Goal: Task Accomplishment & Management: Manage account settings

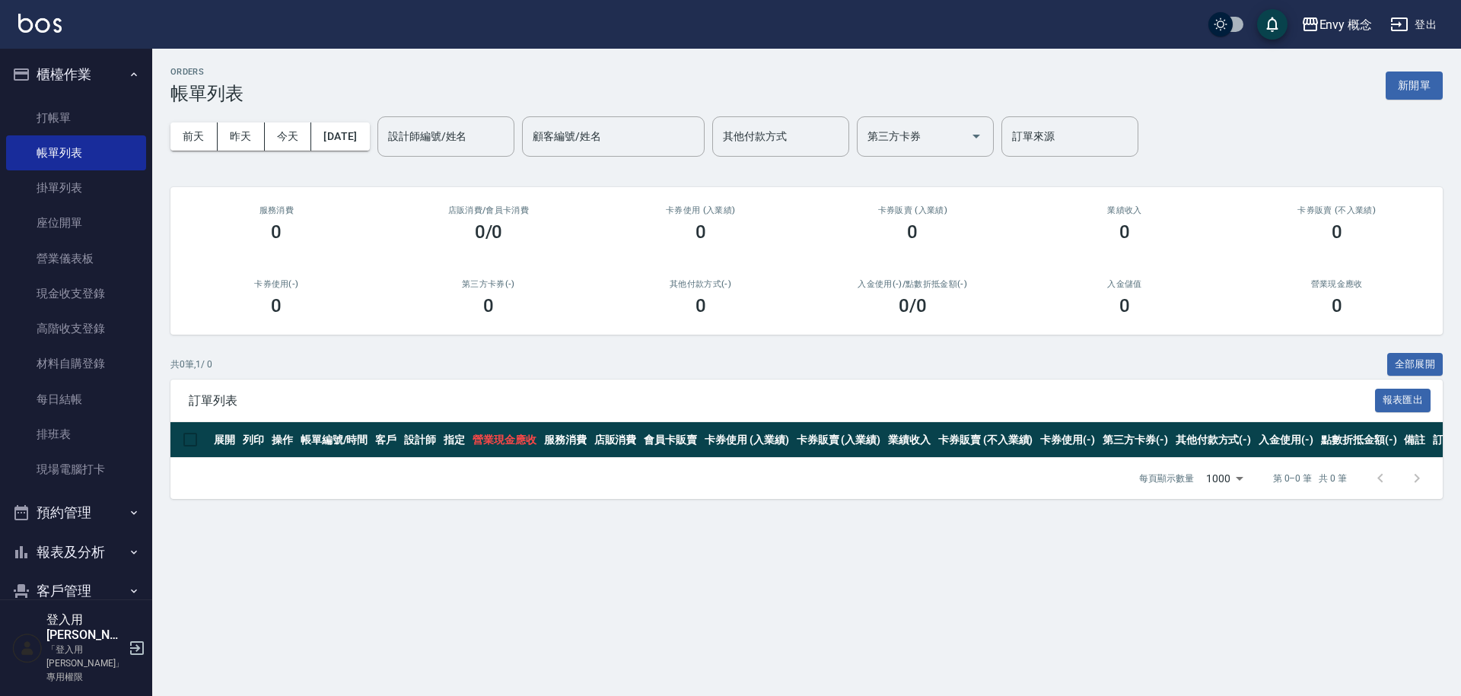
click at [42, 117] on link "打帳單" at bounding box center [76, 117] width 140 height 35
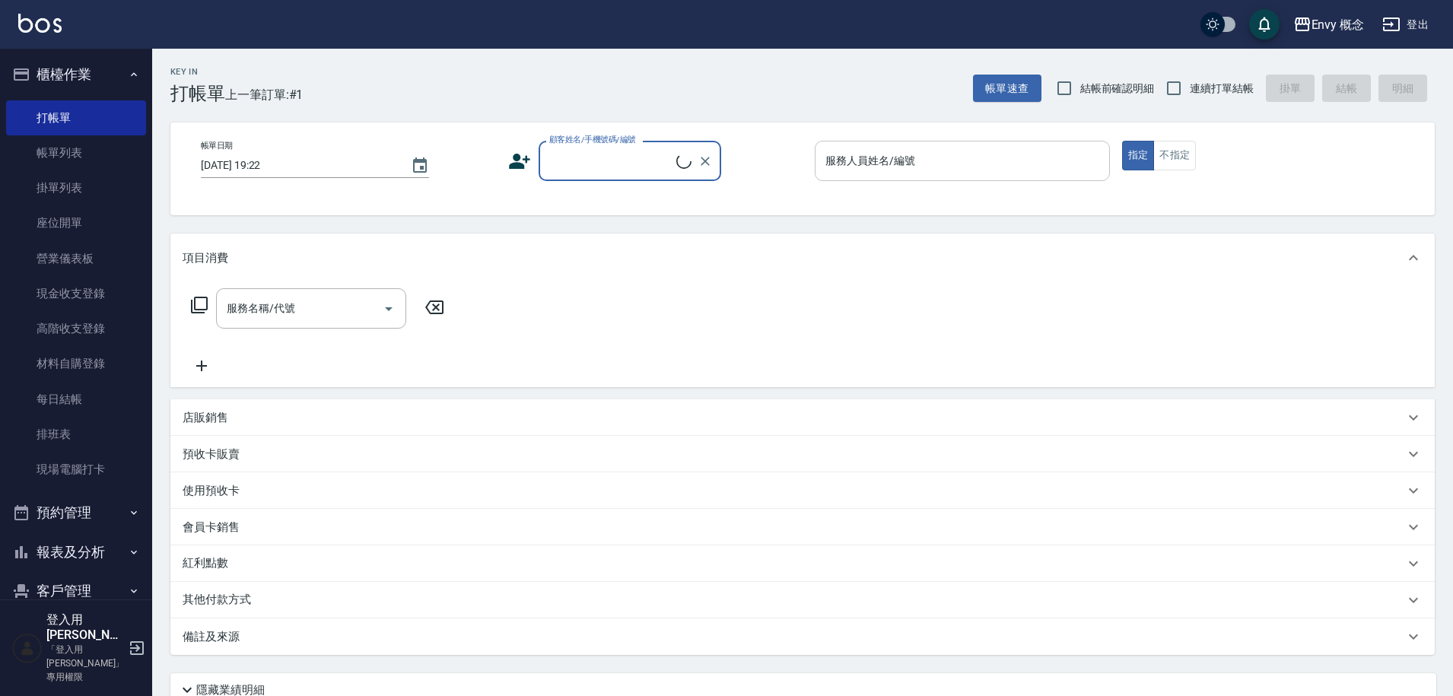
click at [924, 158] on input "服務人員姓名/編號" at bounding box center [962, 161] width 281 height 27
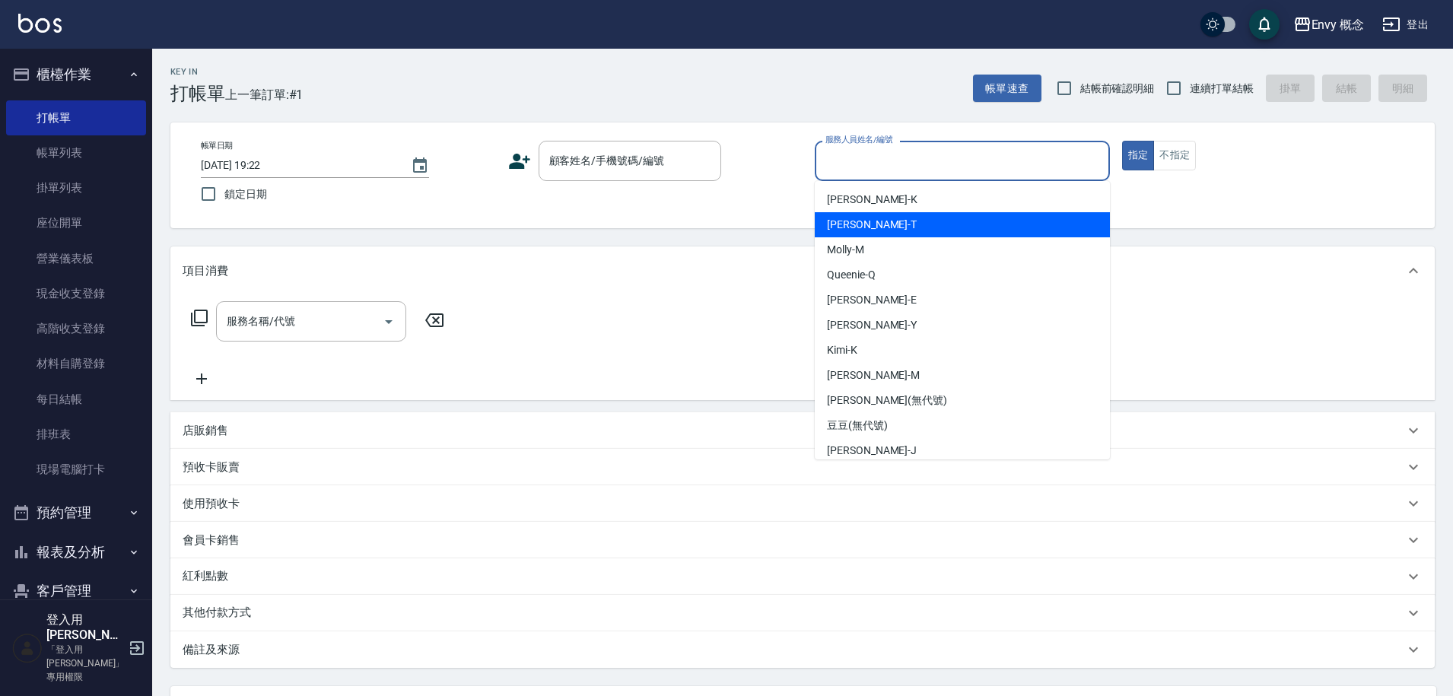
click at [874, 224] on div "[PERSON_NAME]" at bounding box center [962, 224] width 295 height 25
type input "[PERSON_NAME]"
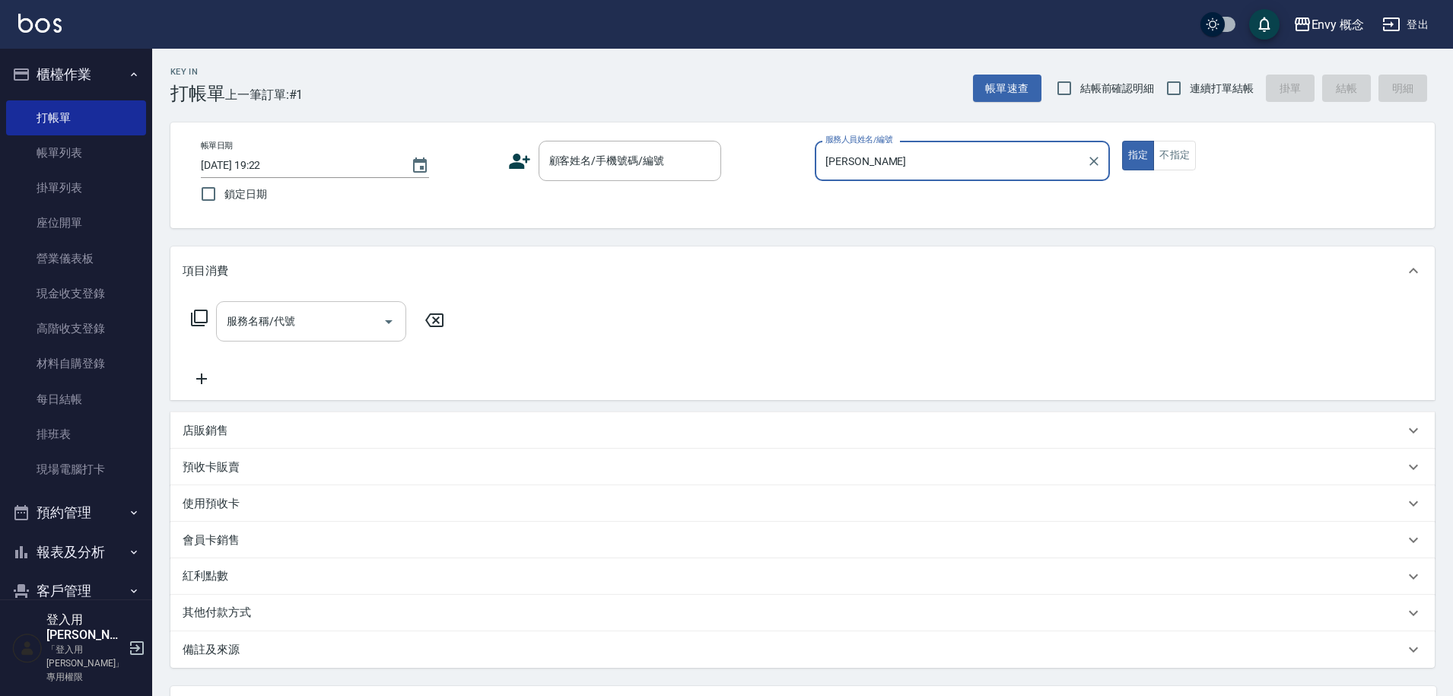
click at [337, 331] on input "服務名稱/代號" at bounding box center [300, 321] width 154 height 27
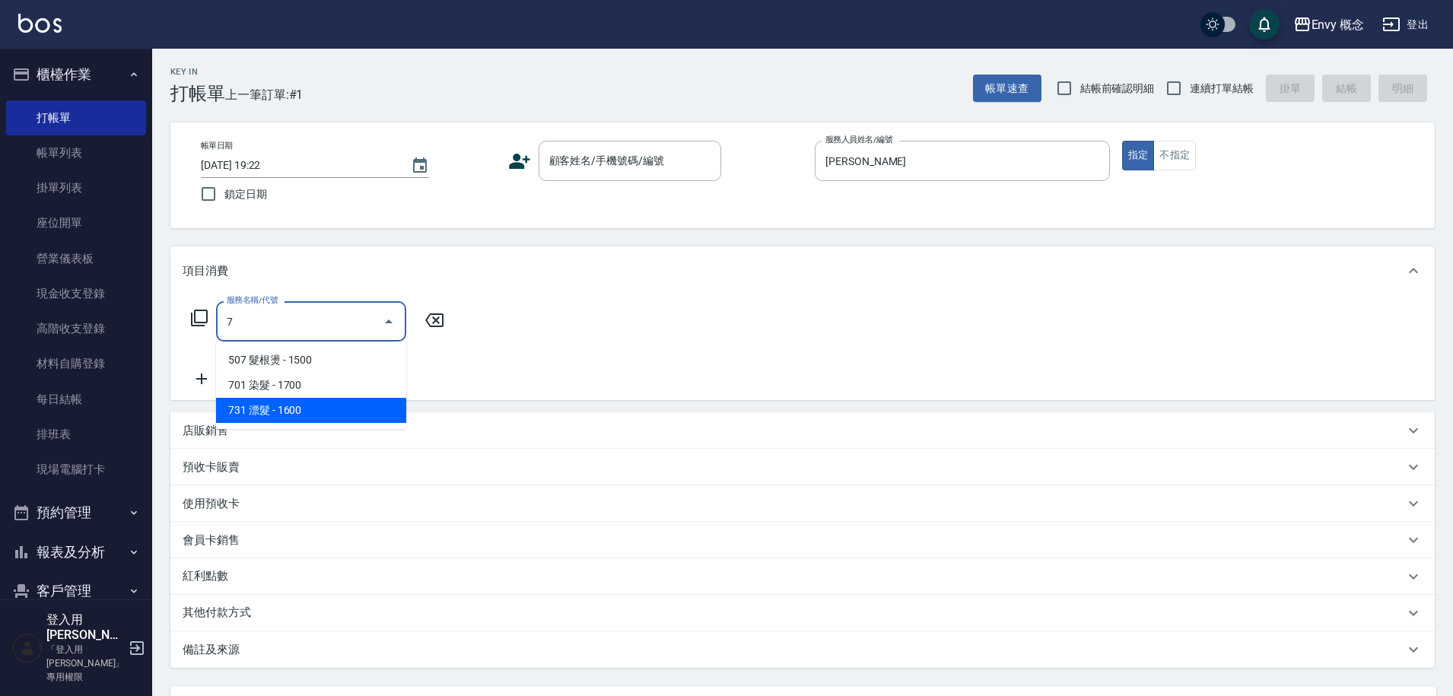
click at [354, 399] on span "731 漂髮 - 1600" at bounding box center [311, 410] width 190 height 25
type input "731 漂髮(731)"
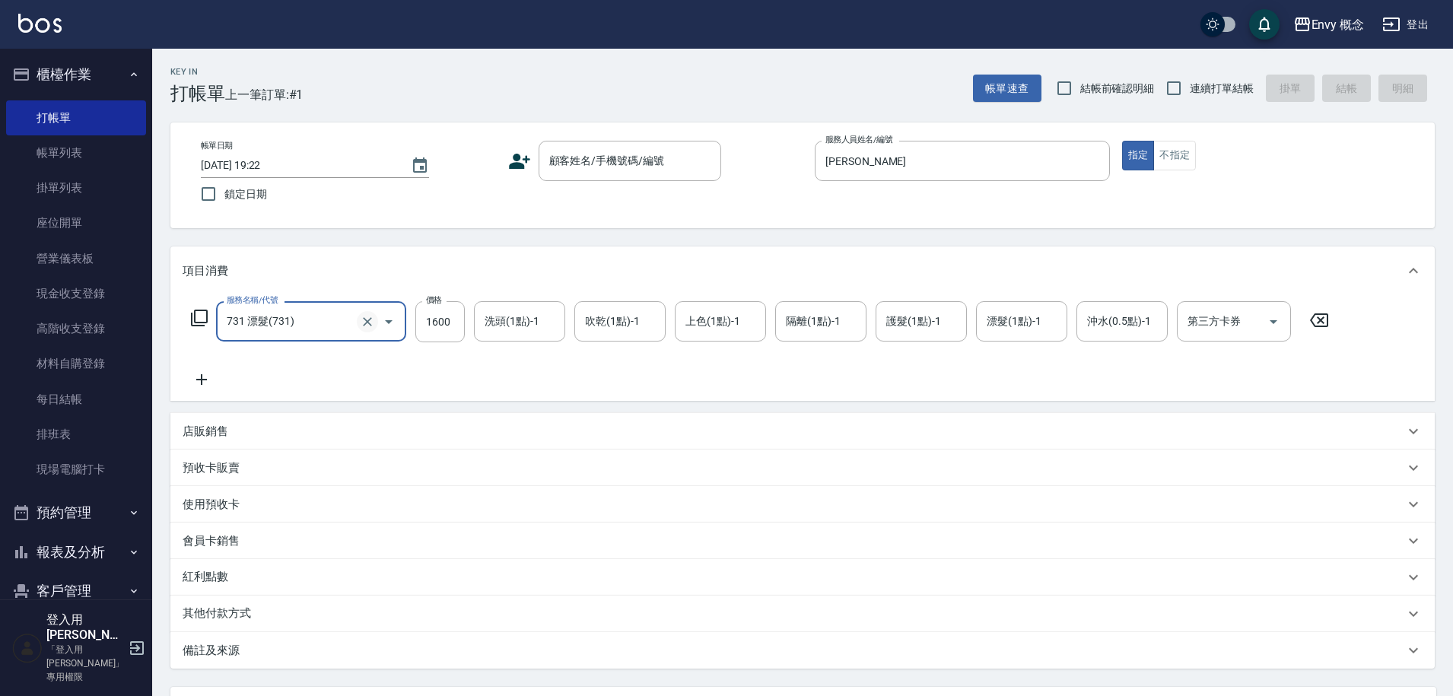
click at [370, 323] on icon "Clear" at bounding box center [367, 321] width 15 height 15
click at [329, 321] on input "服務名稱/代號" at bounding box center [290, 321] width 134 height 27
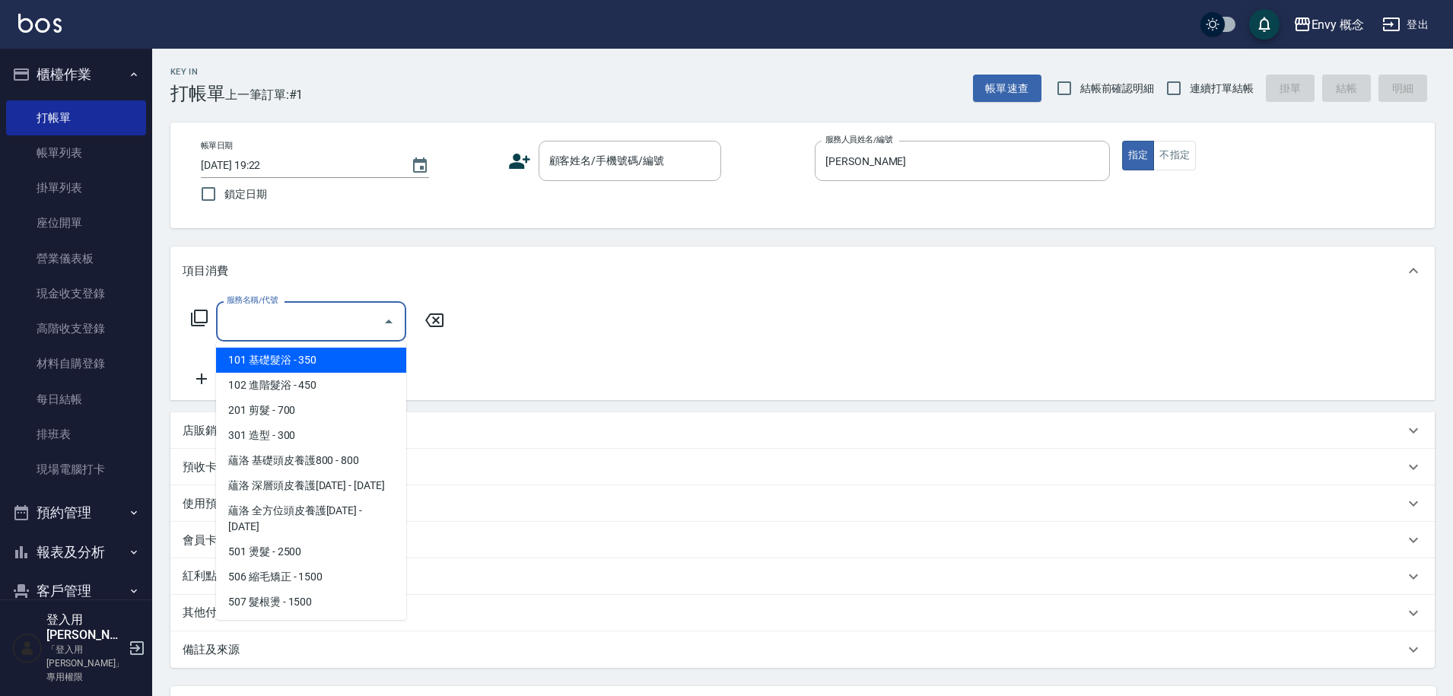
click at [306, 325] on input "服務名稱/代號" at bounding box center [300, 321] width 154 height 27
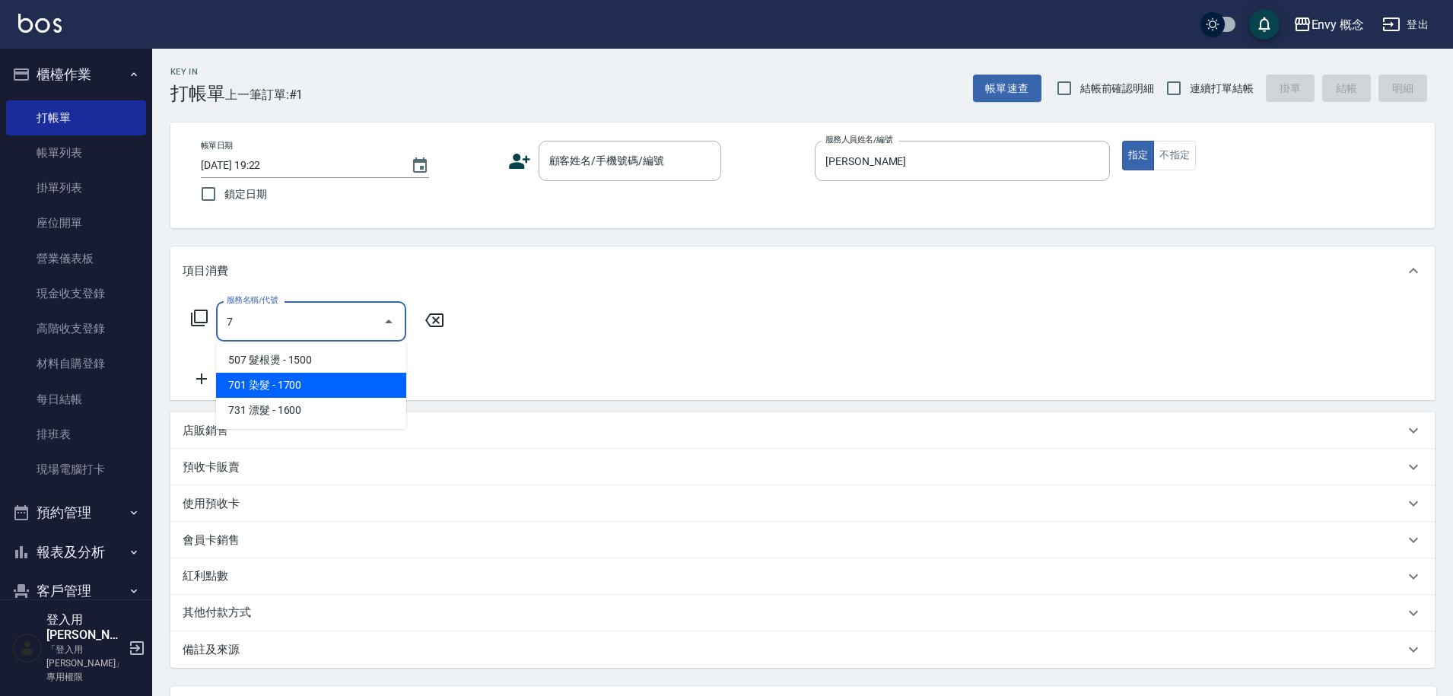
click at [335, 383] on span "701 染髮 - 1700" at bounding box center [311, 385] width 190 height 25
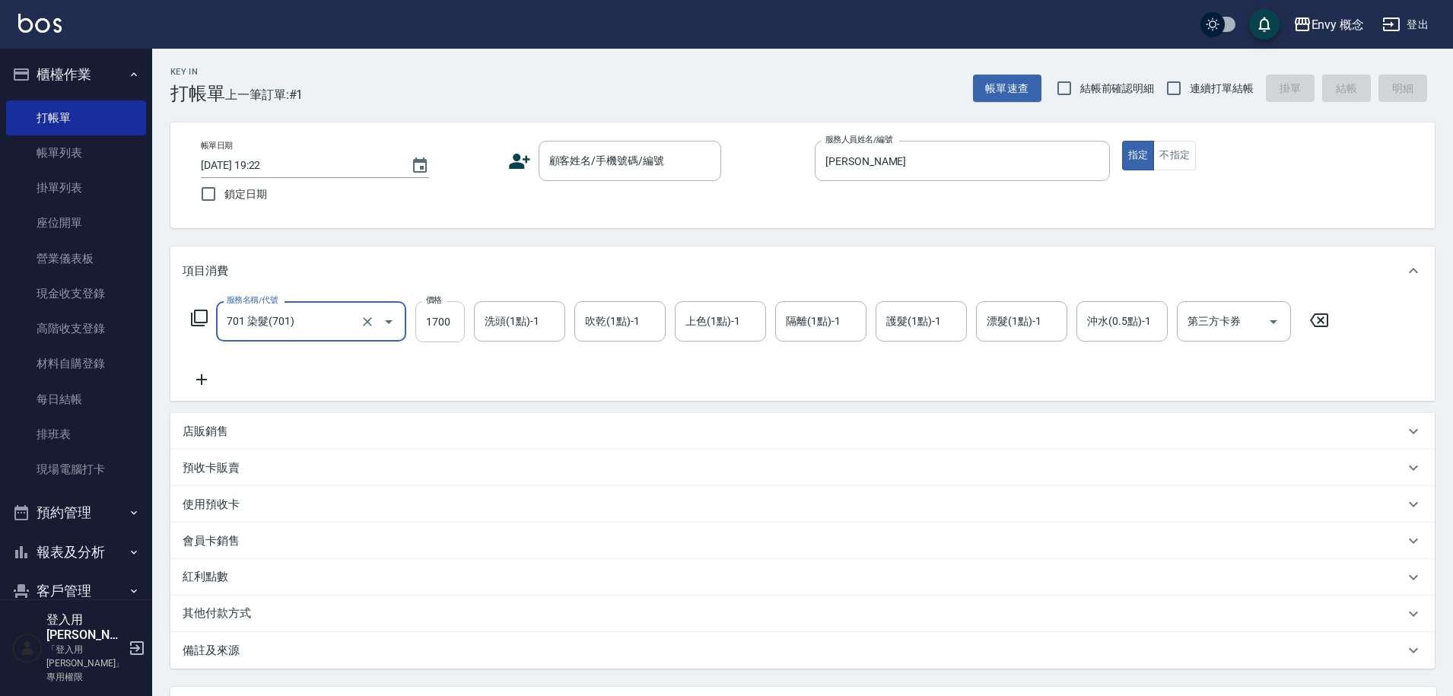
type input "701 染髮(701)"
click at [459, 323] on input "1700" at bounding box center [439, 321] width 49 height 41
type input "1500"
click at [225, 606] on p "其他付款方式" at bounding box center [221, 614] width 76 height 17
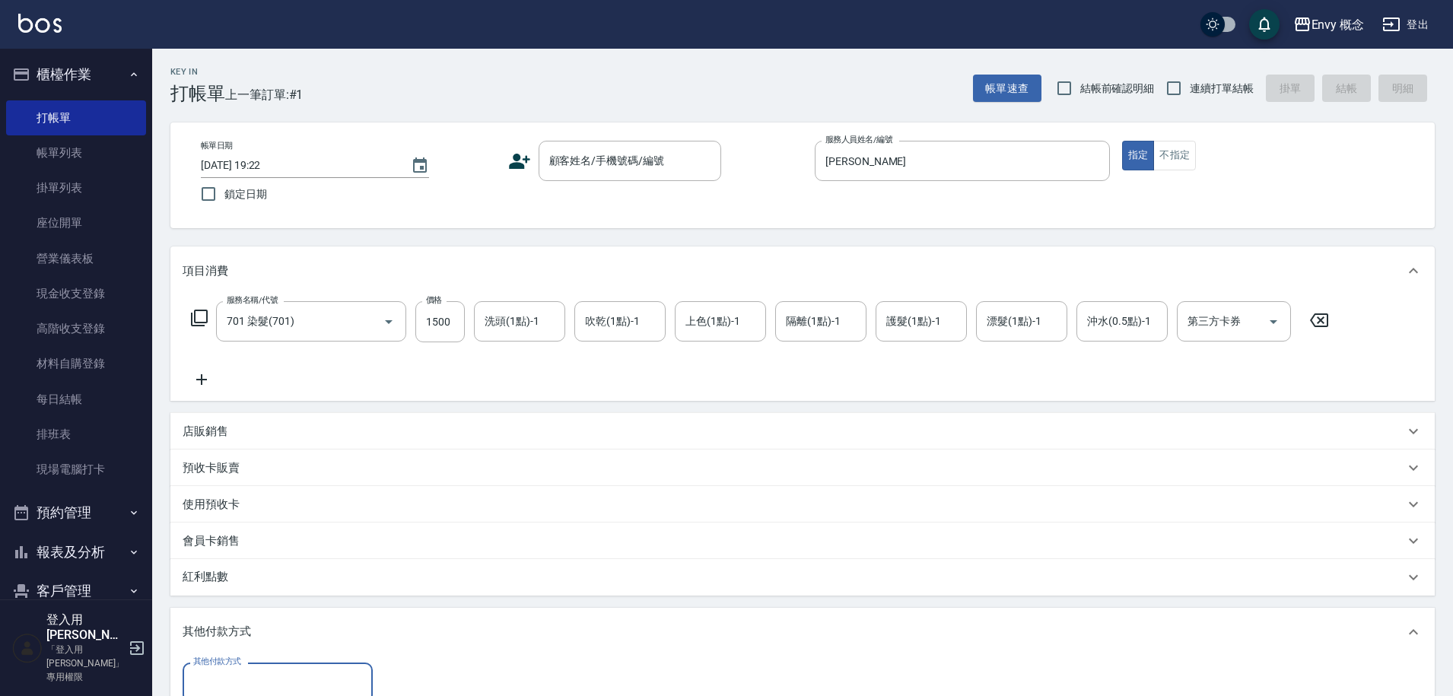
click at [253, 669] on input "其他付款方式" at bounding box center [277, 682] width 176 height 27
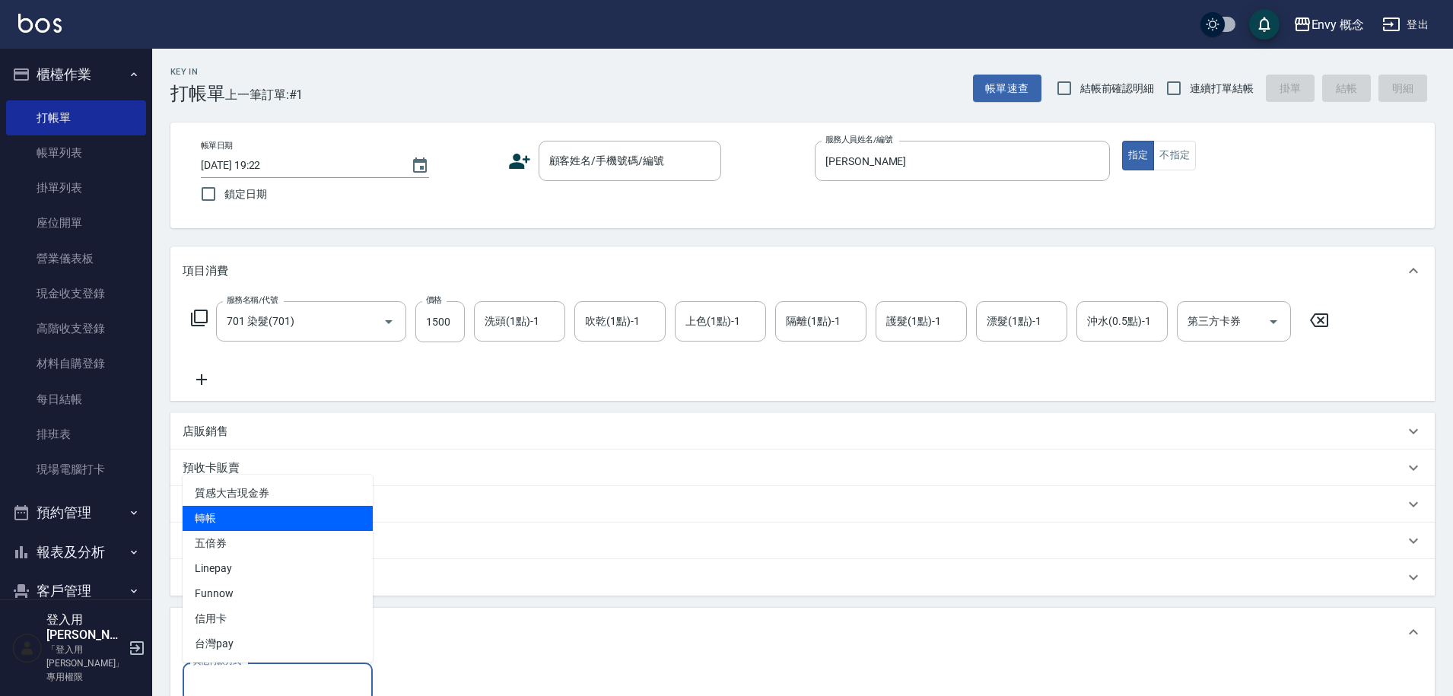
click at [290, 514] on span "轉帳" at bounding box center [278, 518] width 190 height 25
type input "轉帳"
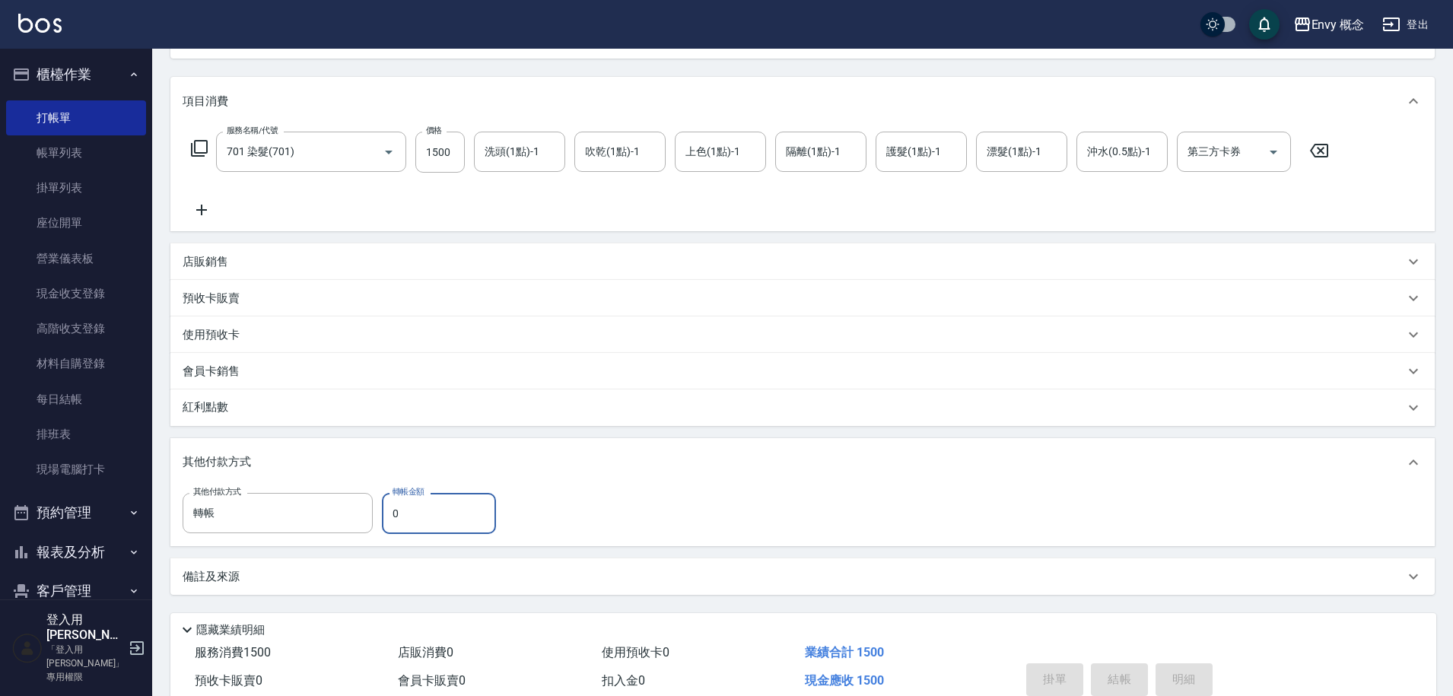
scroll to position [211, 0]
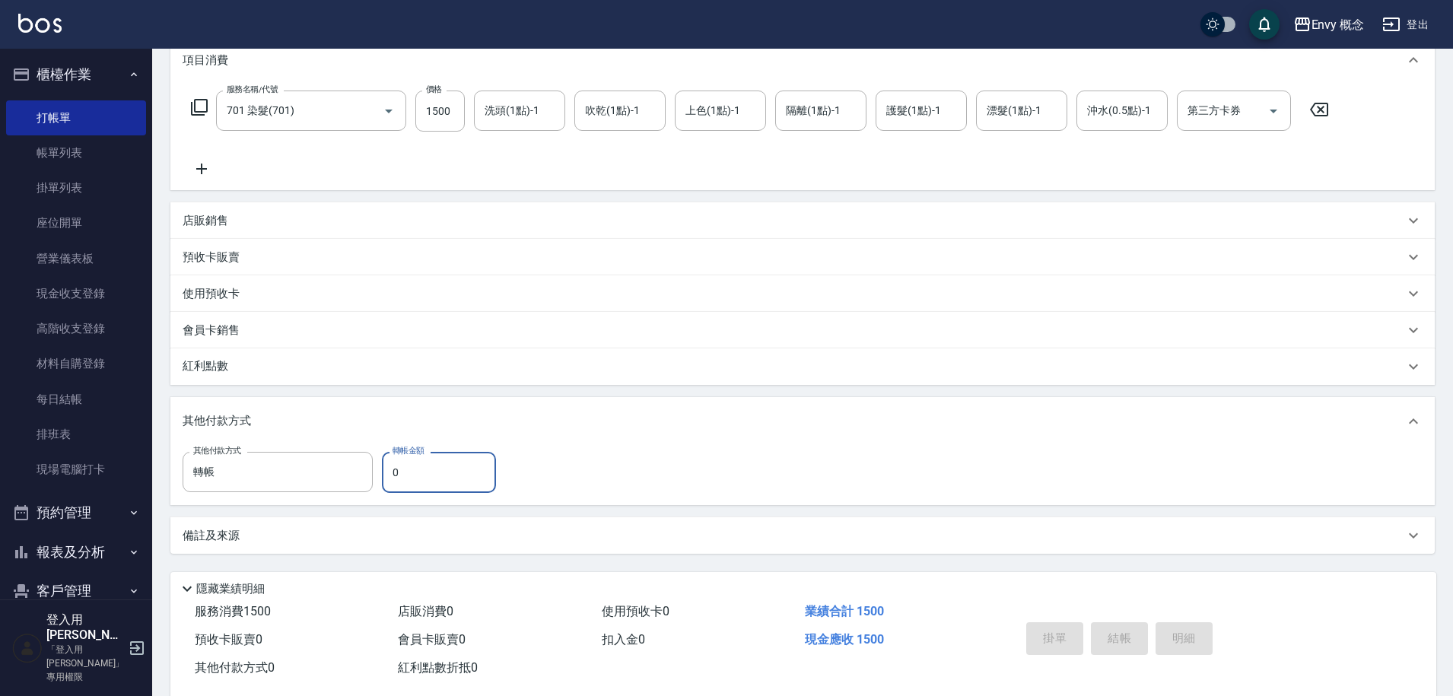
click at [423, 478] on input "0" at bounding box center [439, 472] width 114 height 41
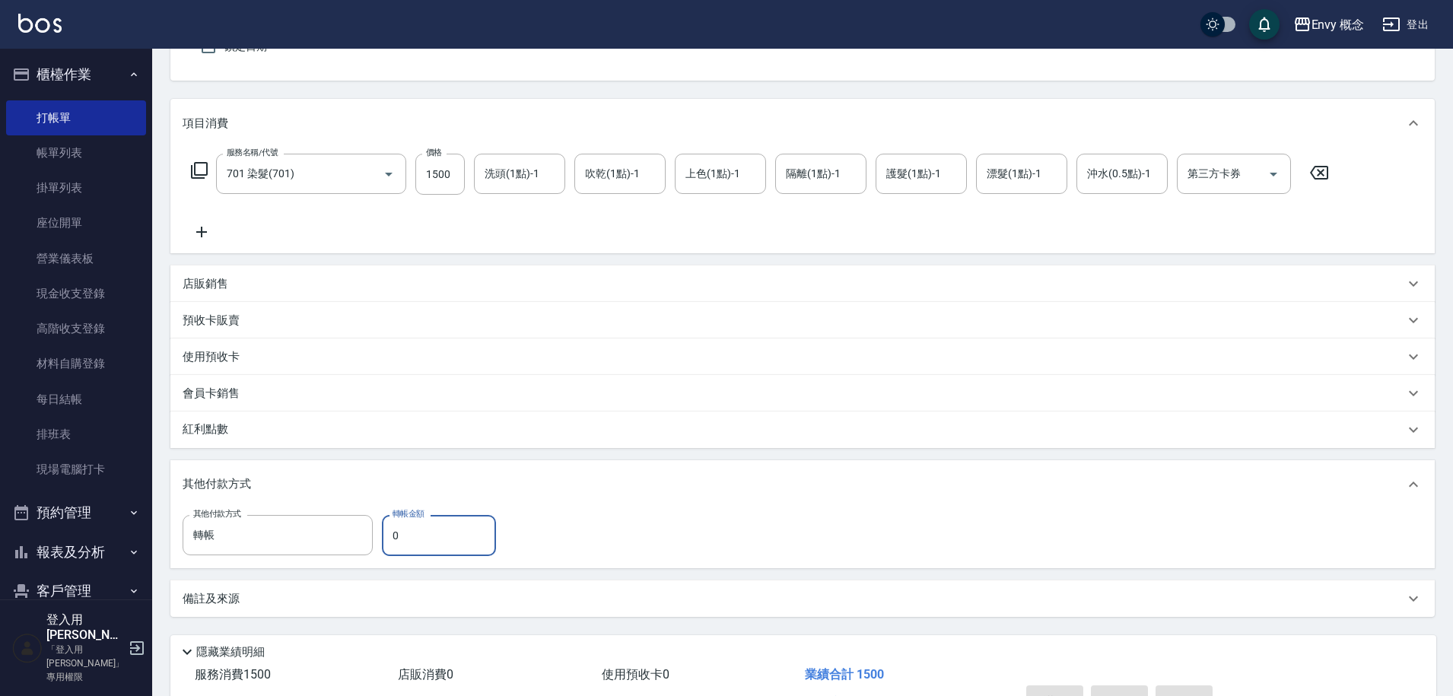
scroll to position [240, 0]
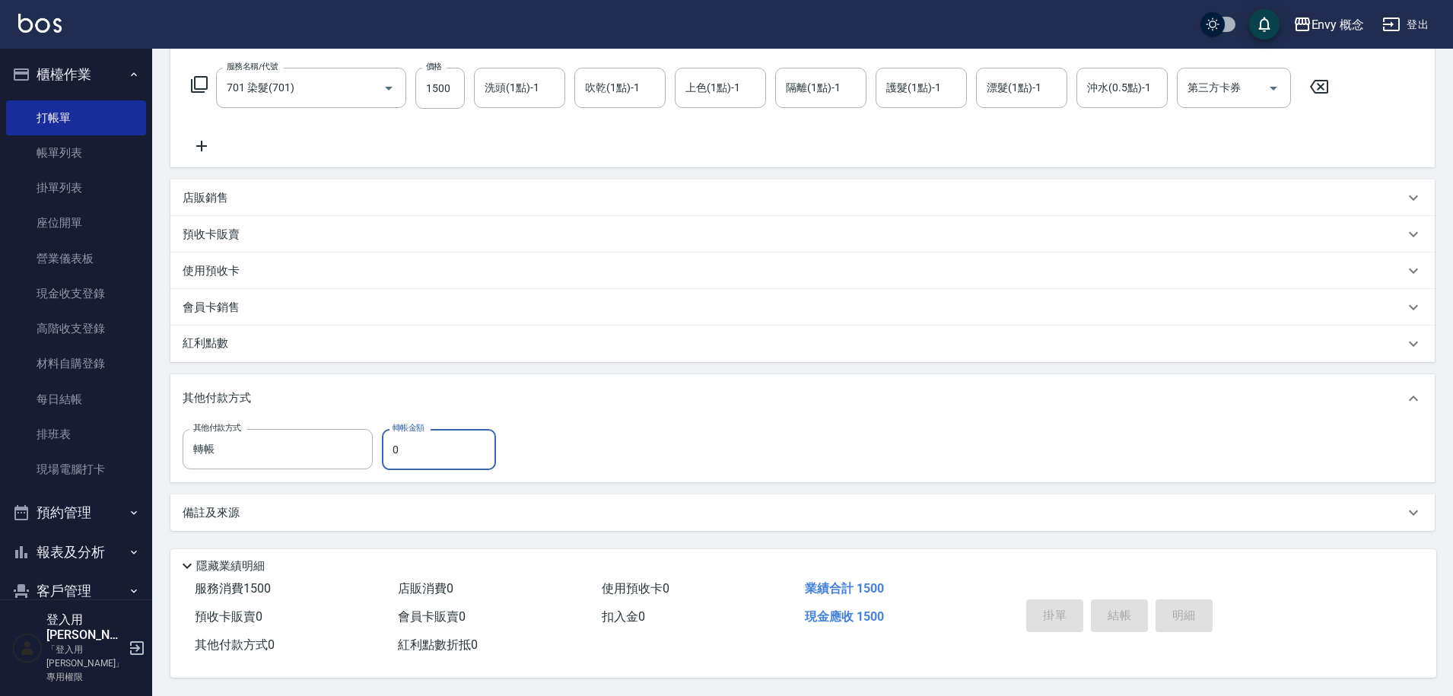
click at [444, 440] on input "0" at bounding box center [439, 449] width 114 height 41
click at [250, 443] on input "轉帳" at bounding box center [266, 449] width 154 height 27
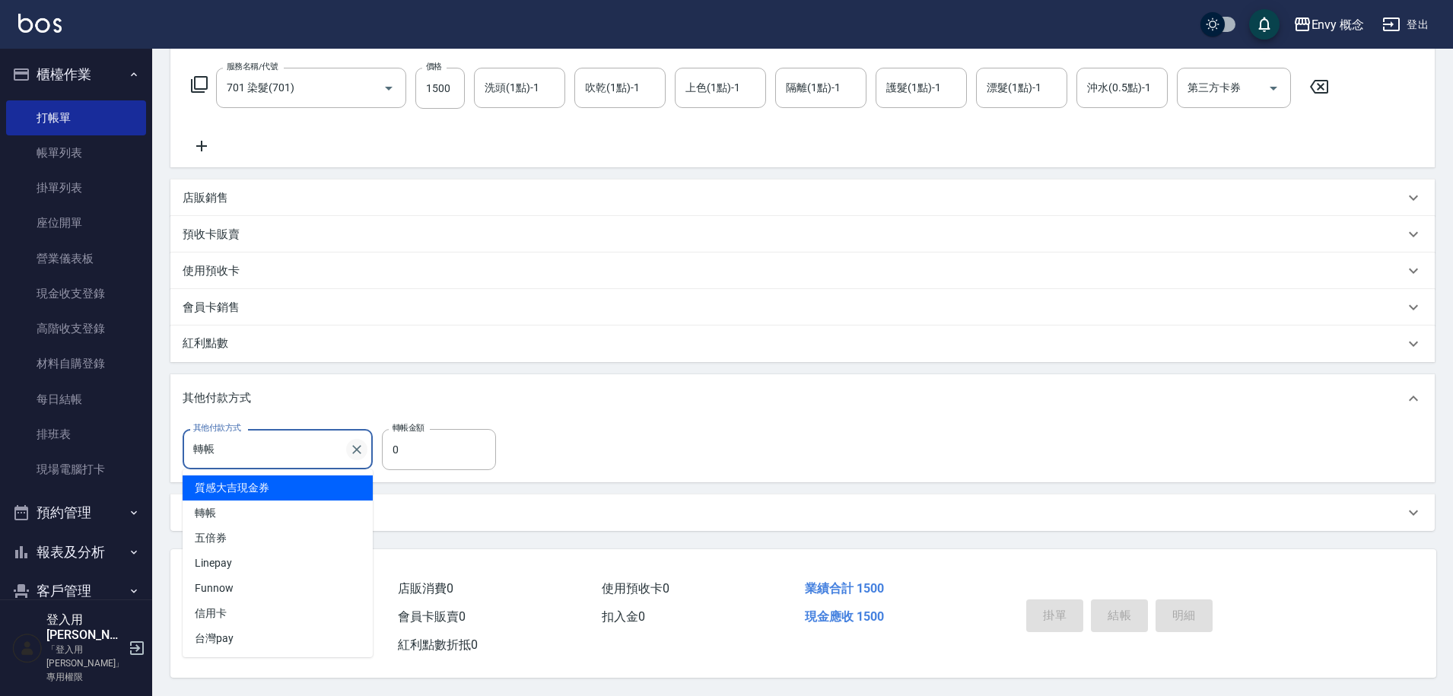
click at [360, 445] on icon "Clear" at bounding box center [356, 449] width 9 height 9
click at [326, 450] on input "其他付款方式" at bounding box center [277, 450] width 176 height 27
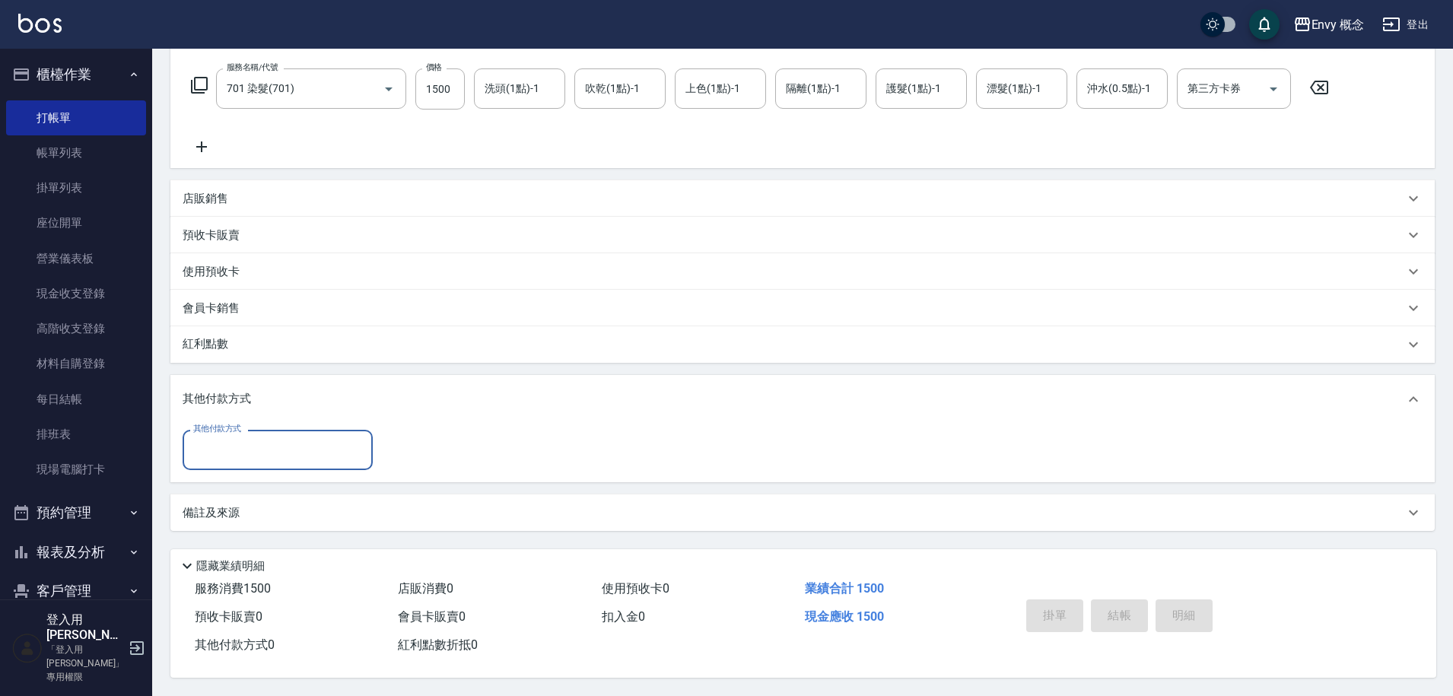
click at [326, 450] on input "其他付款方式" at bounding box center [277, 450] width 176 height 27
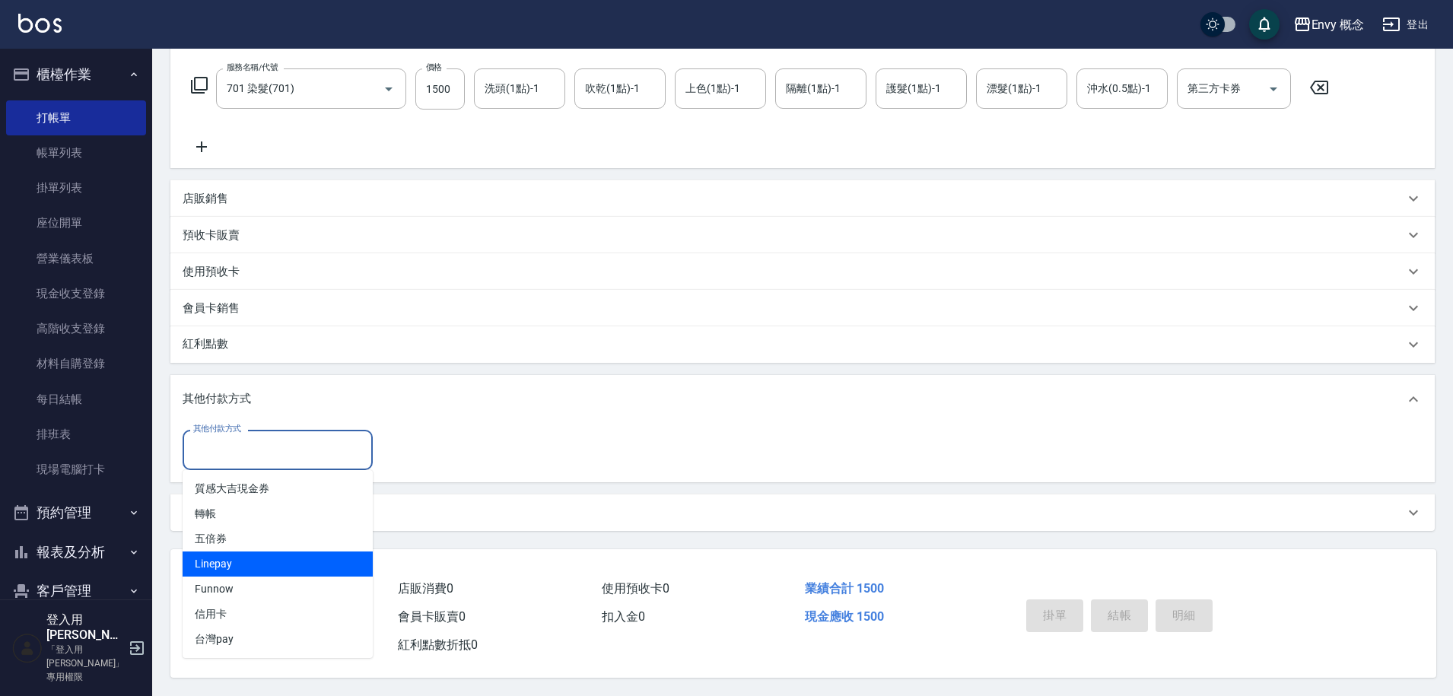
click at [405, 453] on div "其他付款方式 其他付款方式" at bounding box center [803, 450] width 1240 height 40
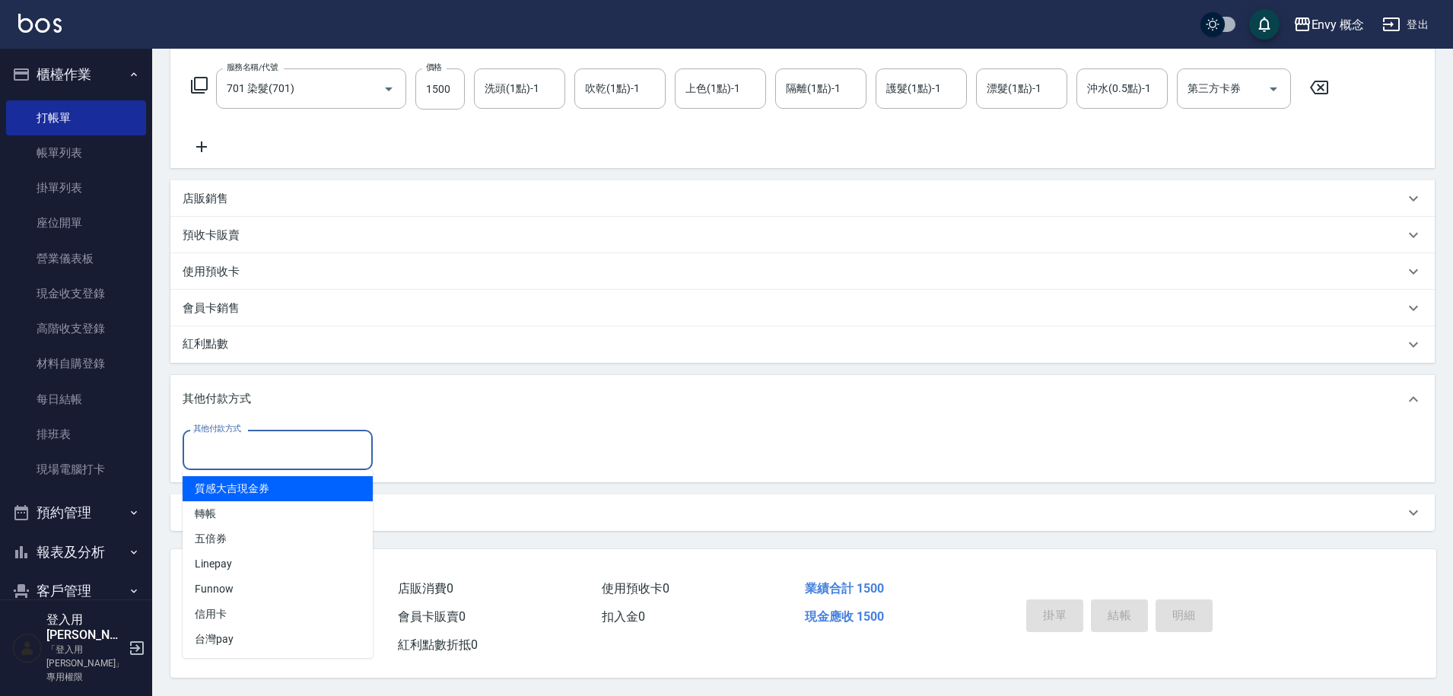
click at [316, 451] on input "其他付款方式" at bounding box center [277, 450] width 176 height 27
type input "7"
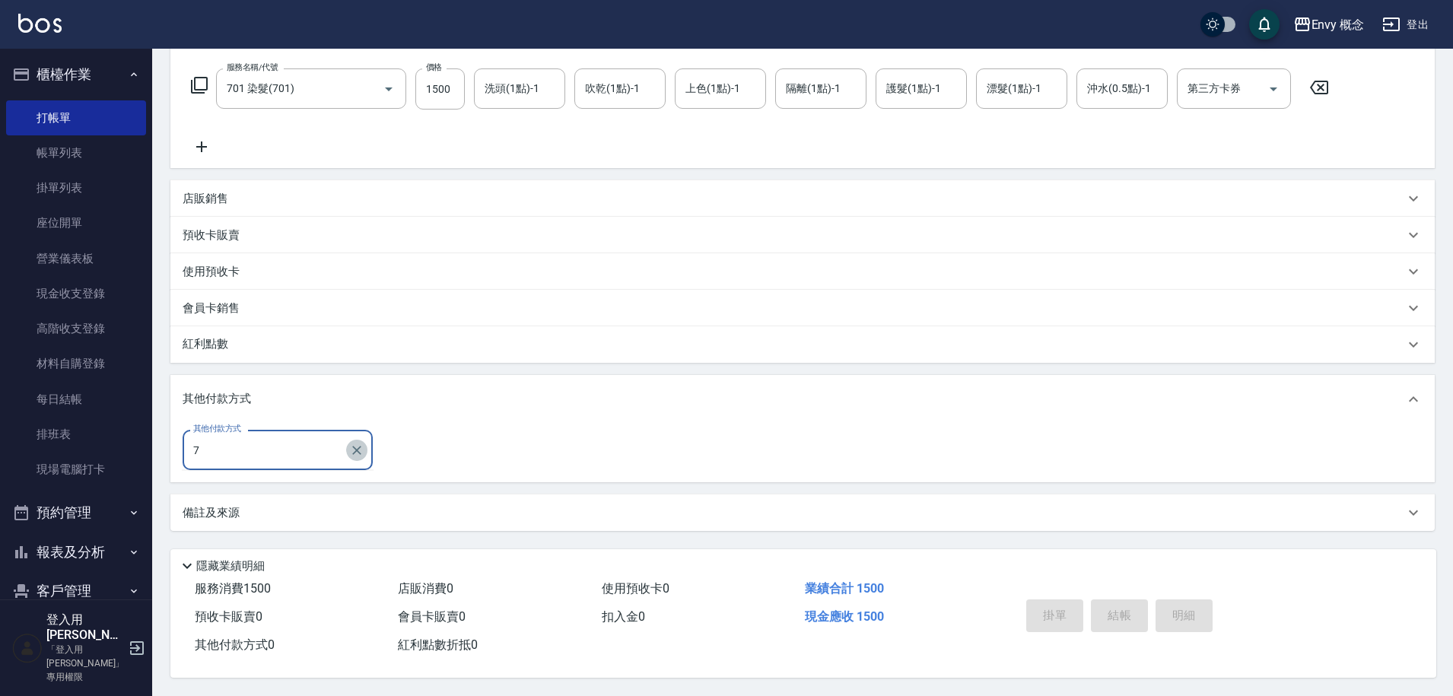
click at [351, 443] on icon "Clear" at bounding box center [356, 450] width 15 height 15
click at [415, 336] on div "紅利點數" at bounding box center [794, 344] width 1222 height 17
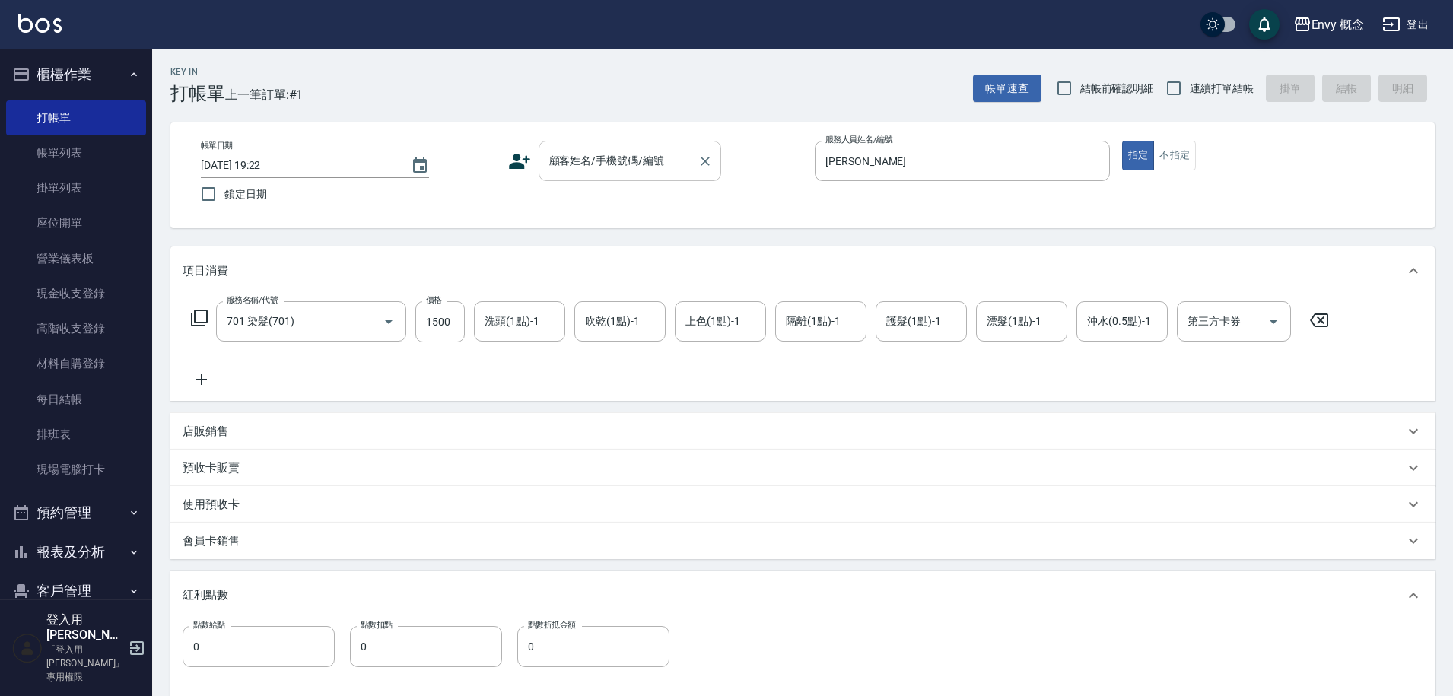
scroll to position [3, 0]
click at [578, 154] on div "顧客姓名/手機號碼/編號 顧客姓名/手機號碼/編號" at bounding box center [630, 158] width 183 height 40
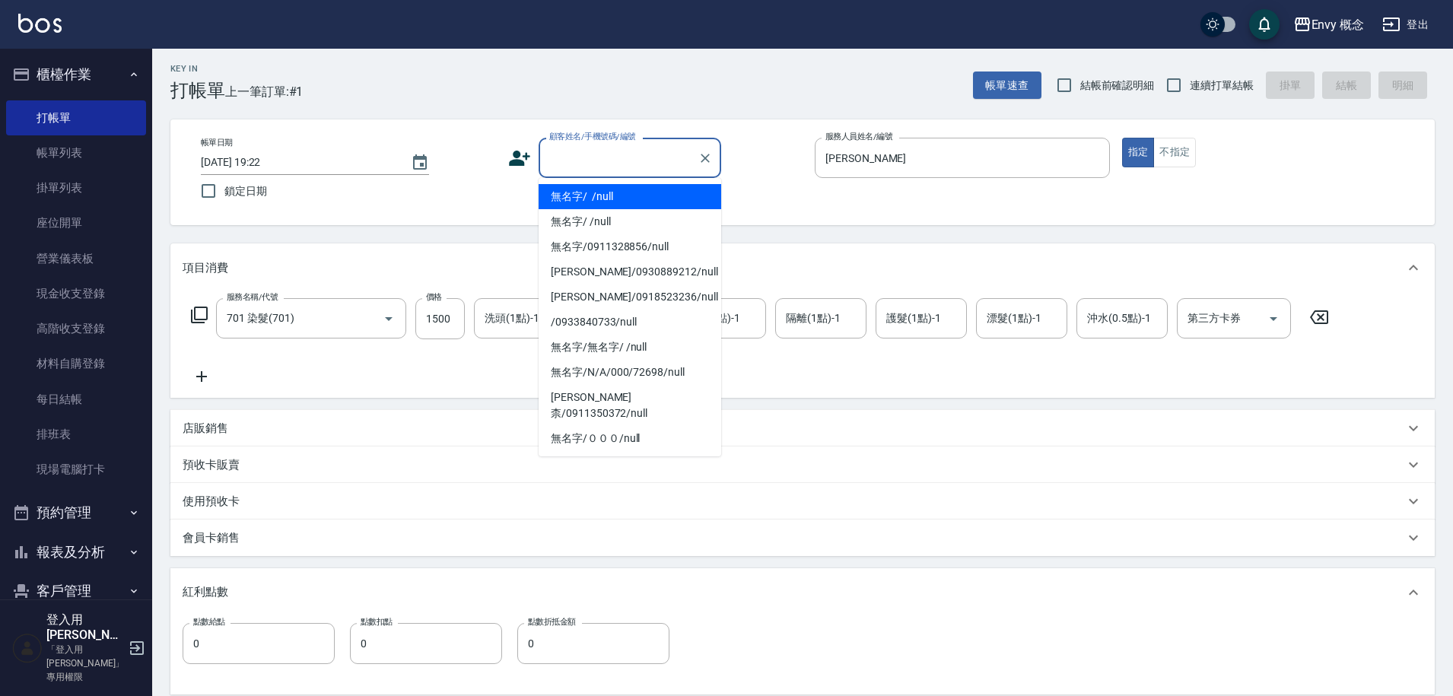
click at [604, 202] on li "無名字/ /null" at bounding box center [630, 196] width 183 height 25
type input "無名字/ /null"
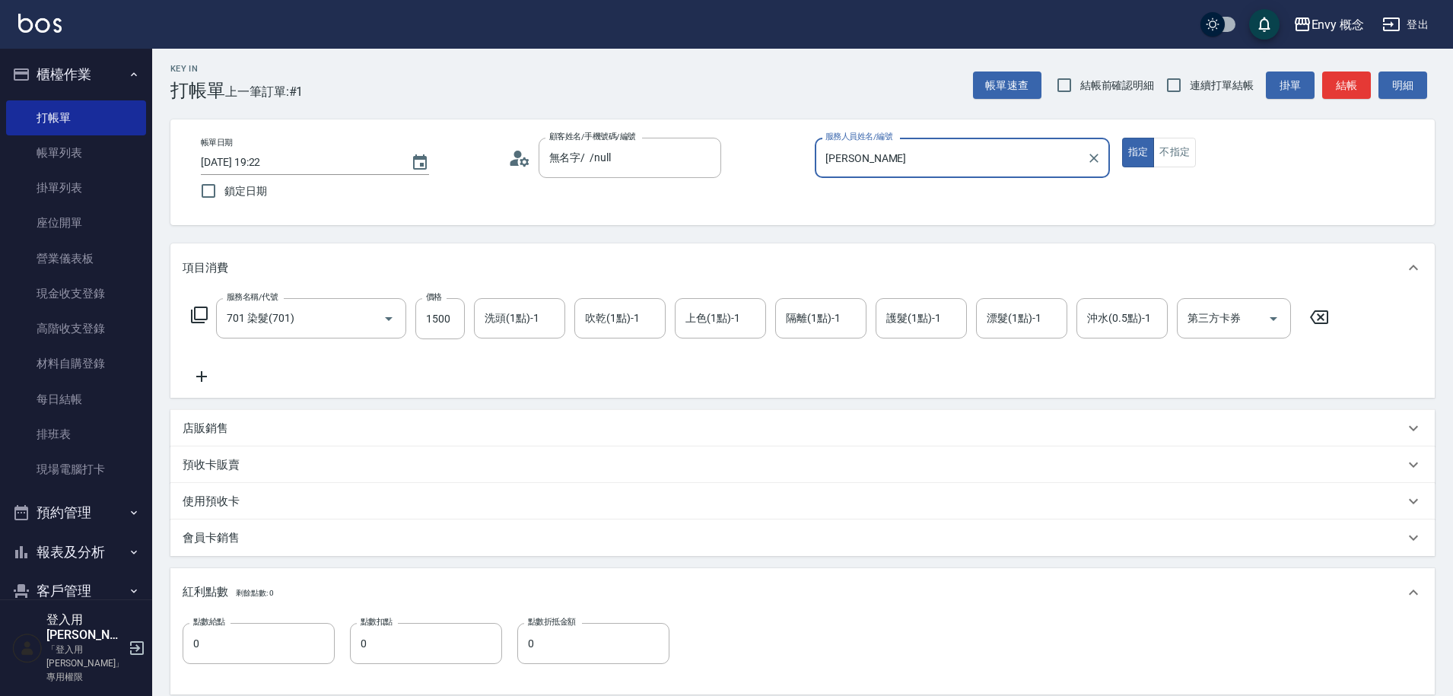
drag, startPoint x: 729, startPoint y: 424, endPoint x: 733, endPoint y: 442, distance: 17.9
click at [731, 434] on div "項目消費 服務名稱/代號 701 染髮(701) 服務名稱/代號 價格 1500 價格 洗頭(1點)-1 洗頭(1點)-1 吹乾(1點)-1 吹乾(1點)-1…" at bounding box center [802, 595] width 1264 height 704
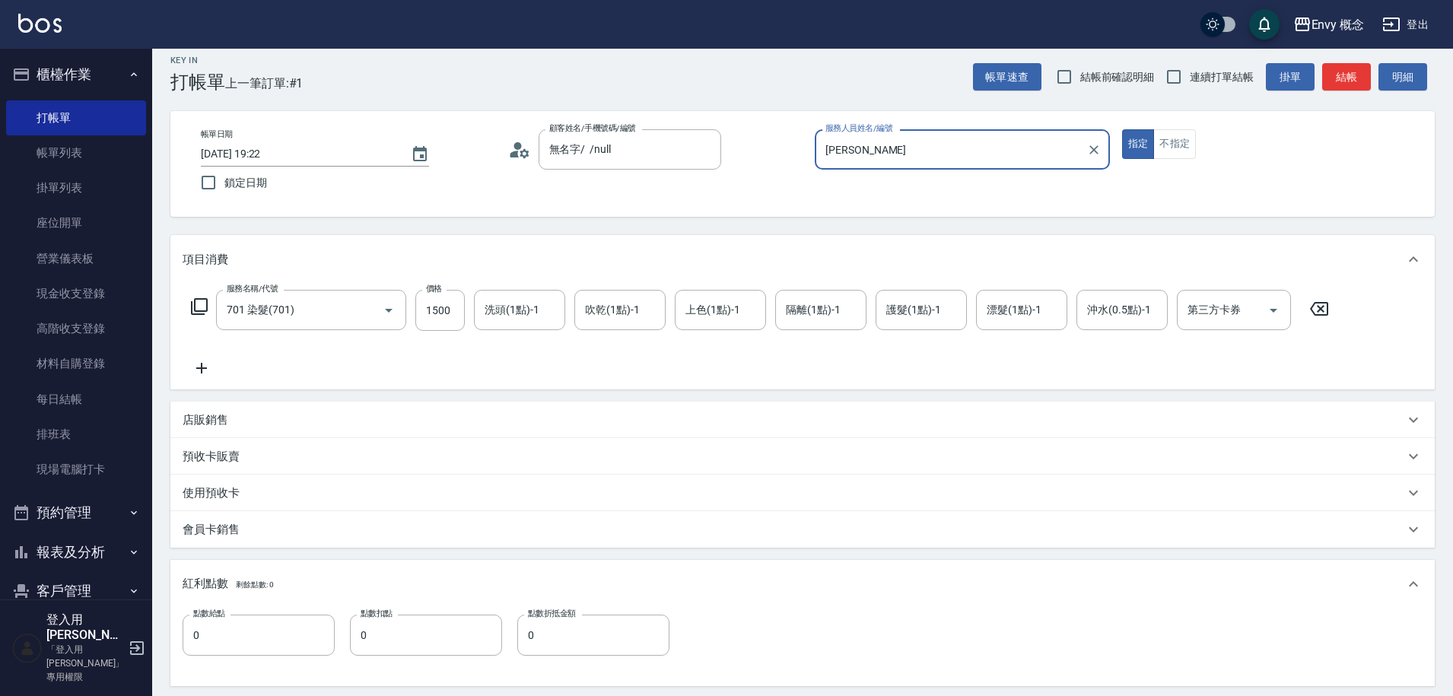
scroll to position [426, 0]
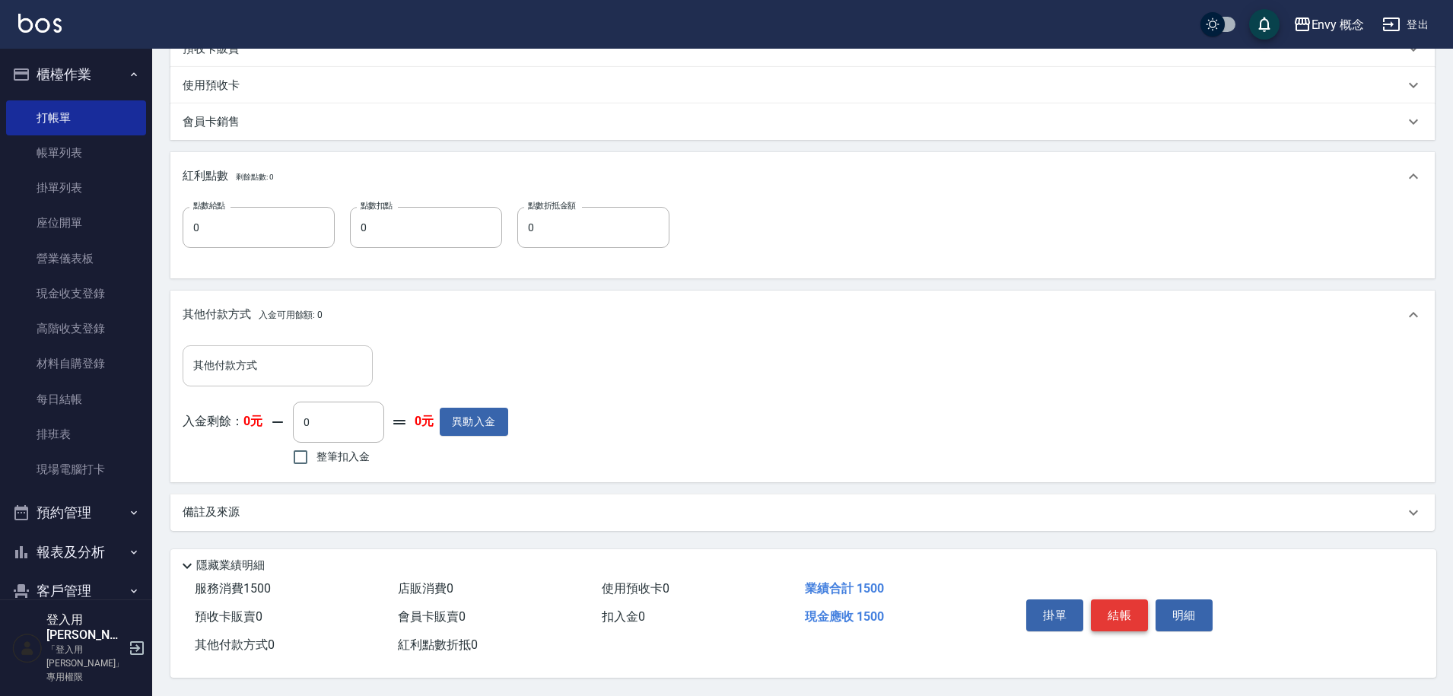
click at [1124, 600] on button "結帳" at bounding box center [1119, 615] width 57 height 32
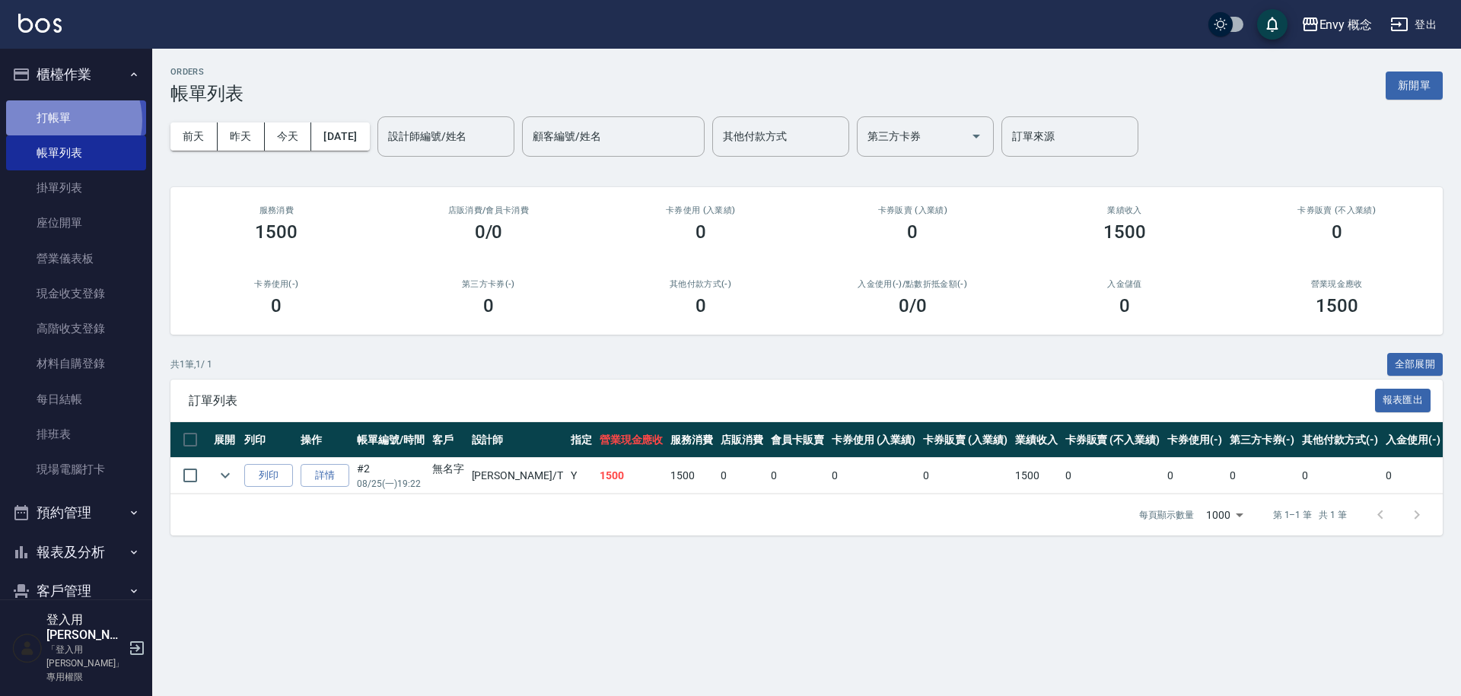
click at [64, 120] on link "打帳單" at bounding box center [76, 117] width 140 height 35
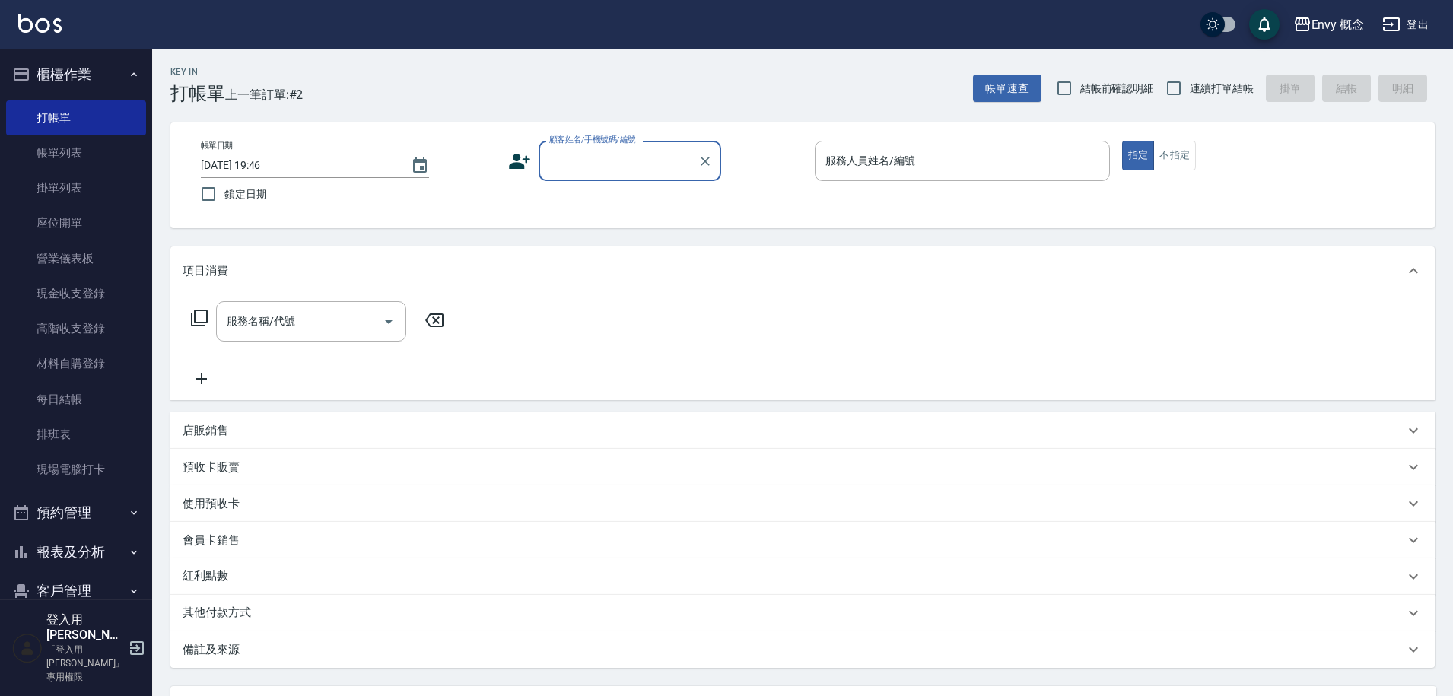
click at [890, 160] on div "服務人員姓名/編號 服務人員姓名/編號" at bounding box center [962, 161] width 295 height 40
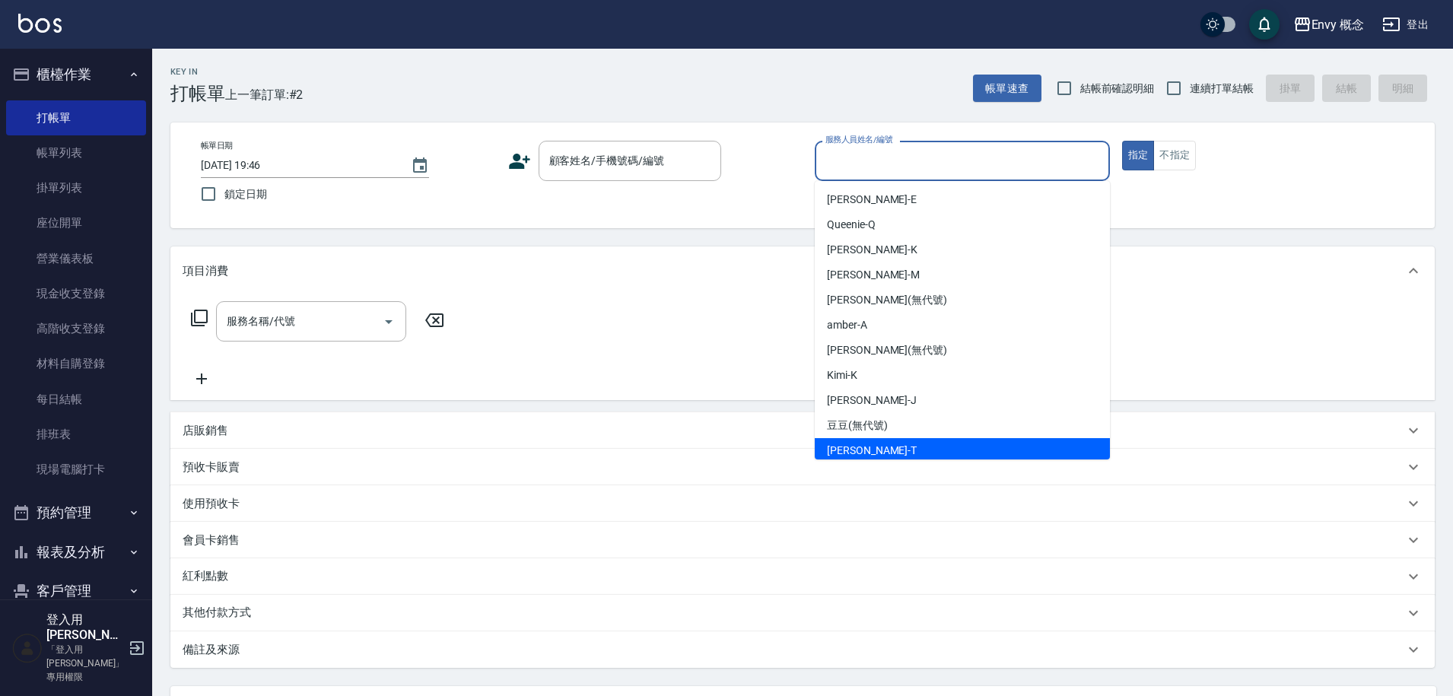
click at [930, 450] on div "Tim -T" at bounding box center [962, 450] width 295 height 25
type input "Tim-T"
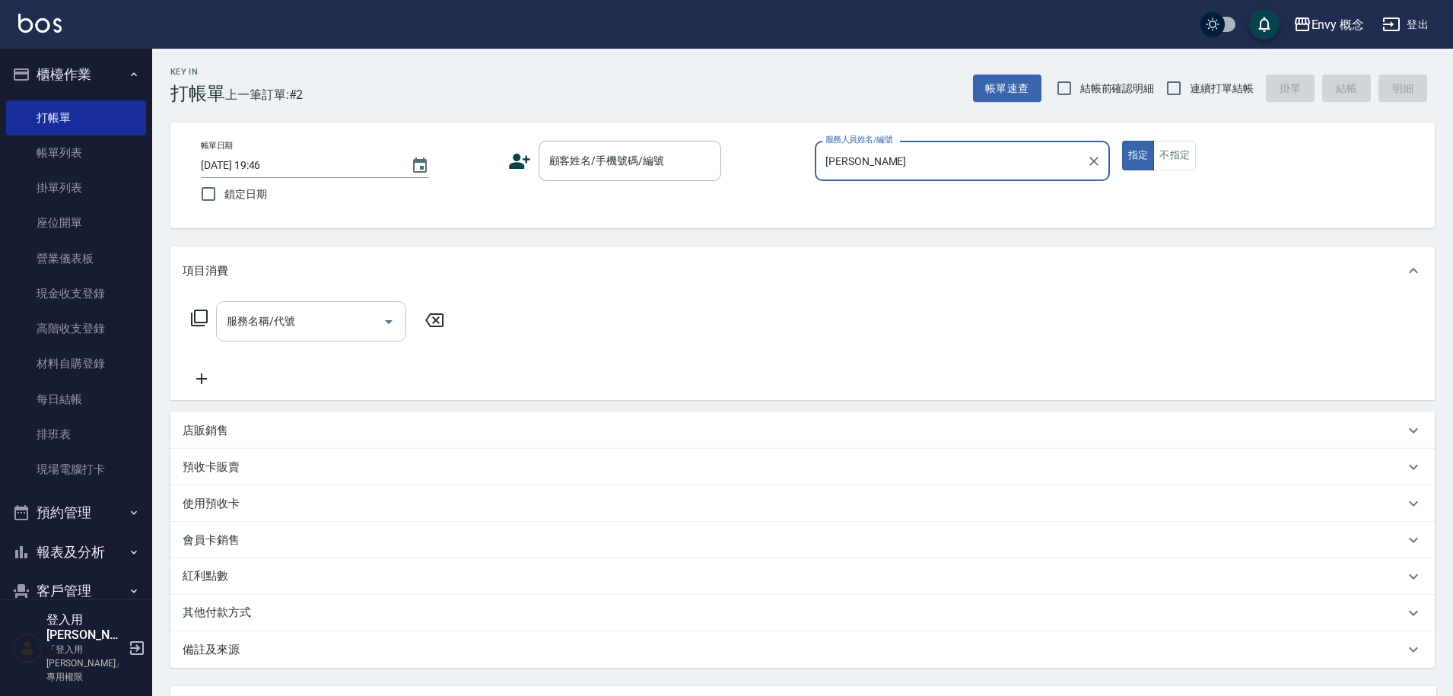
click at [308, 325] on input "服務名稱/代號" at bounding box center [300, 321] width 154 height 27
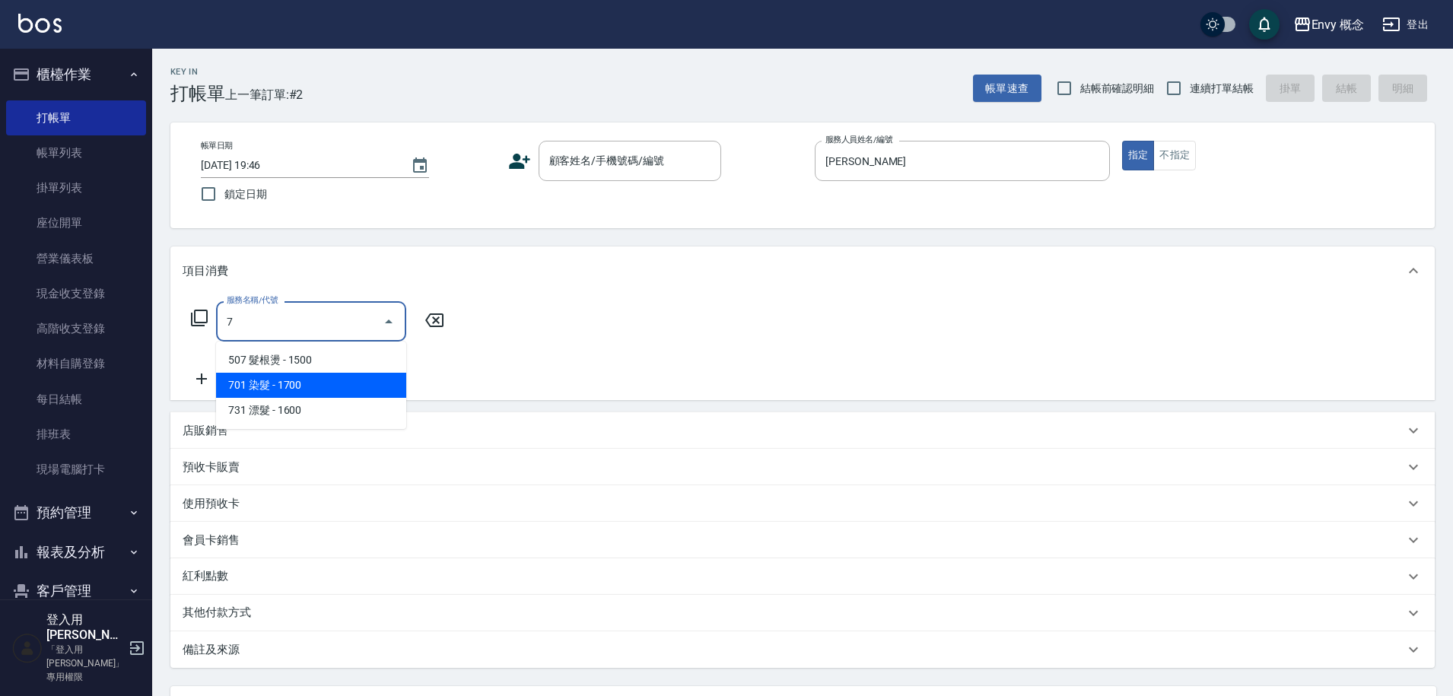
click at [377, 384] on span "701 染髮 - 1700" at bounding box center [311, 385] width 190 height 25
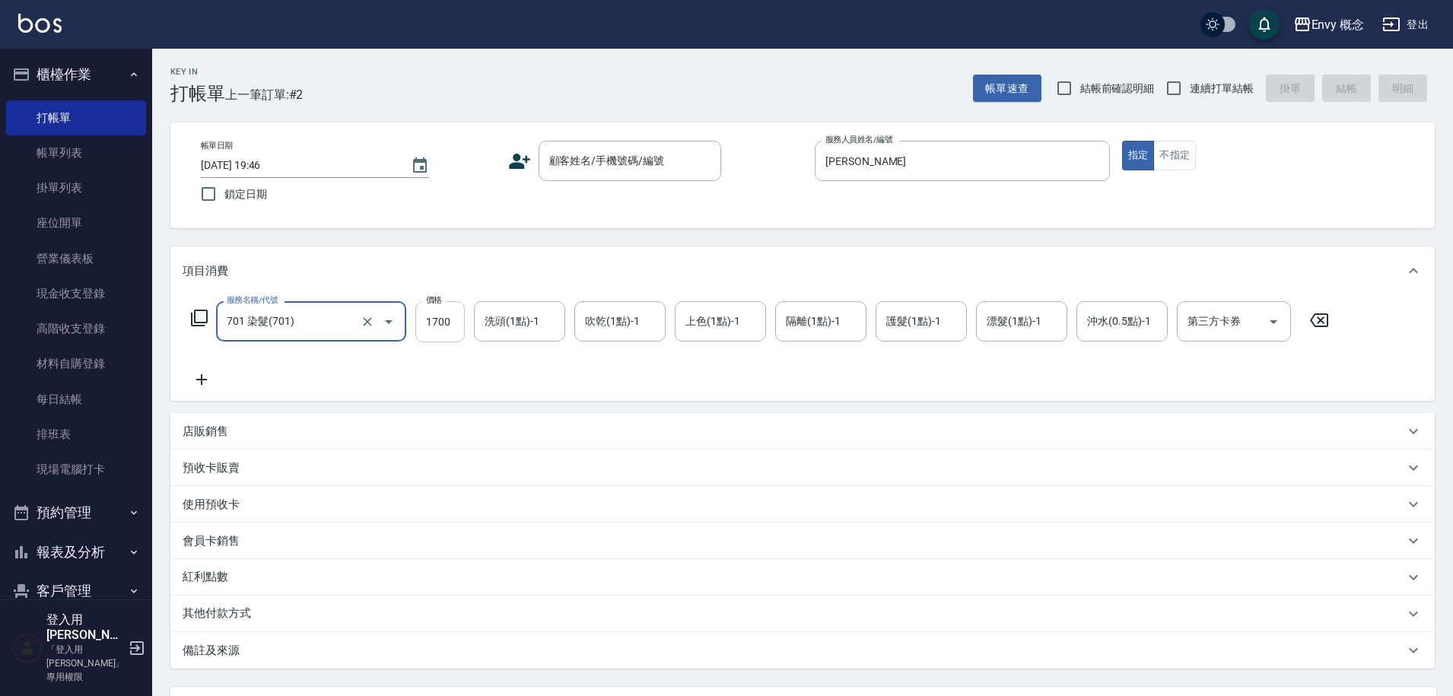
type input "701 染髮(701)"
click at [449, 326] on input "1700" at bounding box center [439, 321] width 49 height 41
type input "5800"
click at [244, 618] on p "其他付款方式" at bounding box center [221, 614] width 76 height 17
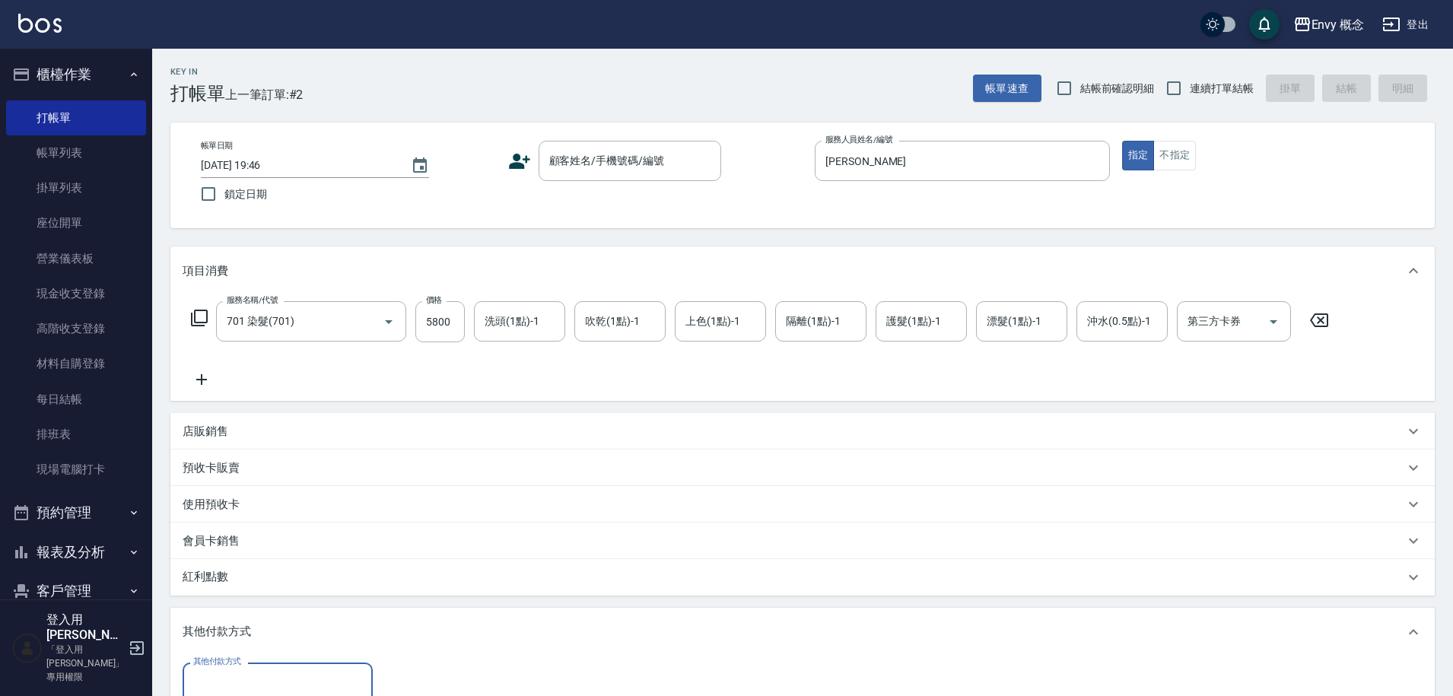
click at [268, 672] on input "其他付款方式" at bounding box center [277, 682] width 176 height 27
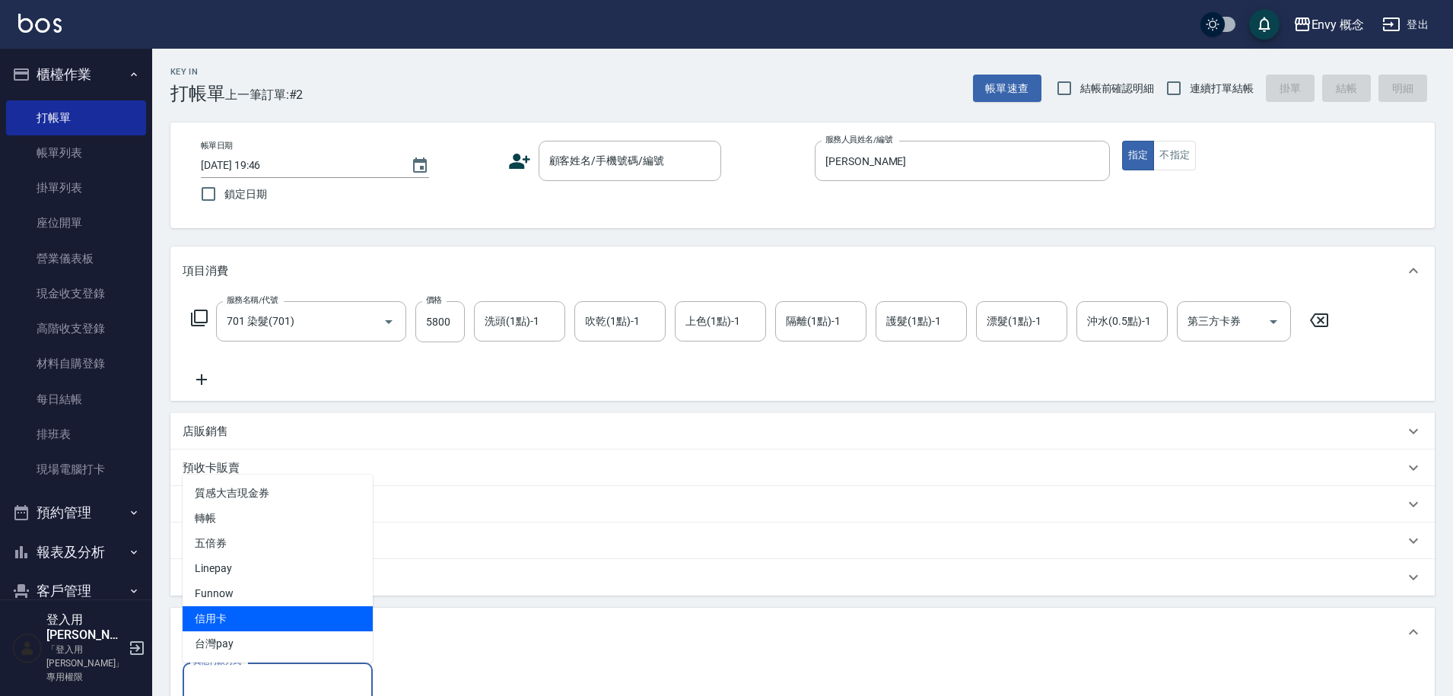
click at [329, 606] on span "信用卡" at bounding box center [278, 618] width 190 height 25
type input "信用卡"
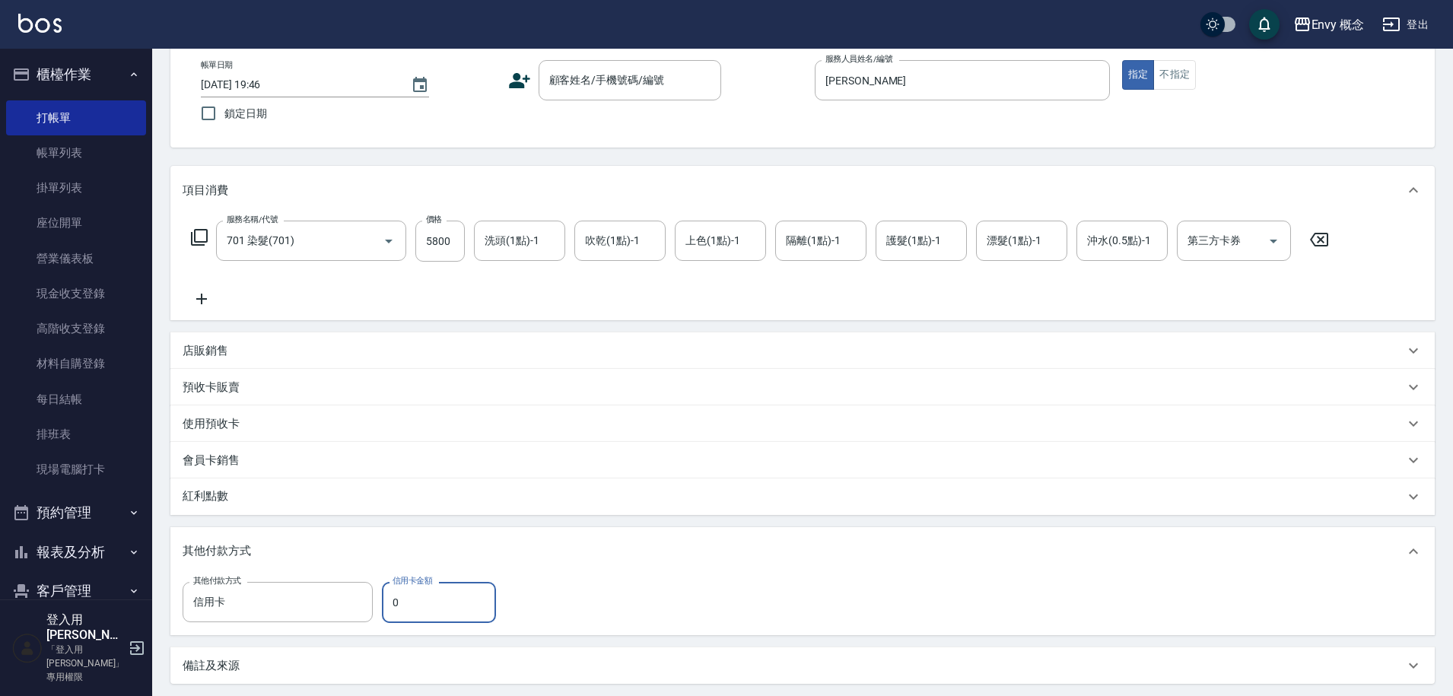
scroll to position [148, 0]
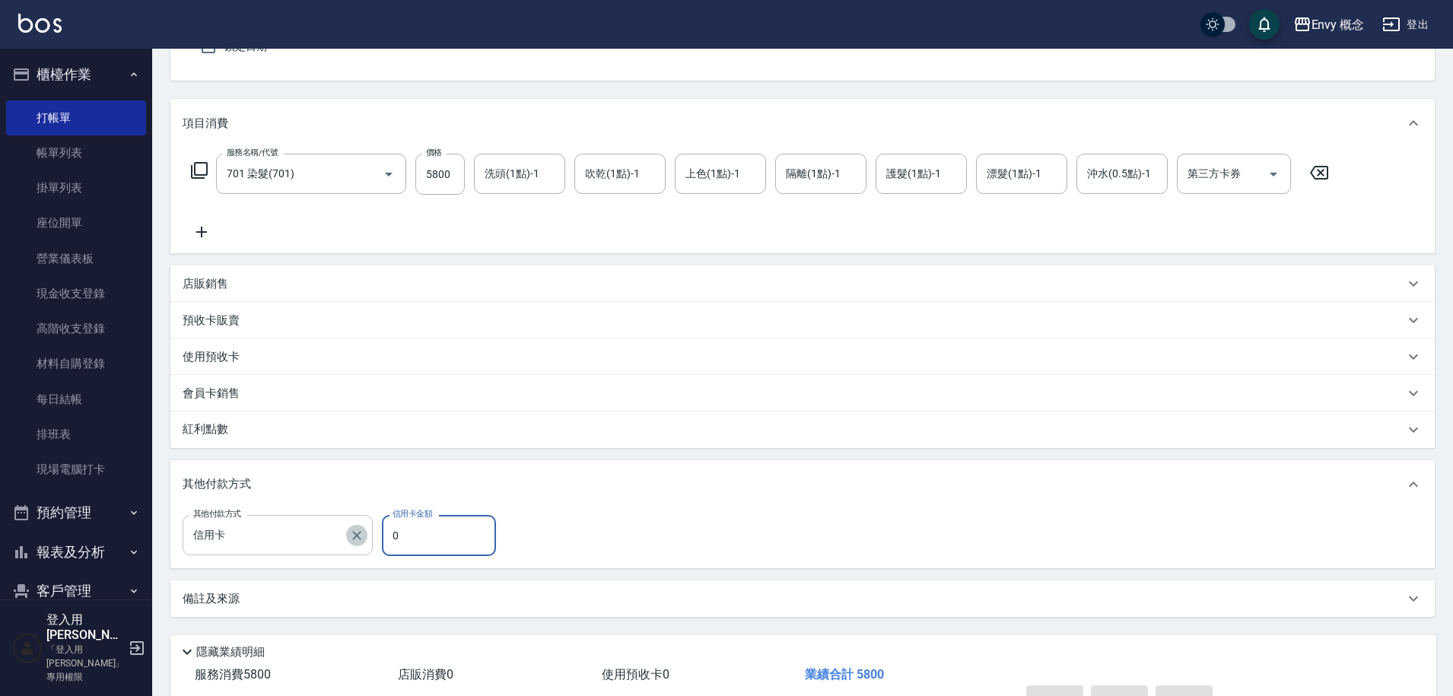
click at [358, 532] on icon "Clear" at bounding box center [356, 535] width 9 height 9
click at [317, 533] on input "其他付款方式" at bounding box center [277, 535] width 176 height 27
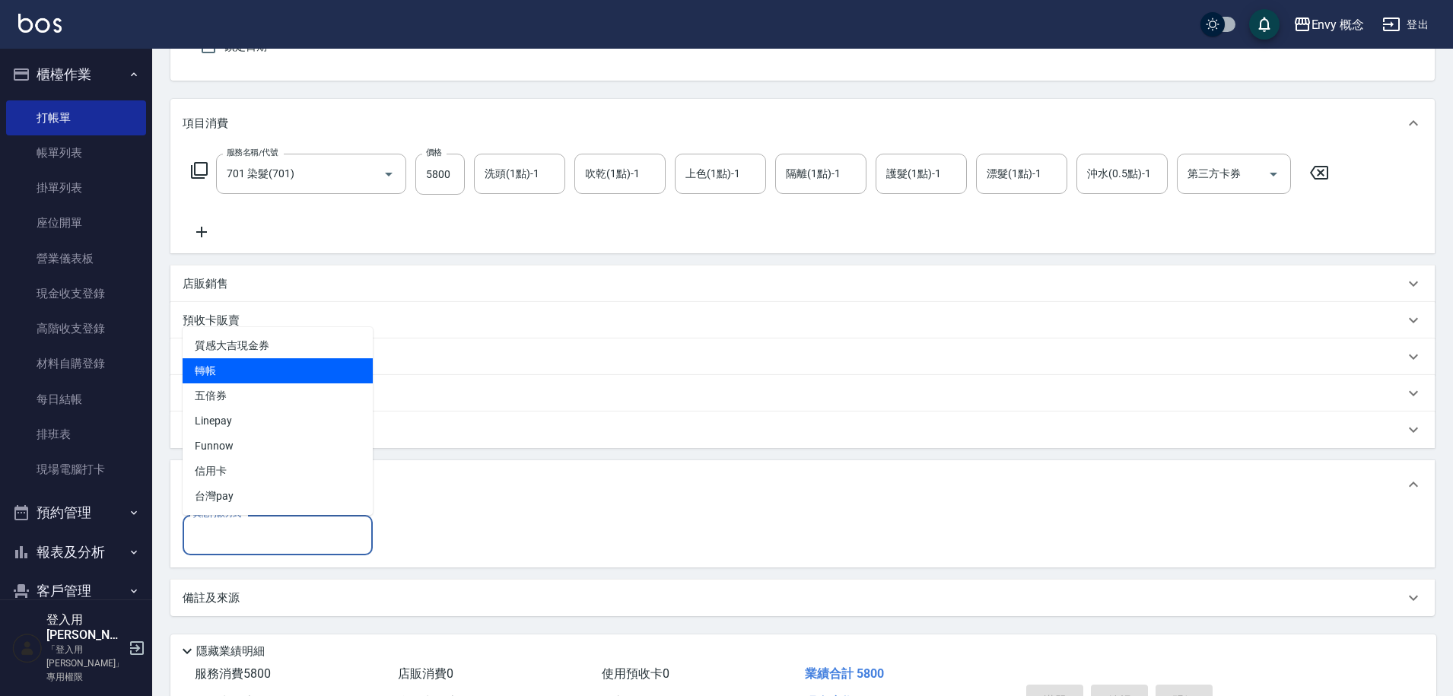
click at [302, 367] on span "轉帳" at bounding box center [278, 370] width 190 height 25
type input "轉帳"
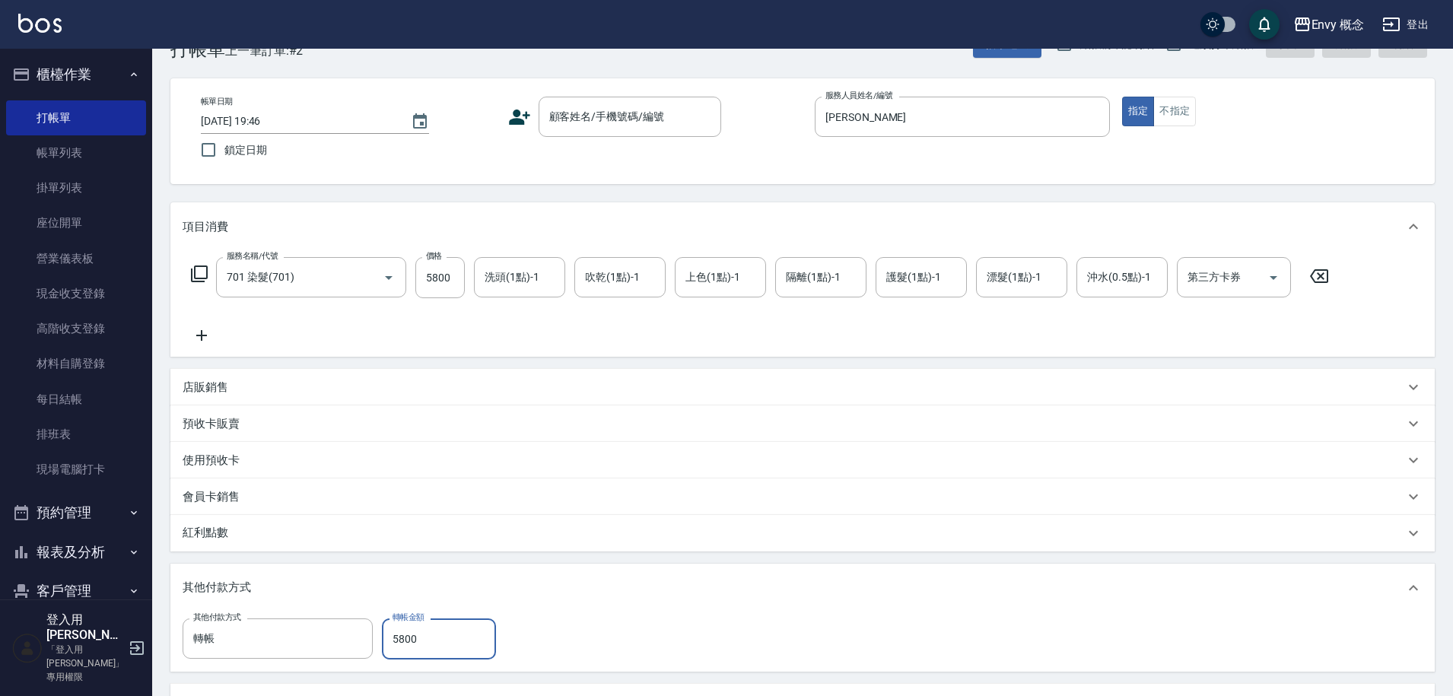
scroll to position [0, 0]
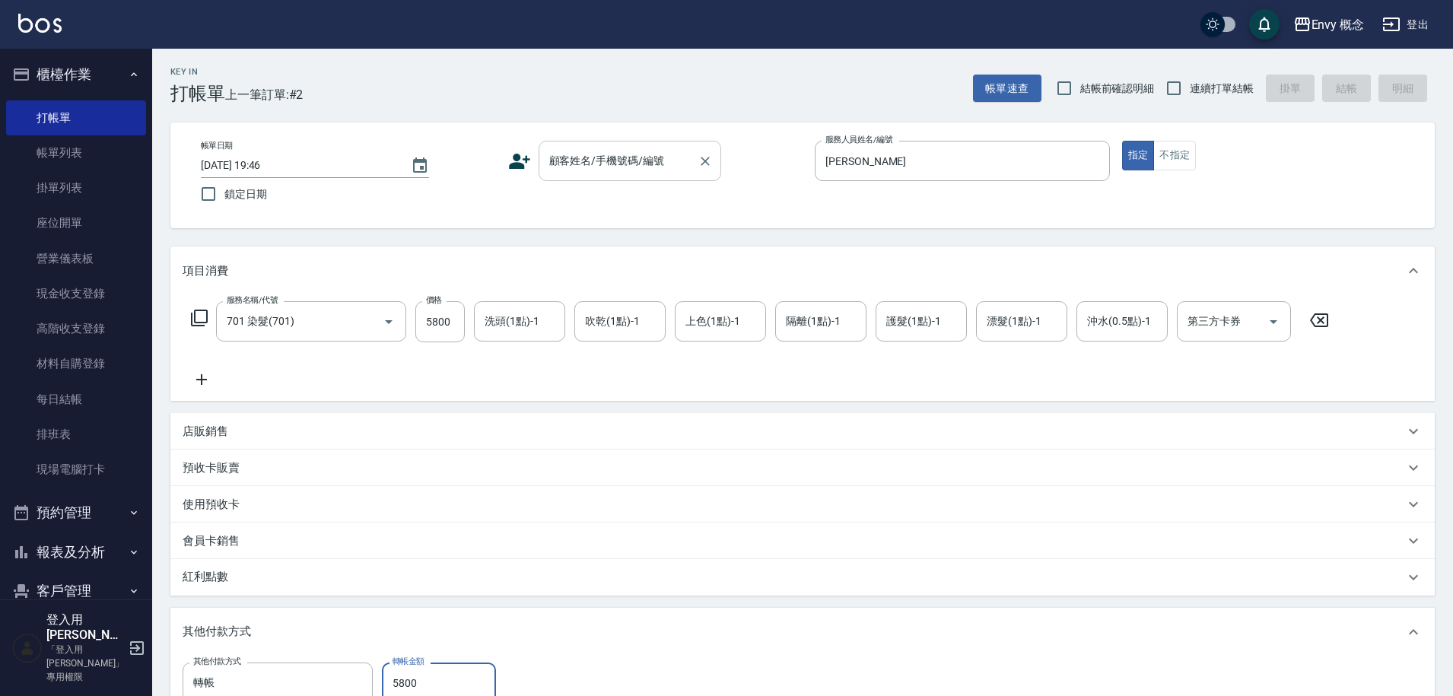
type input "5800"
click at [590, 168] on input "顧客姓名/手機號碼/編號" at bounding box center [618, 161] width 146 height 27
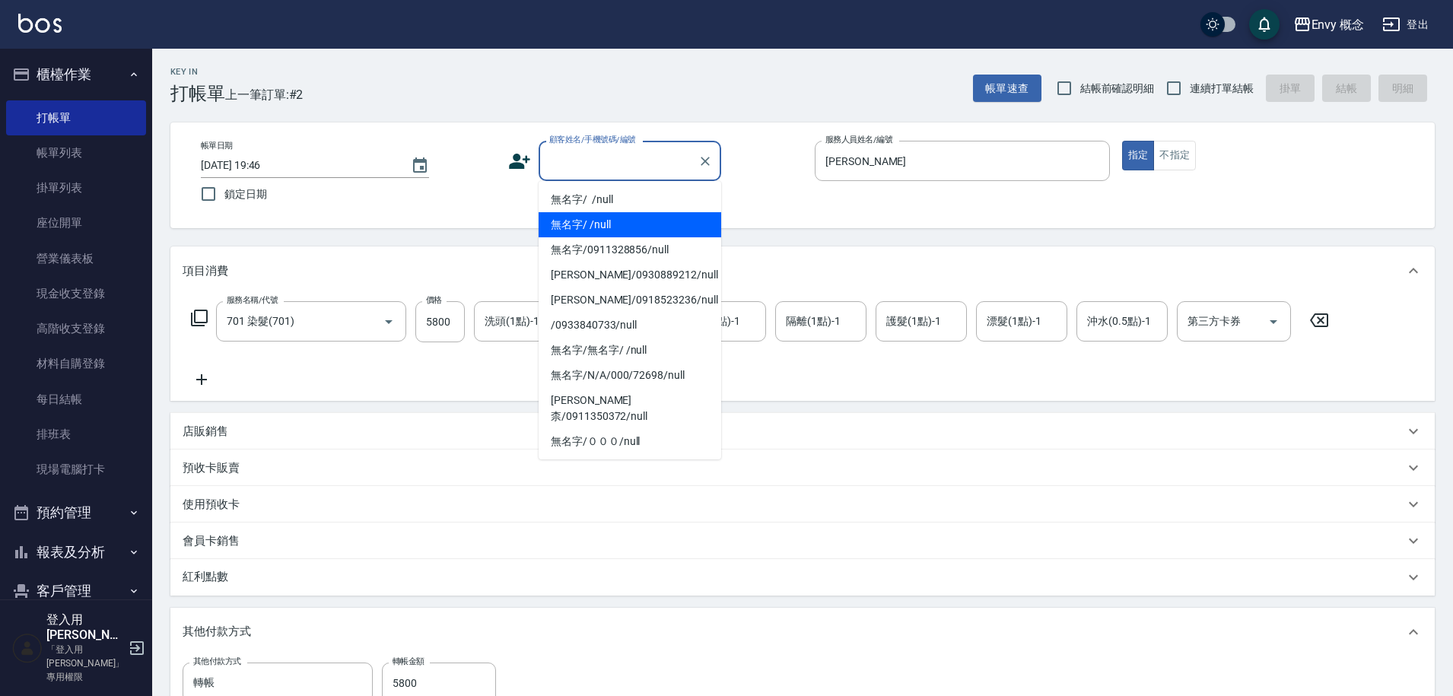
click at [599, 229] on li "無名字/ /null" at bounding box center [630, 224] width 183 height 25
type input "無名字/ /null"
type input "0"
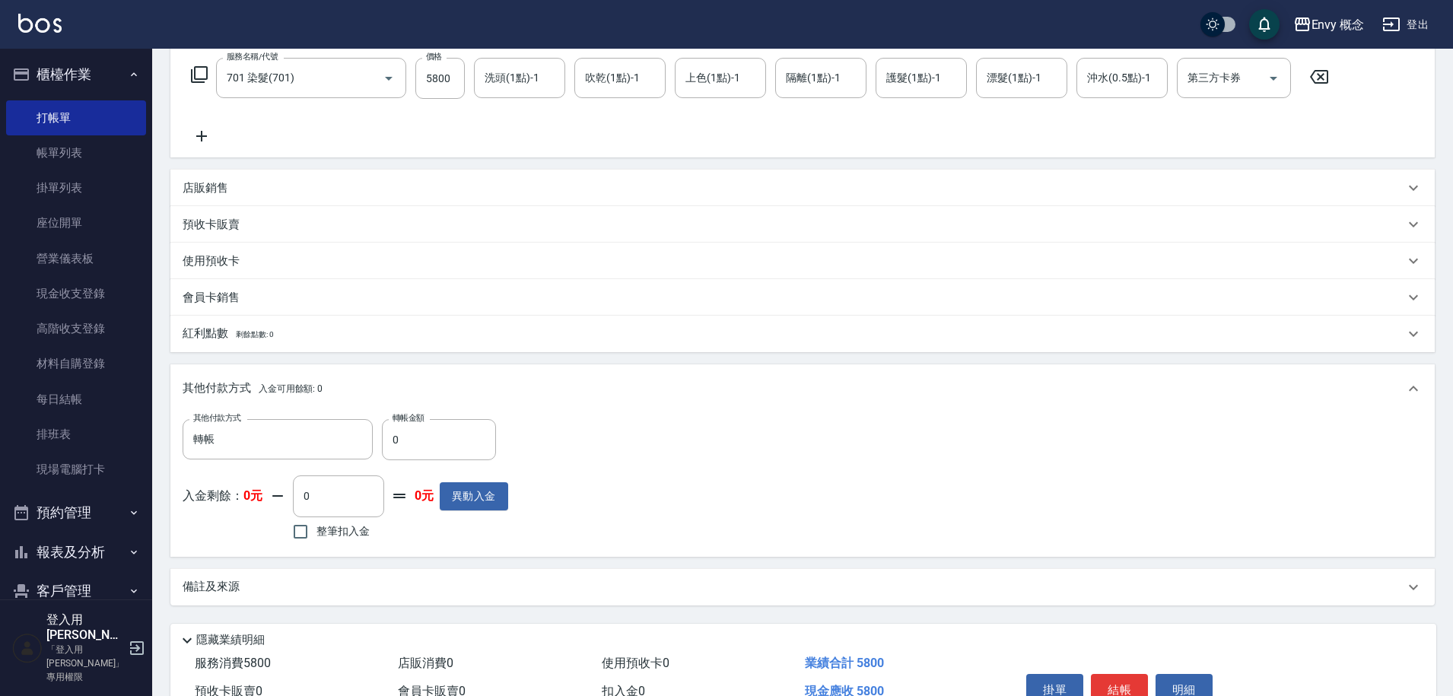
scroll to position [325, 0]
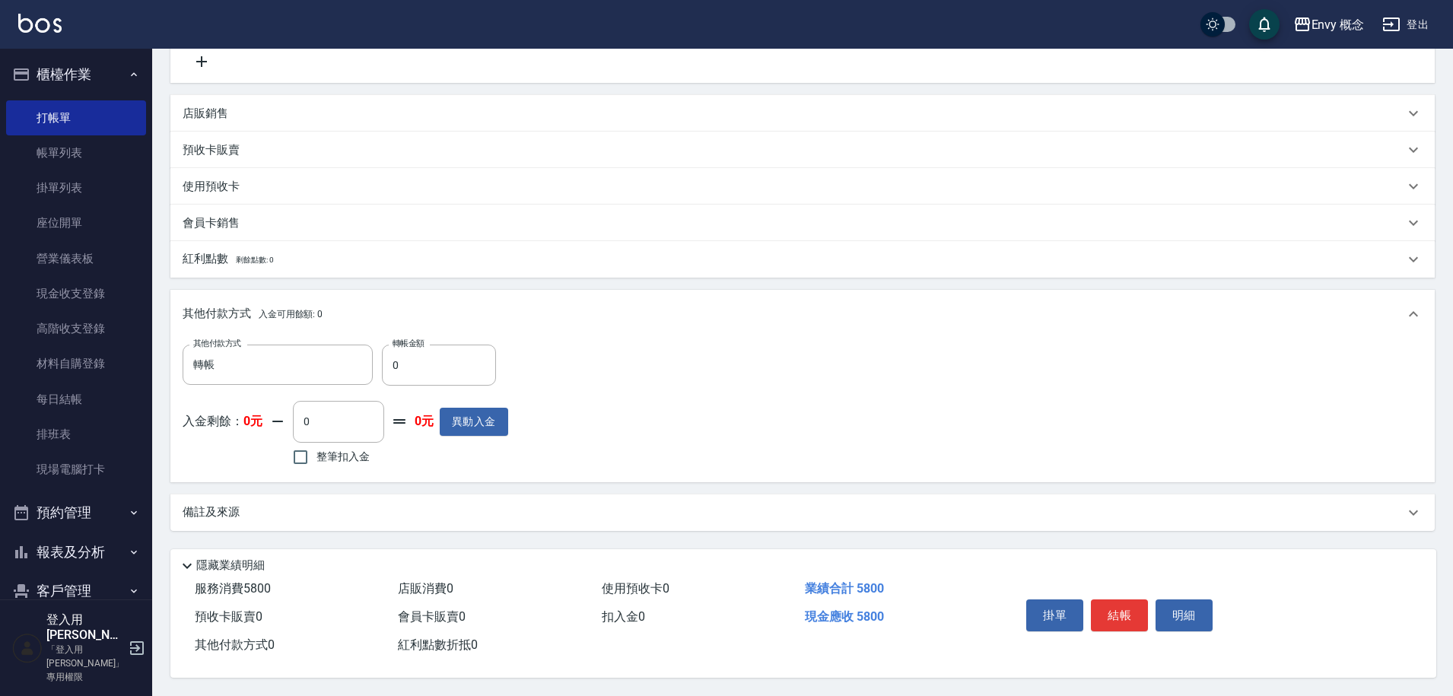
click at [1108, 606] on button "結帳" at bounding box center [1119, 615] width 57 height 32
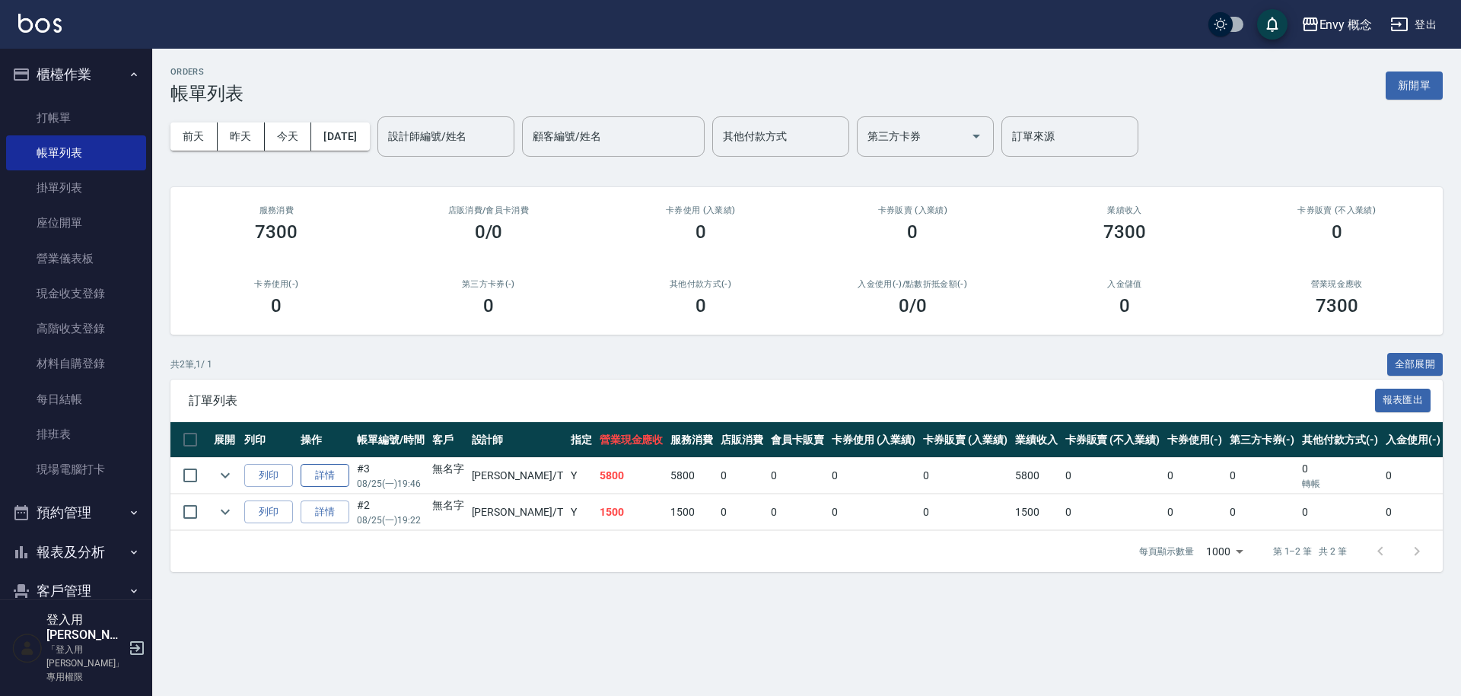
click at [318, 475] on link "詳情" at bounding box center [324, 476] width 49 height 24
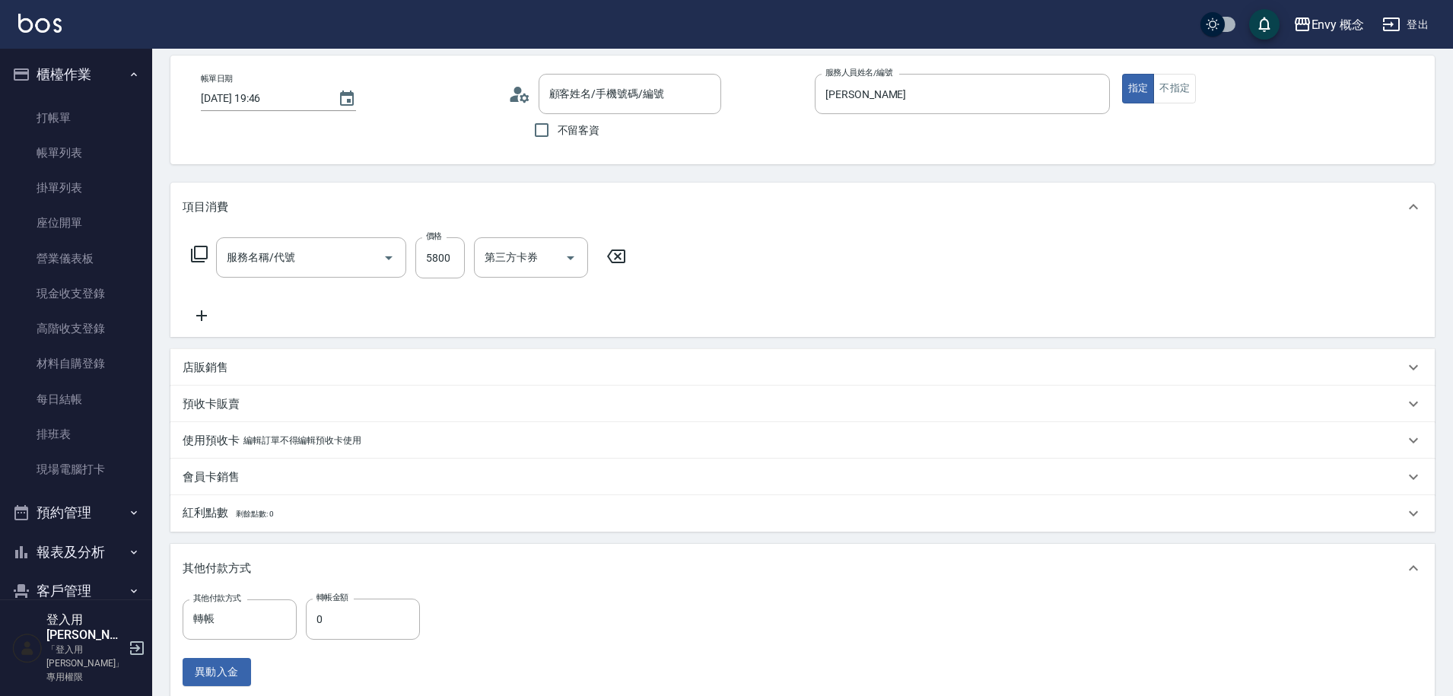
type input "2025/08/25 19:46"
type input "Tim-T"
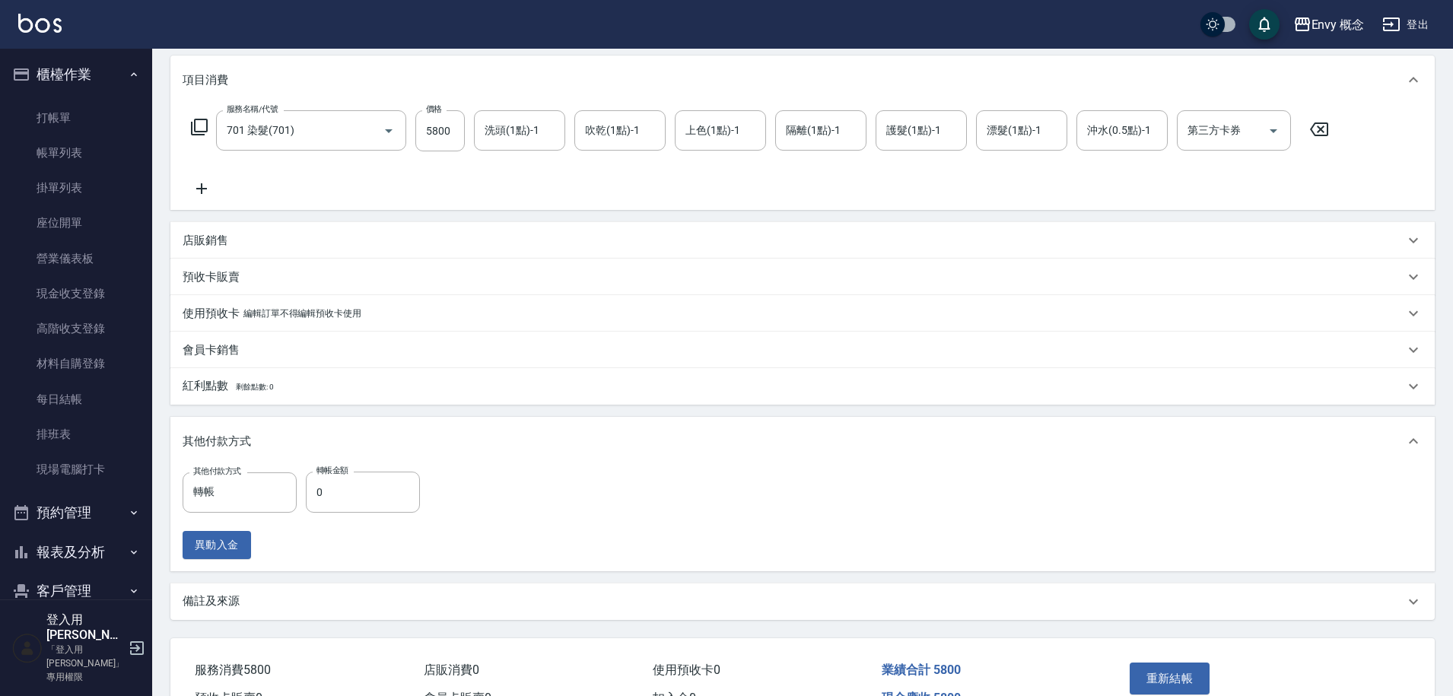
type input "701 染髮(701)"
type input "無名字/ /null"
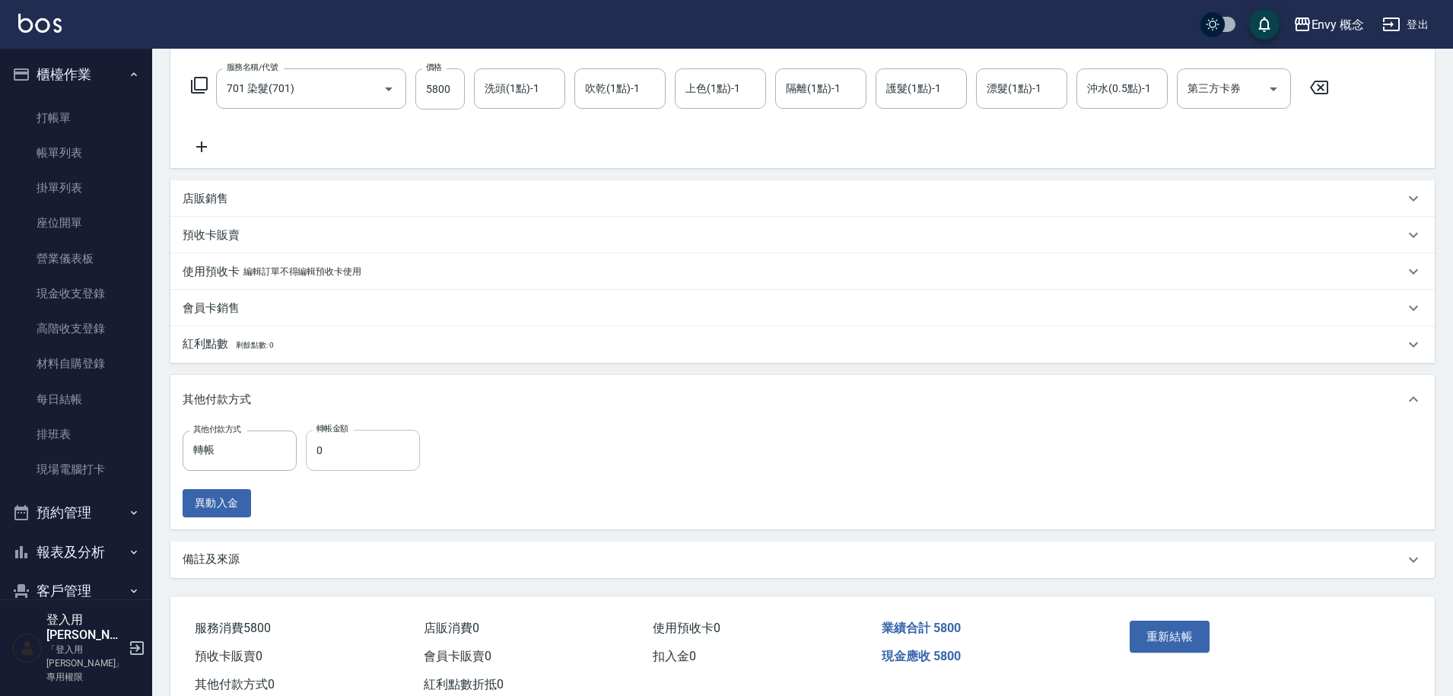
click at [356, 446] on input "0" at bounding box center [363, 450] width 114 height 41
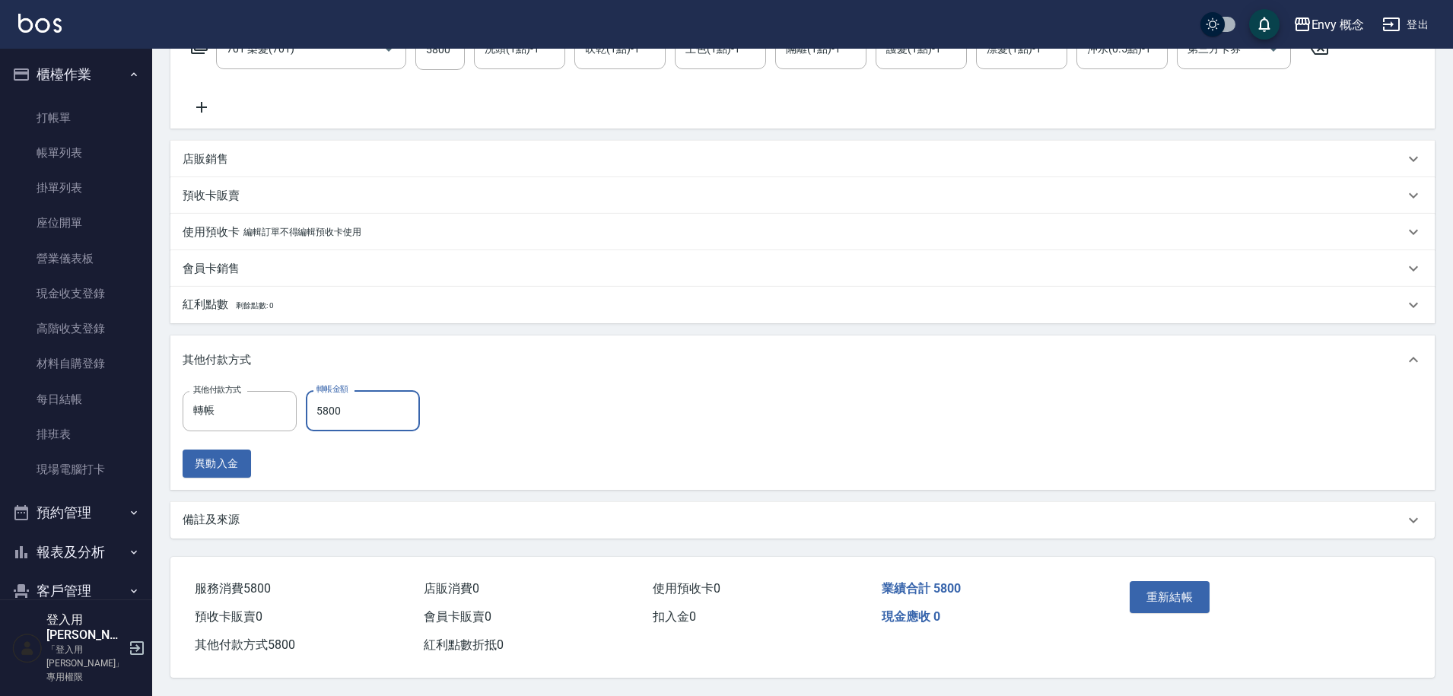
scroll to position [279, 0]
type input "5800"
click at [1185, 595] on button "重新結帳" at bounding box center [1170, 597] width 81 height 32
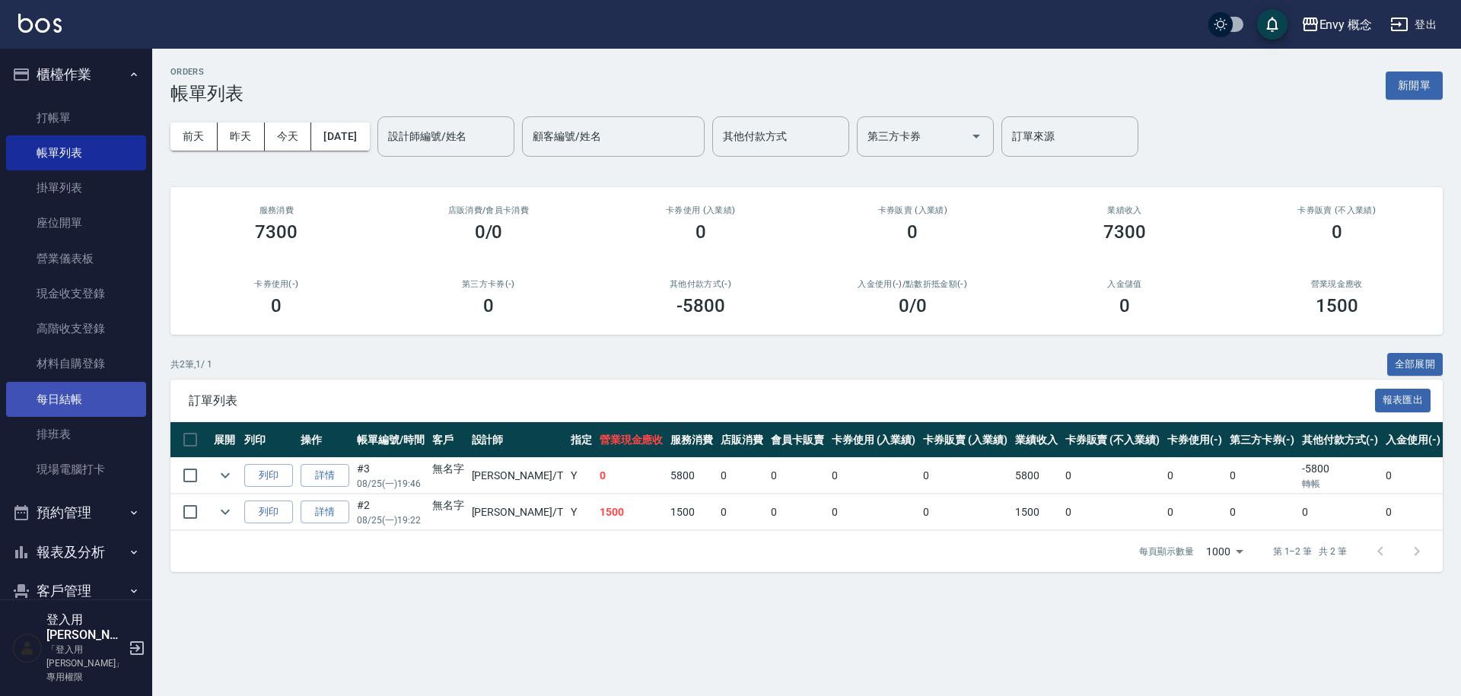
click at [96, 398] on link "每日結帳" at bounding box center [76, 399] width 140 height 35
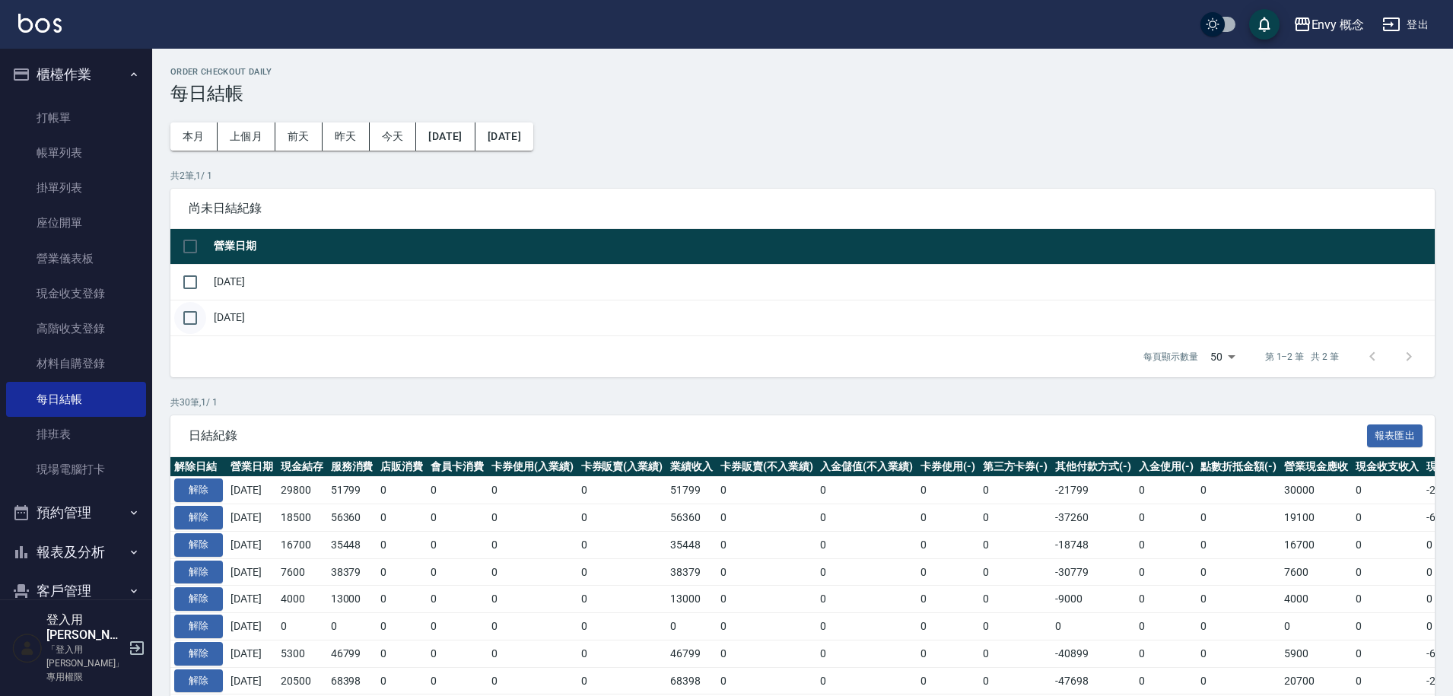
click at [202, 318] on input "checkbox" at bounding box center [190, 318] width 32 height 32
checkbox input "true"
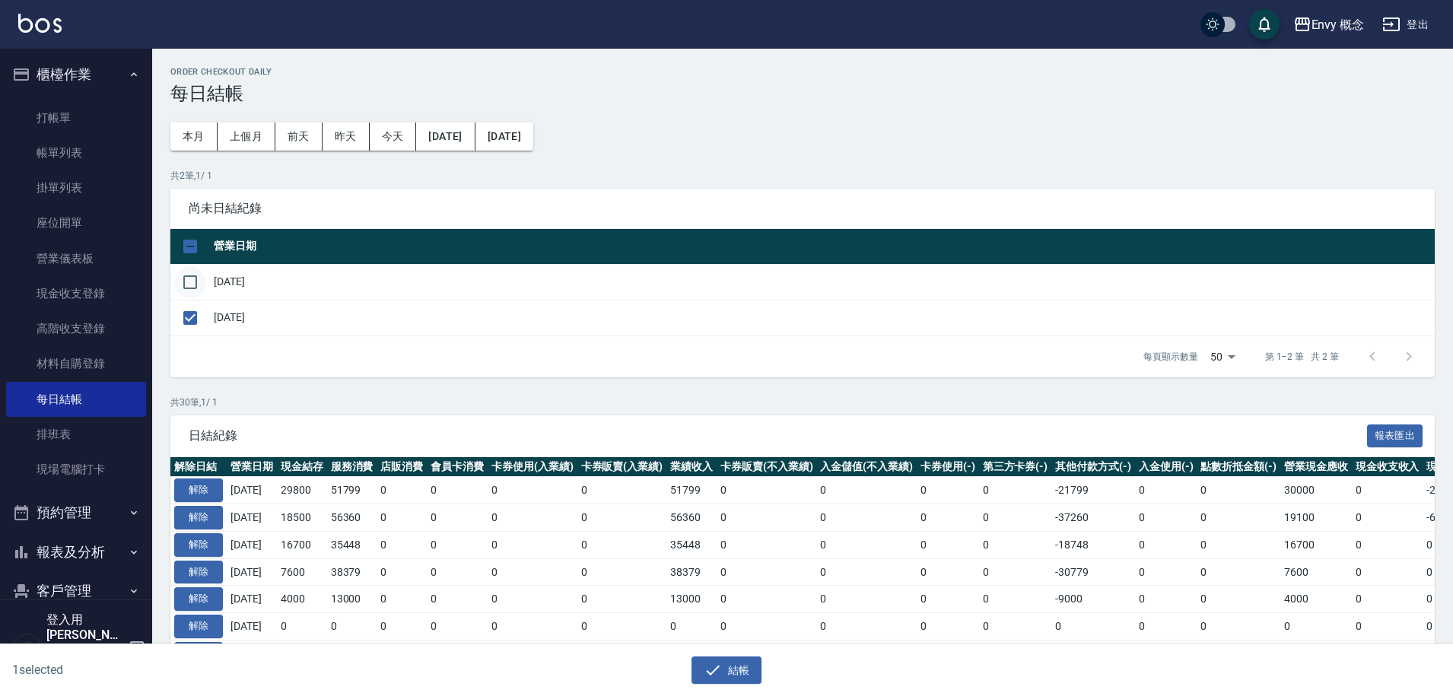
click at [195, 283] on input "checkbox" at bounding box center [190, 282] width 32 height 32
checkbox input "true"
click at [729, 674] on button "結帳" at bounding box center [726, 670] width 71 height 28
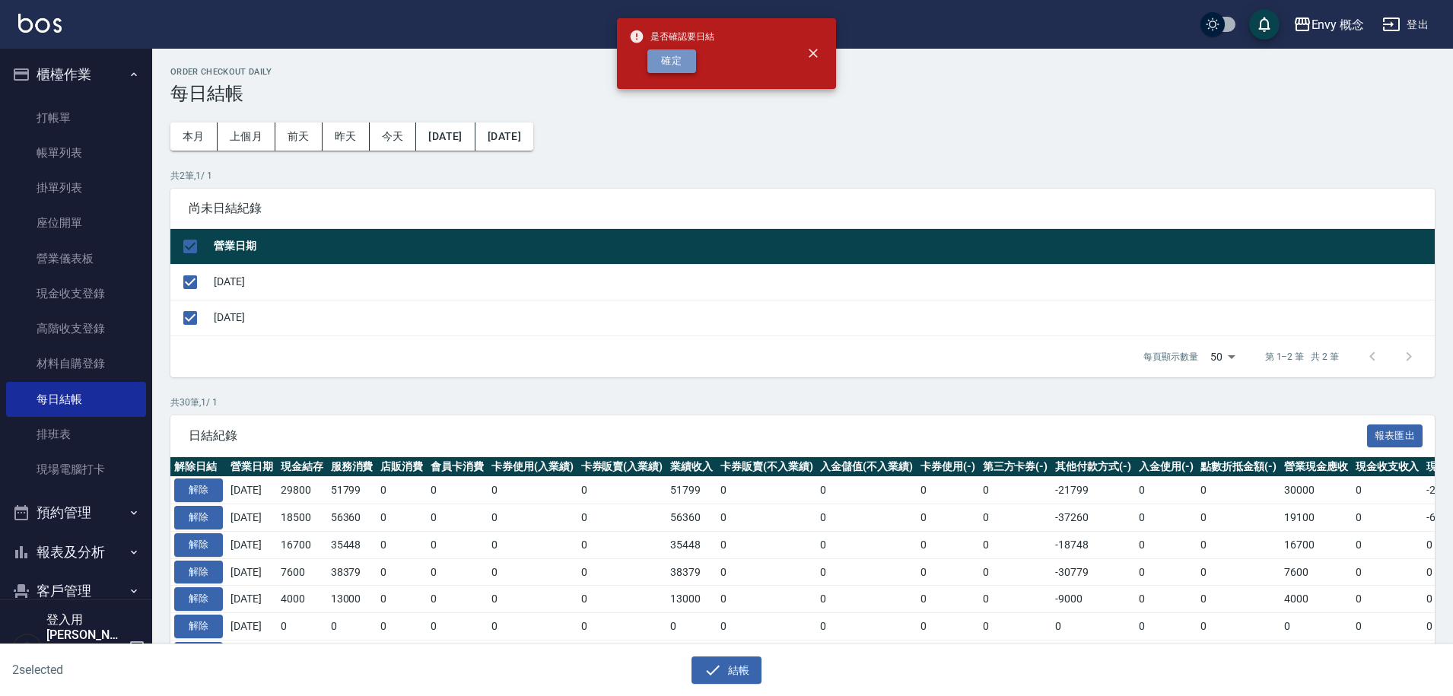
click at [672, 63] on button "確定" at bounding box center [671, 61] width 49 height 24
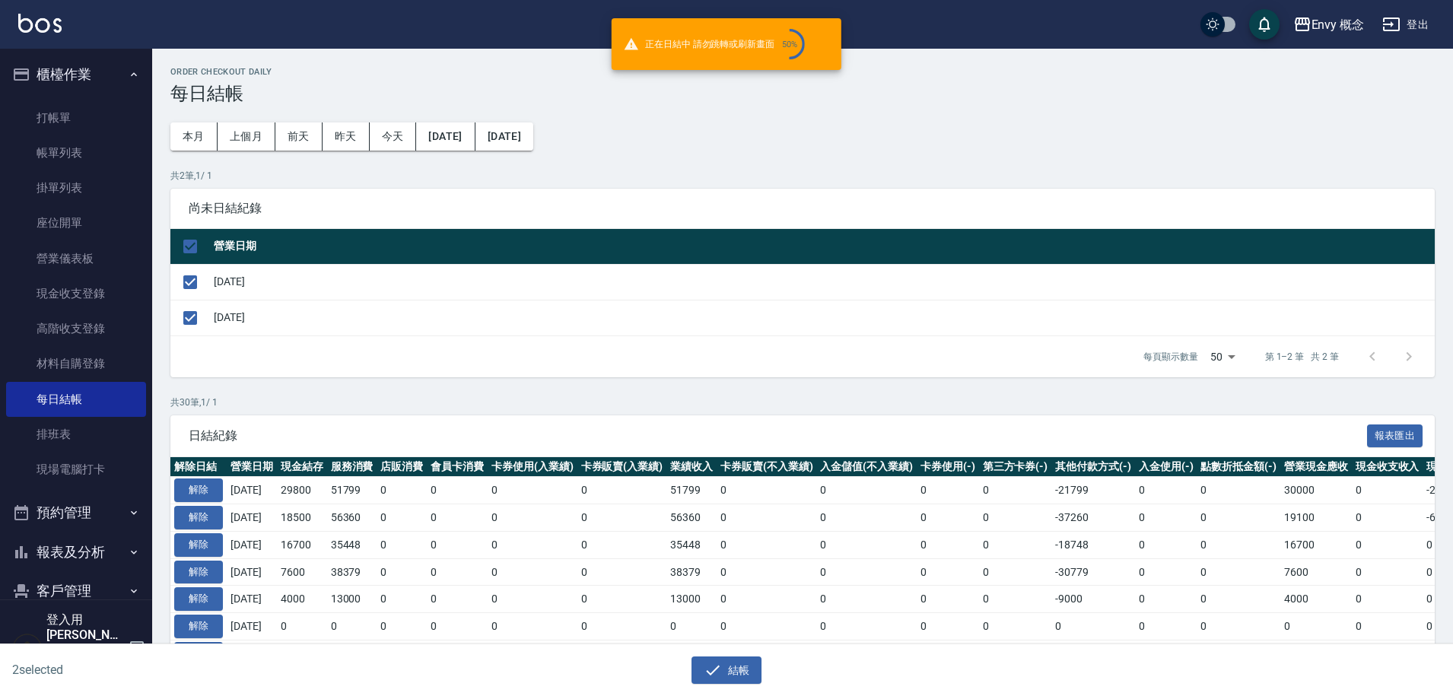
checkbox input "false"
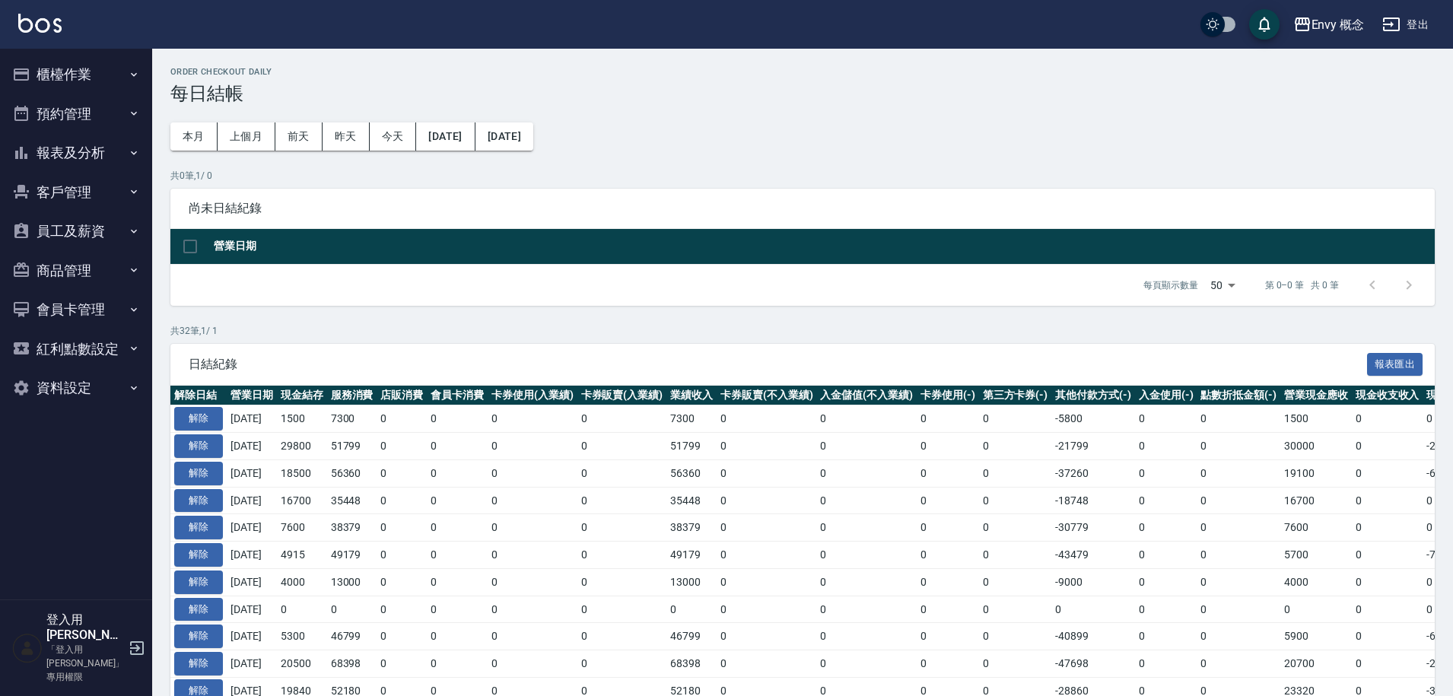
click at [94, 83] on button "櫃檯作業" at bounding box center [76, 75] width 140 height 40
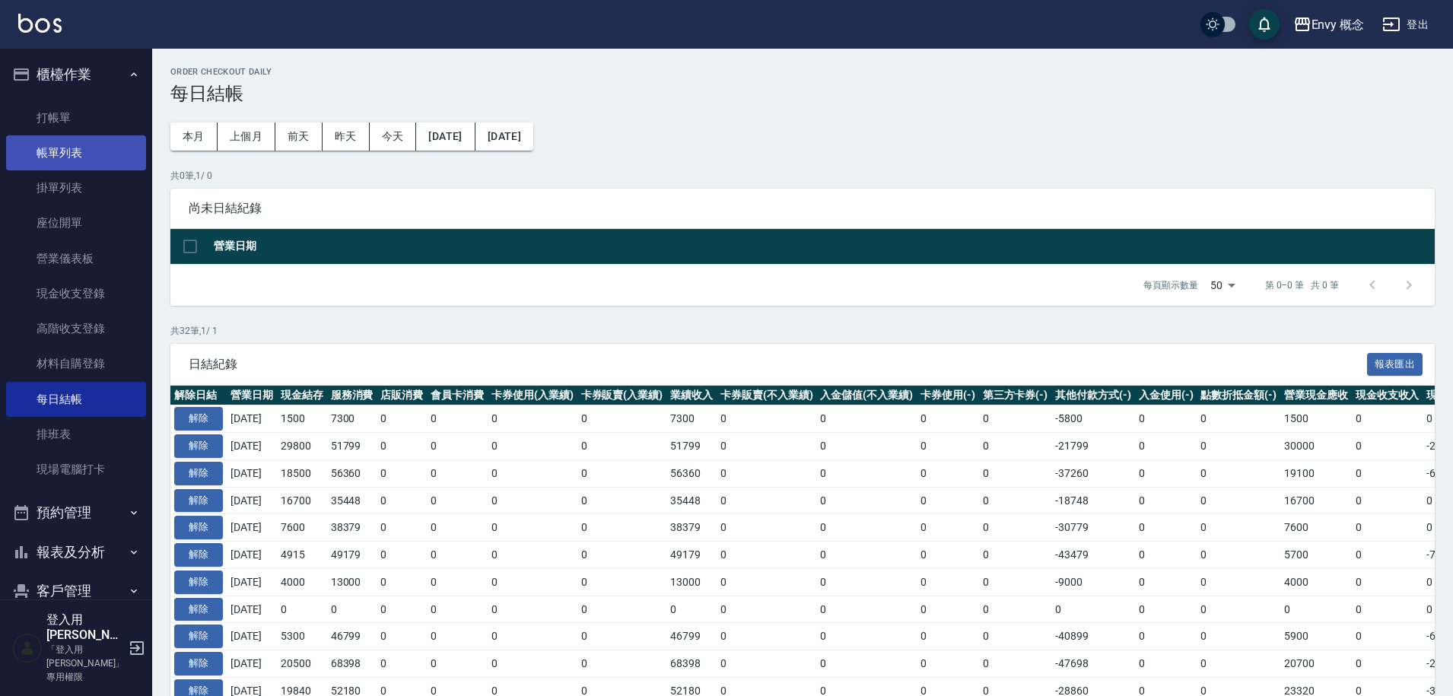
click at [111, 156] on link "帳單列表" at bounding box center [76, 152] width 140 height 35
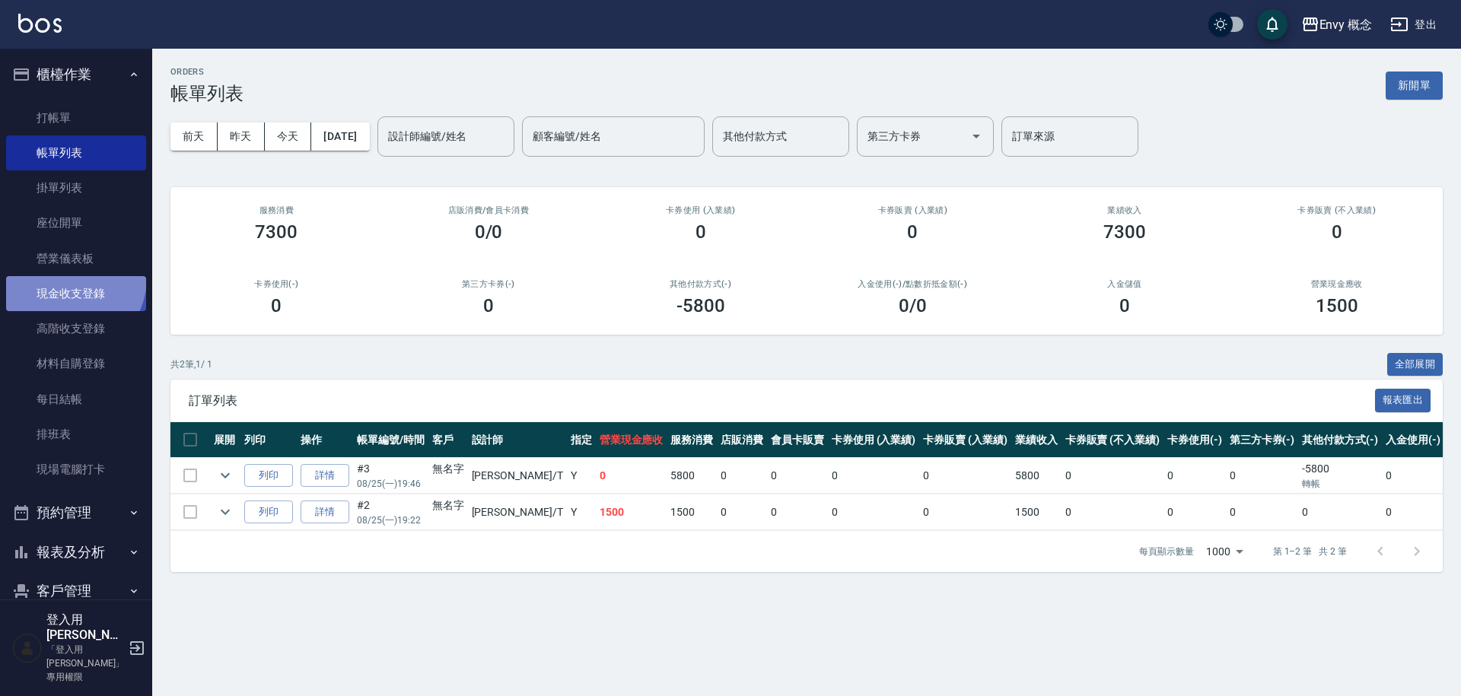
click at [65, 278] on link "現金收支登錄" at bounding box center [76, 293] width 140 height 35
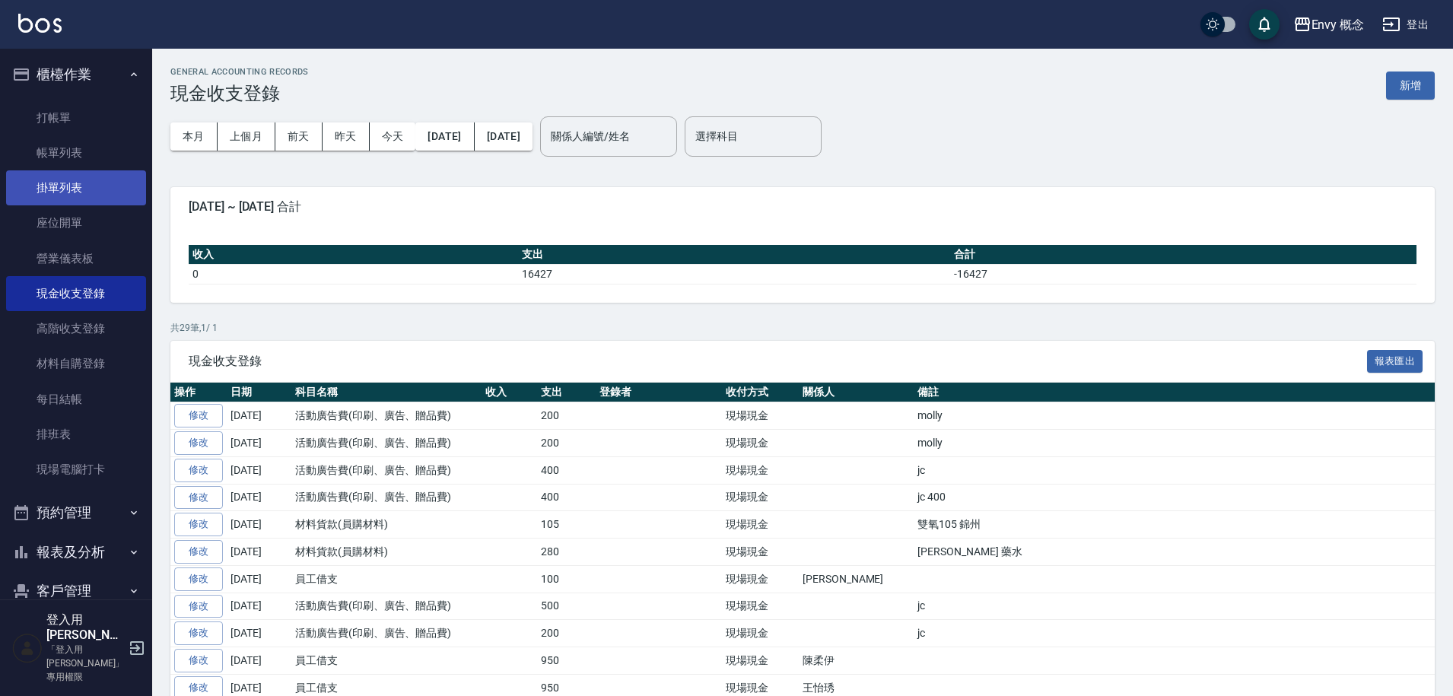
click at [82, 189] on link "掛單列表" at bounding box center [76, 187] width 140 height 35
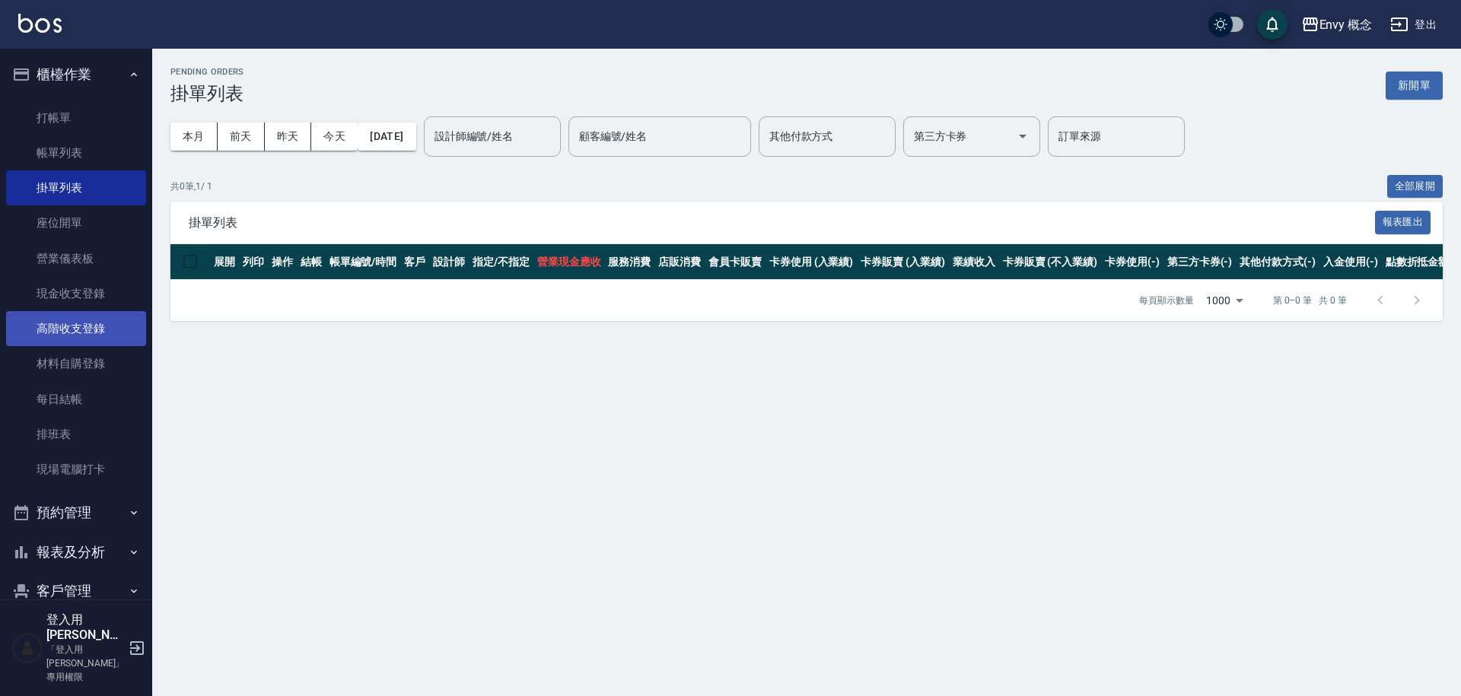
click at [94, 335] on link "高階收支登錄" at bounding box center [76, 328] width 140 height 35
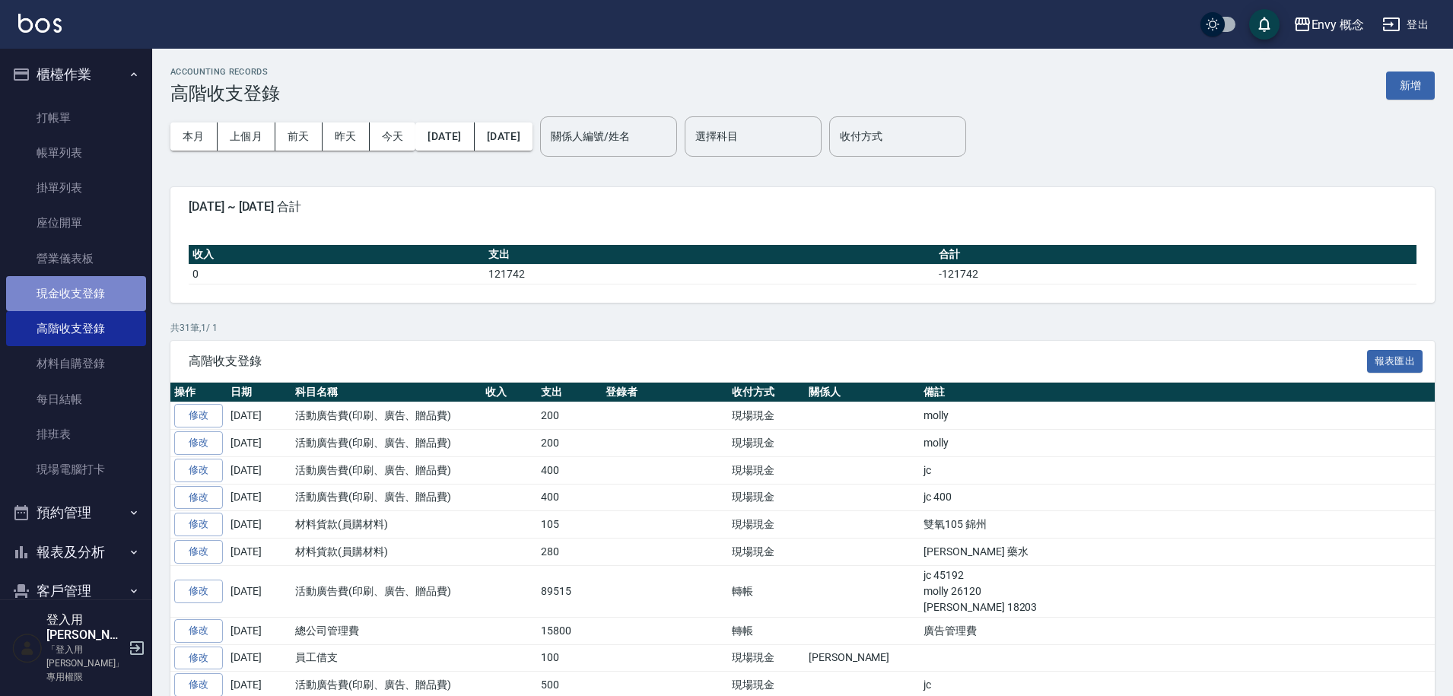
click at [104, 278] on link "現金收支登錄" at bounding box center [76, 293] width 140 height 35
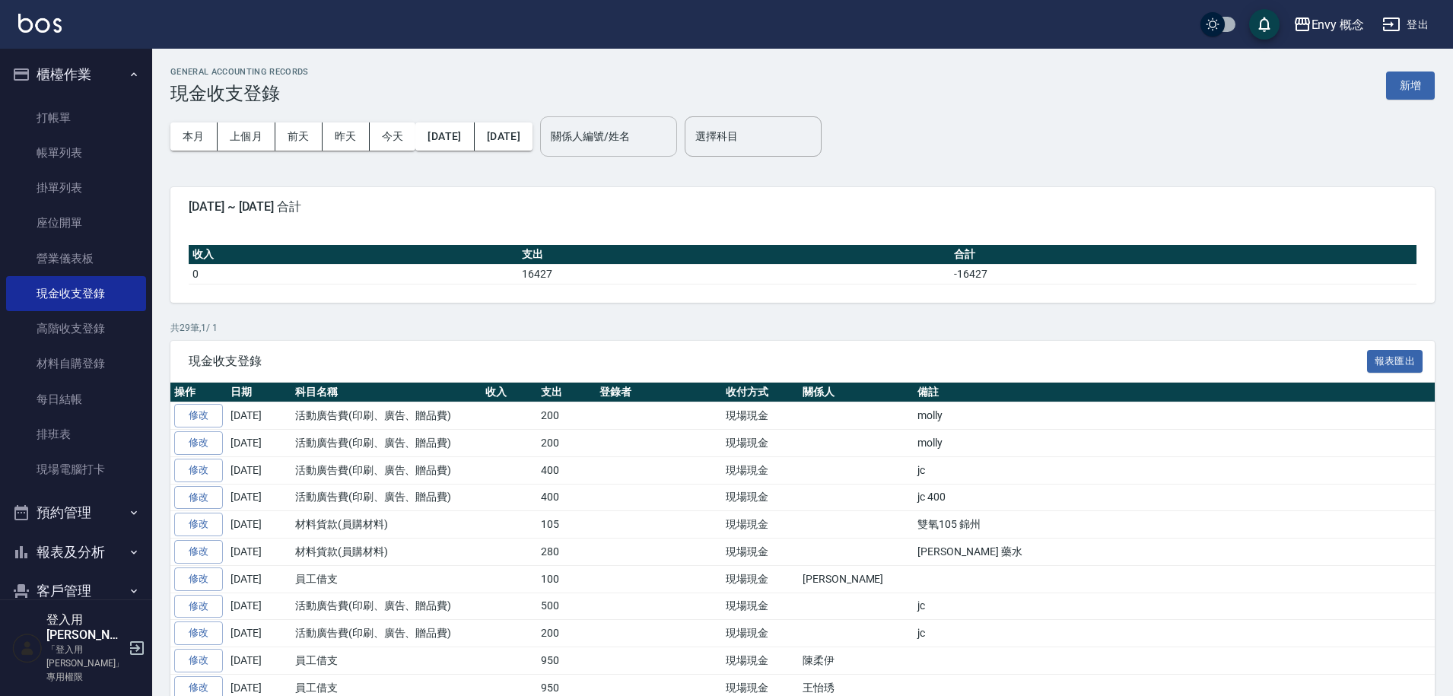
click at [670, 127] on input "關係人編號/姓名" at bounding box center [608, 136] width 123 height 27
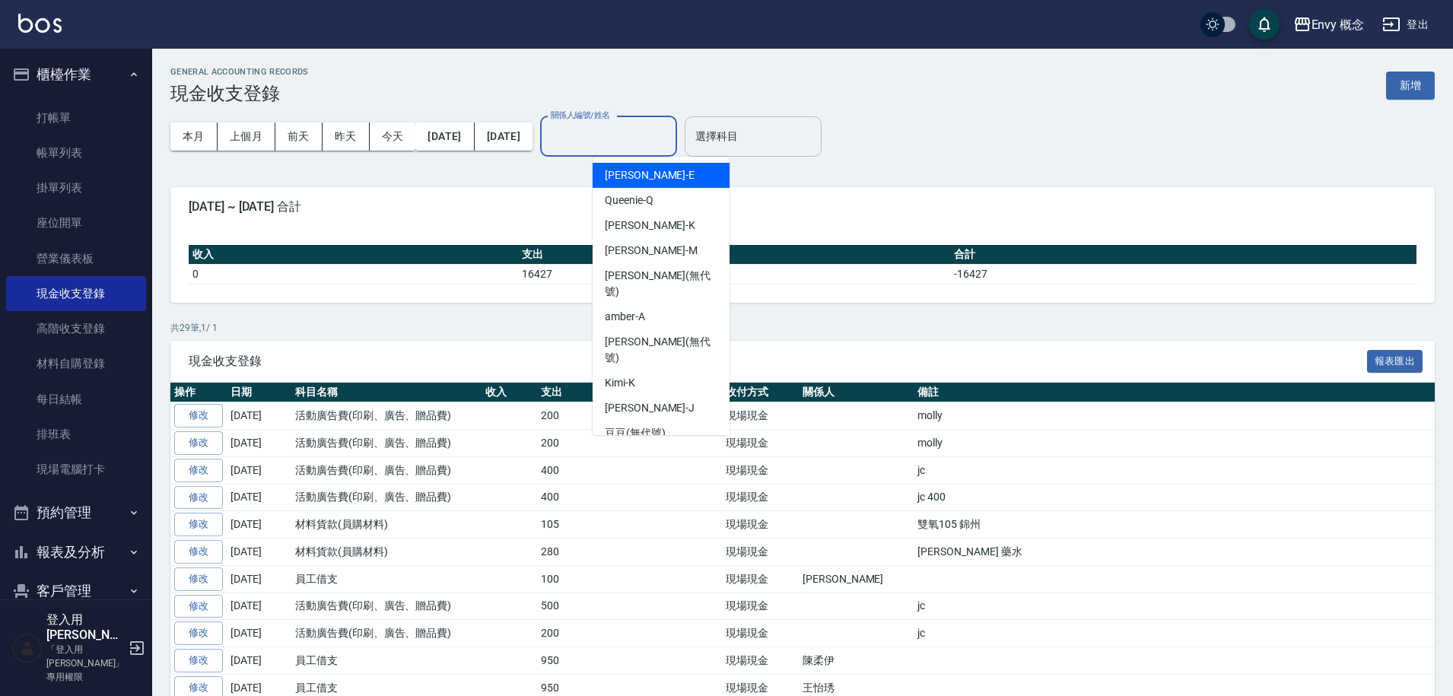
click at [761, 130] on div "選擇科目 選擇科目" at bounding box center [753, 136] width 137 height 40
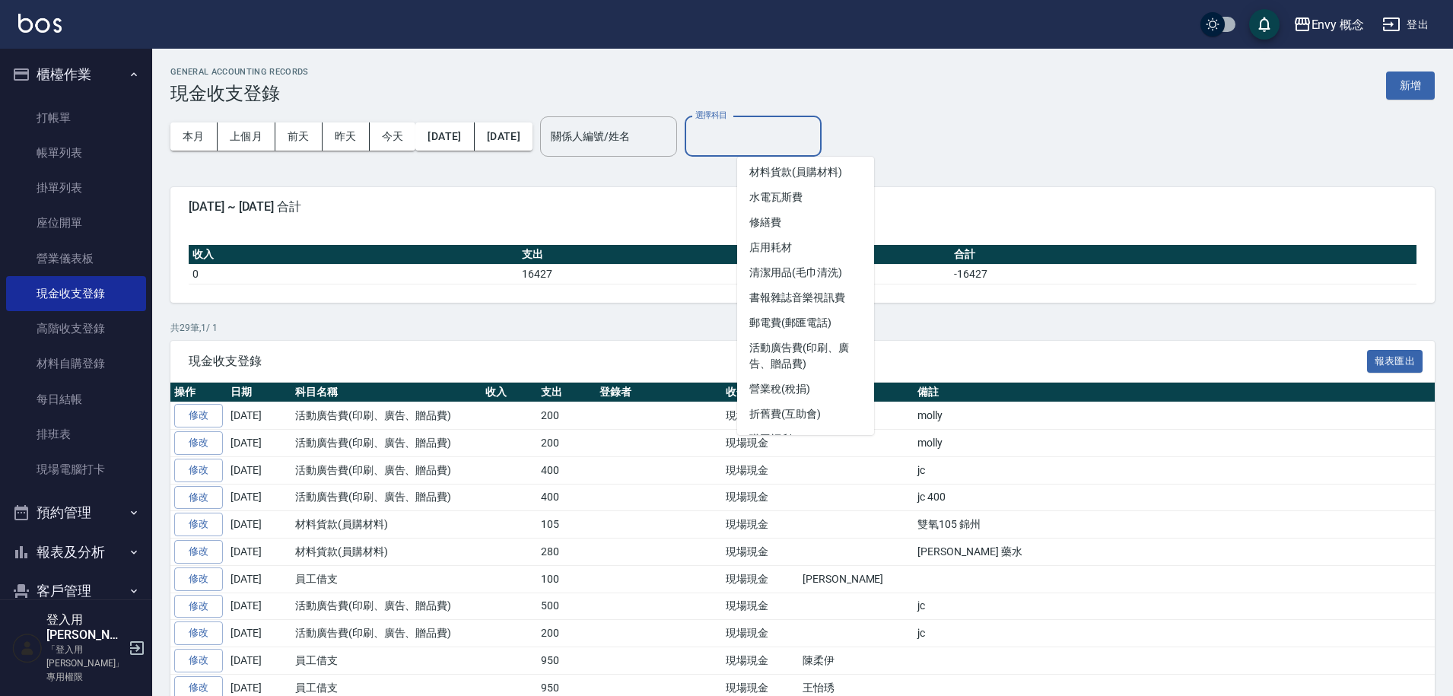
scroll to position [354, 0]
click at [792, 332] on li "活動廣告費(印刷、廣告、贈品費)" at bounding box center [805, 331] width 137 height 41
type input "活動廣告費(印刷、廣告、贈品費)"
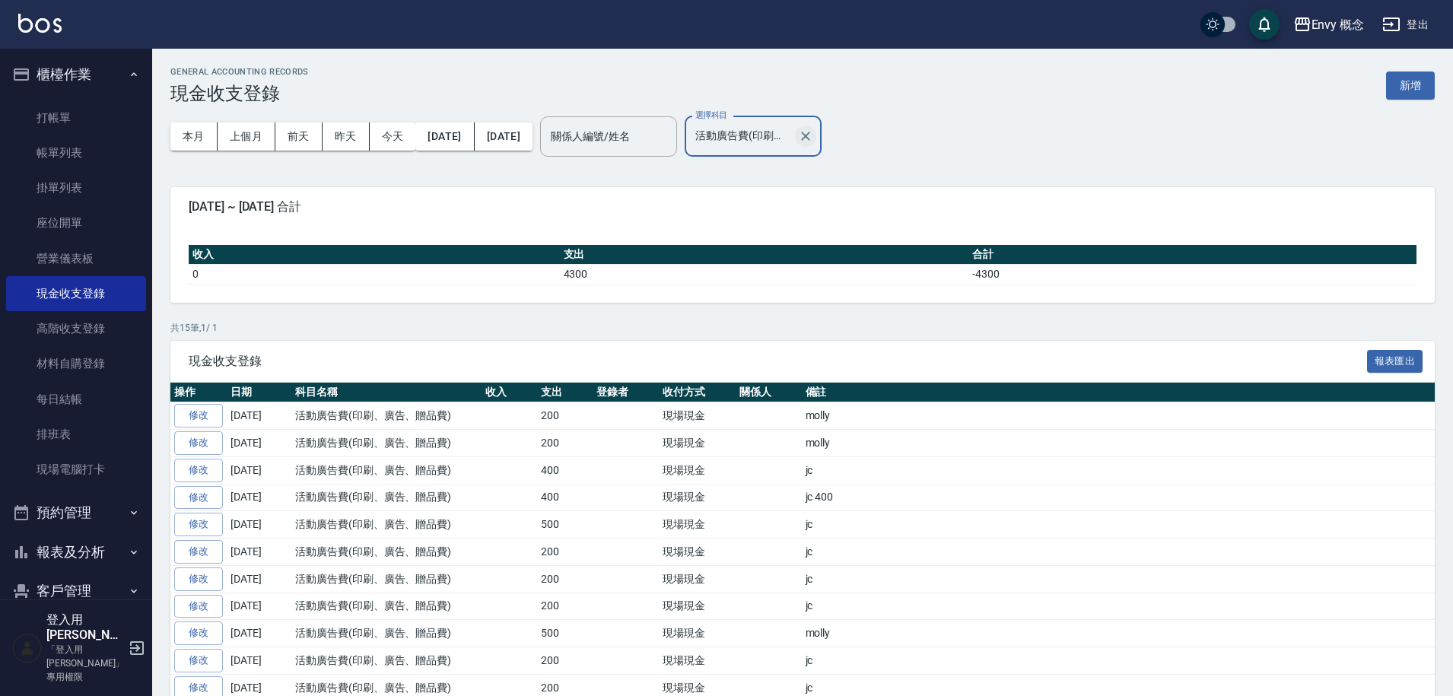
click at [813, 138] on icon "Clear" at bounding box center [805, 136] width 15 height 15
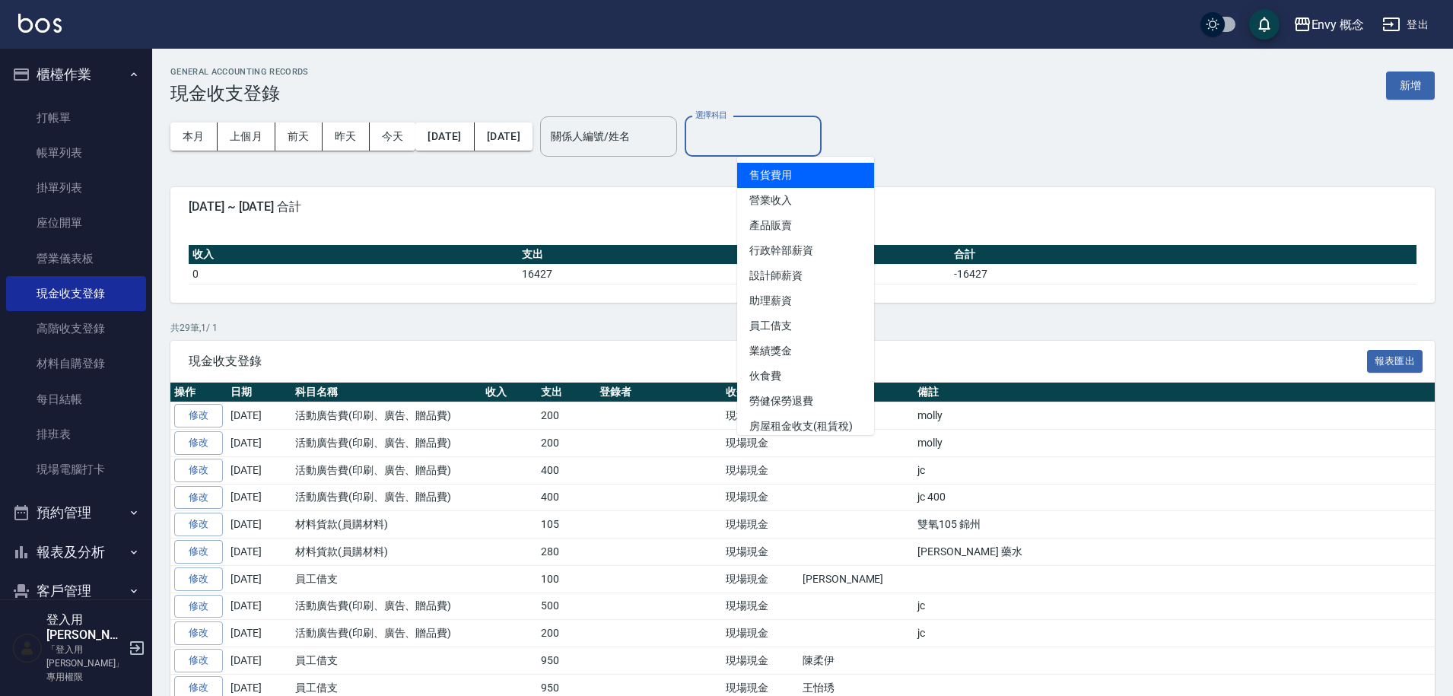
click at [815, 138] on input "選擇科目" at bounding box center [752, 136] width 123 height 27
click at [172, 148] on button "本月" at bounding box center [193, 136] width 47 height 28
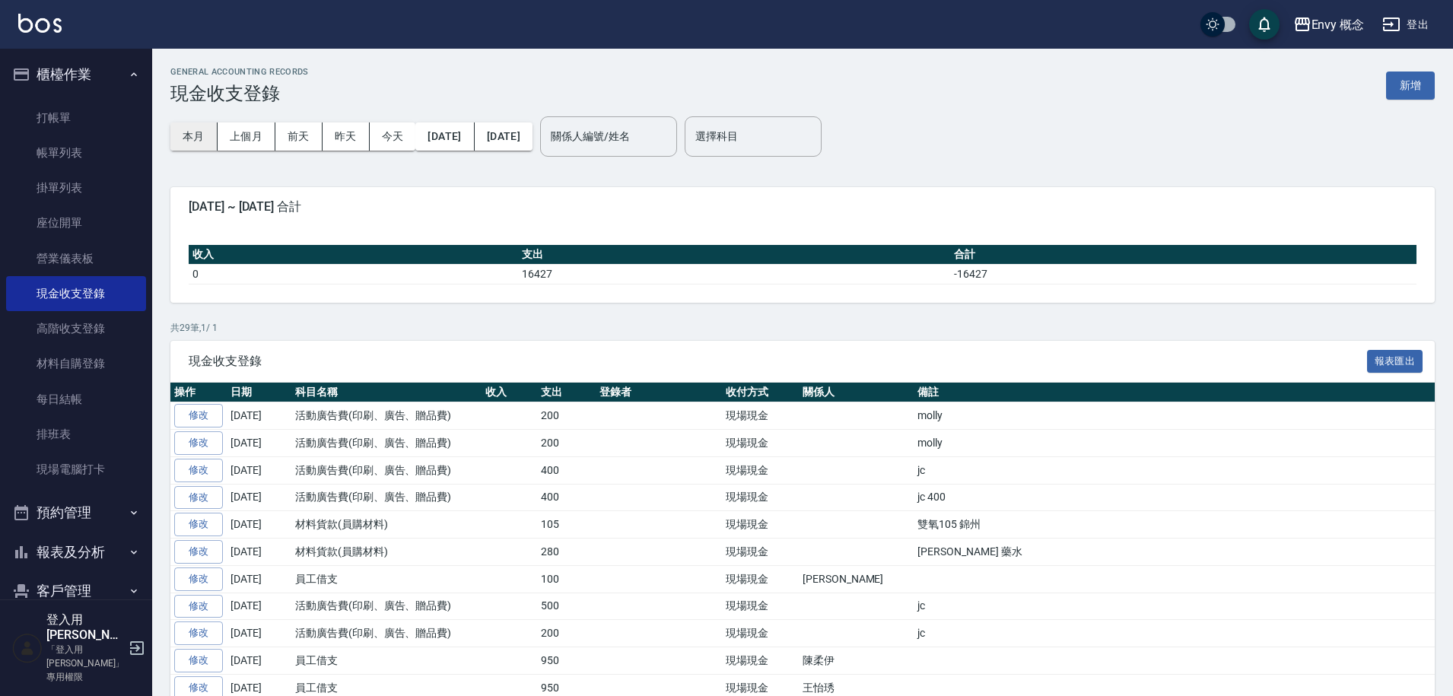
click at [183, 142] on button "本月" at bounding box center [193, 136] width 47 height 28
click at [269, 132] on button "上個月" at bounding box center [247, 136] width 58 height 28
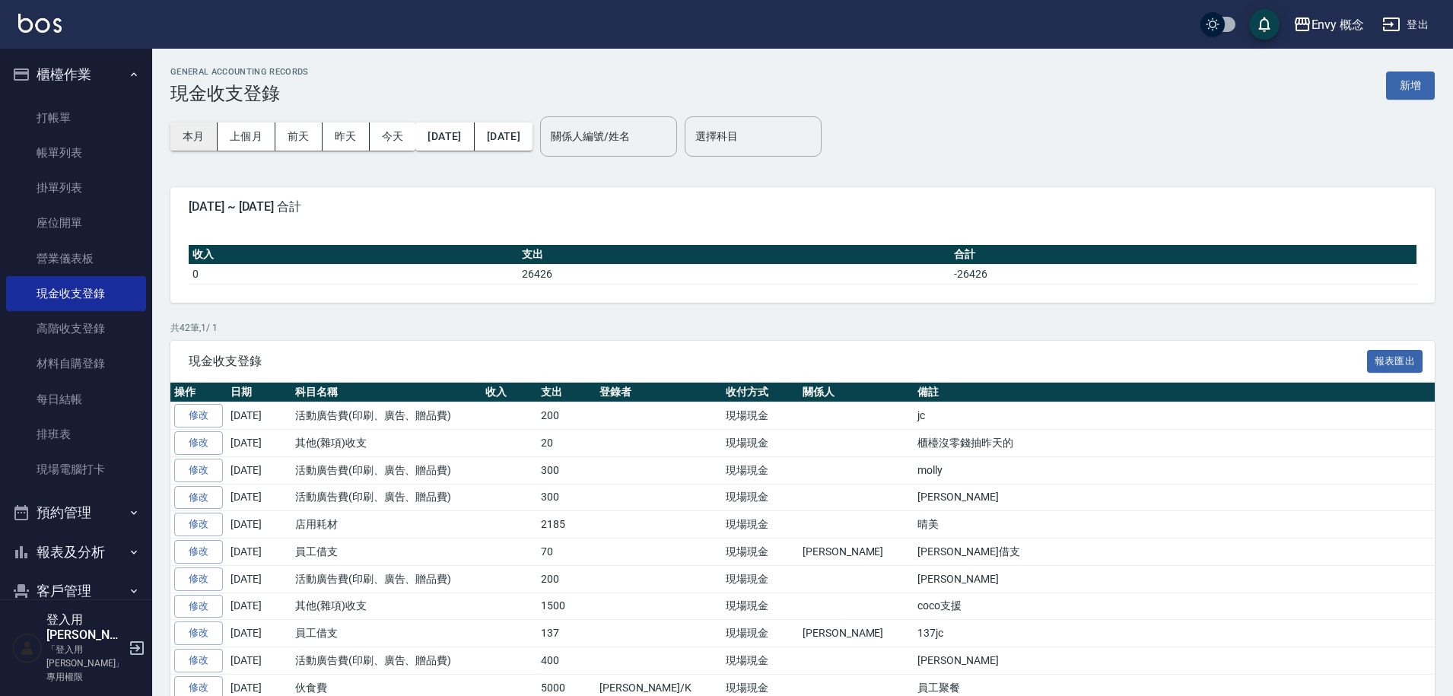
click at [194, 138] on button "本月" at bounding box center [193, 136] width 47 height 28
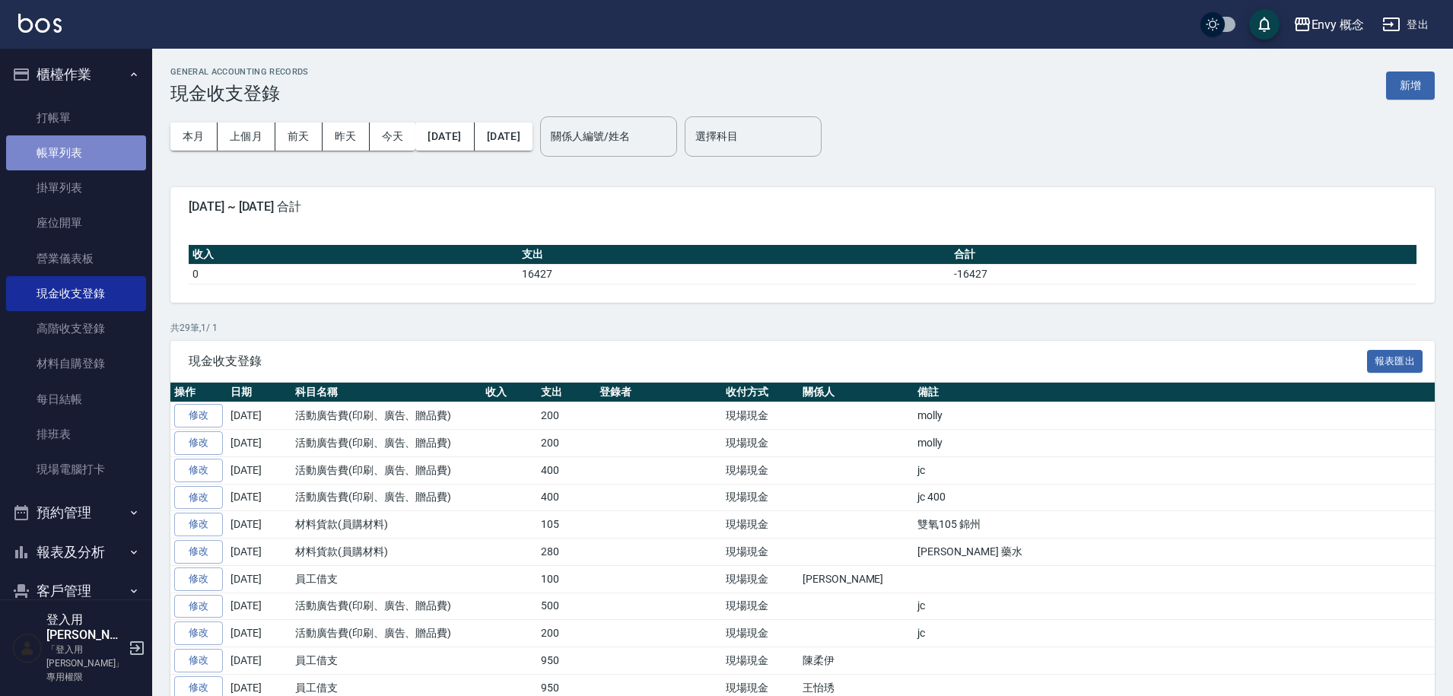
click at [89, 159] on link "帳單列表" at bounding box center [76, 152] width 140 height 35
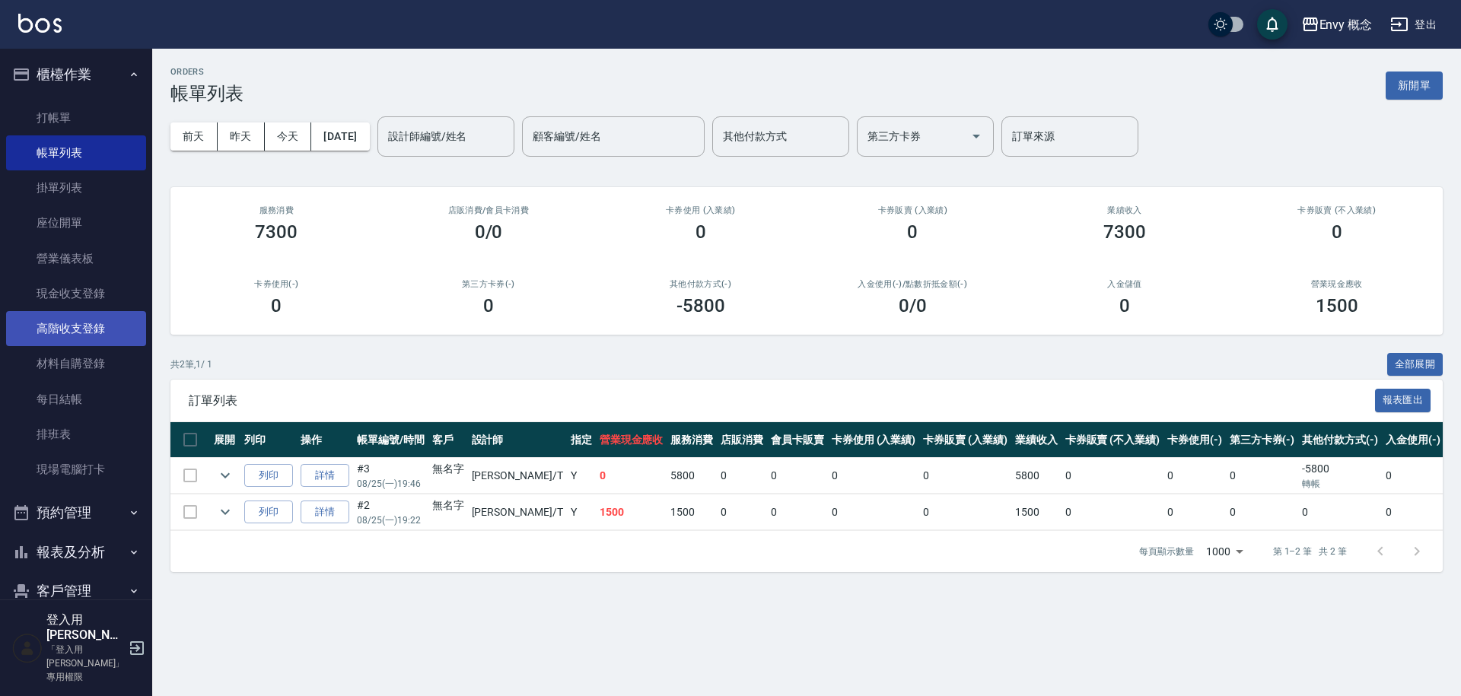
click at [112, 326] on link "高階收支登錄" at bounding box center [76, 328] width 140 height 35
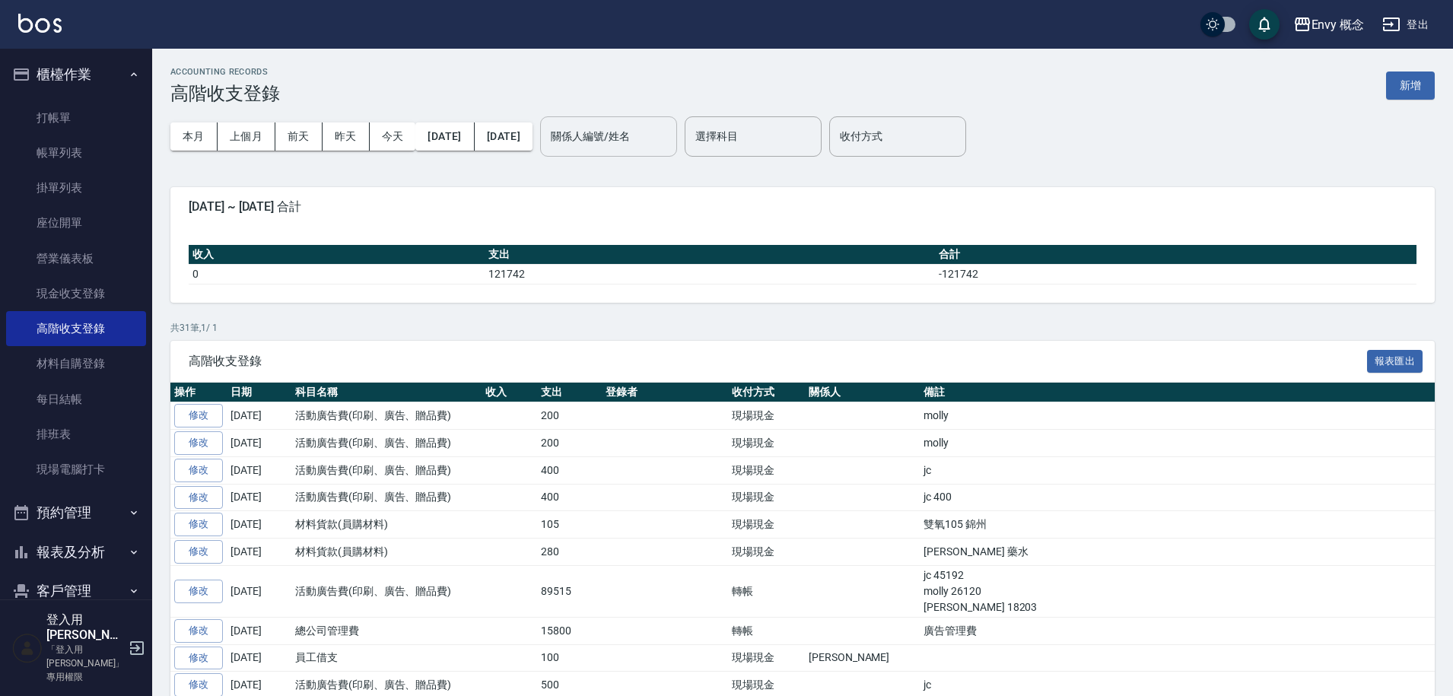
click at [640, 145] on input "關係人編號/姓名" at bounding box center [608, 136] width 123 height 27
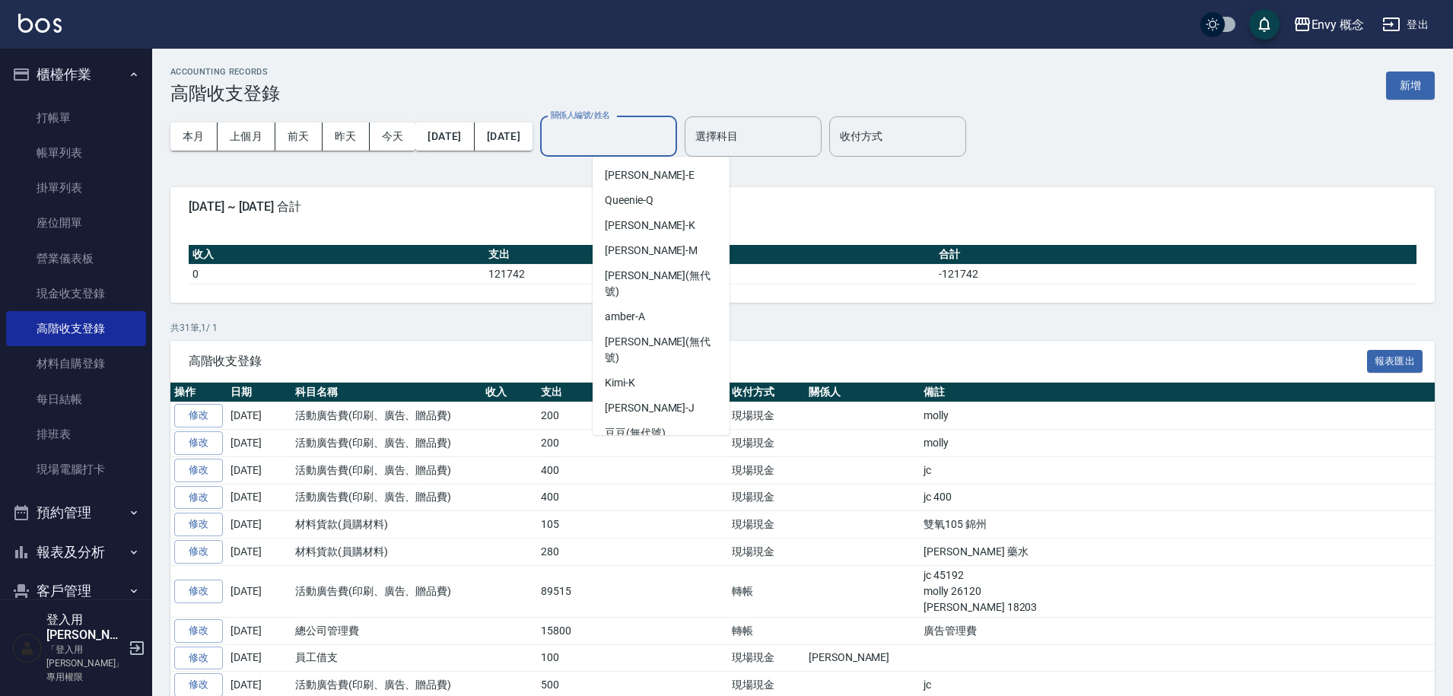
click at [685, 446] on div "Tim -T" at bounding box center [661, 458] width 137 height 25
type input "Tim-T"
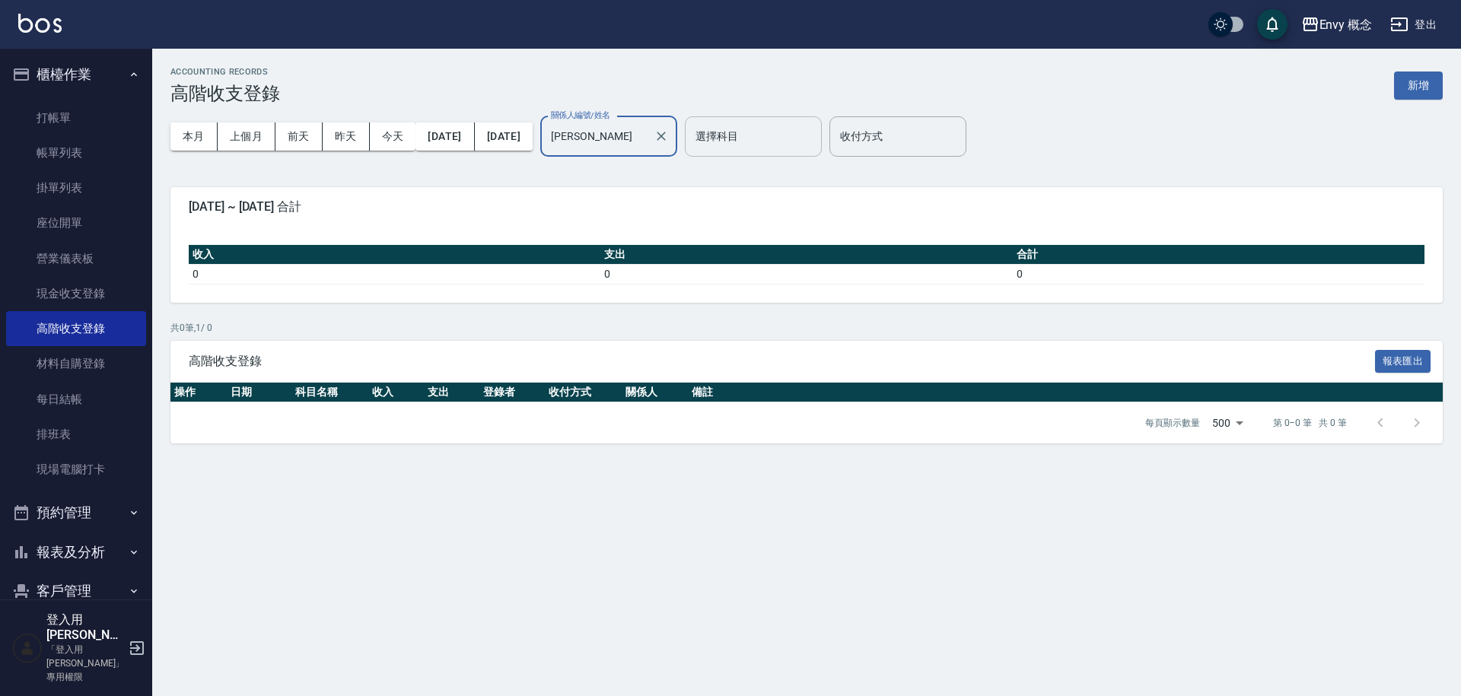
click at [790, 128] on input "選擇科目" at bounding box center [752, 136] width 123 height 27
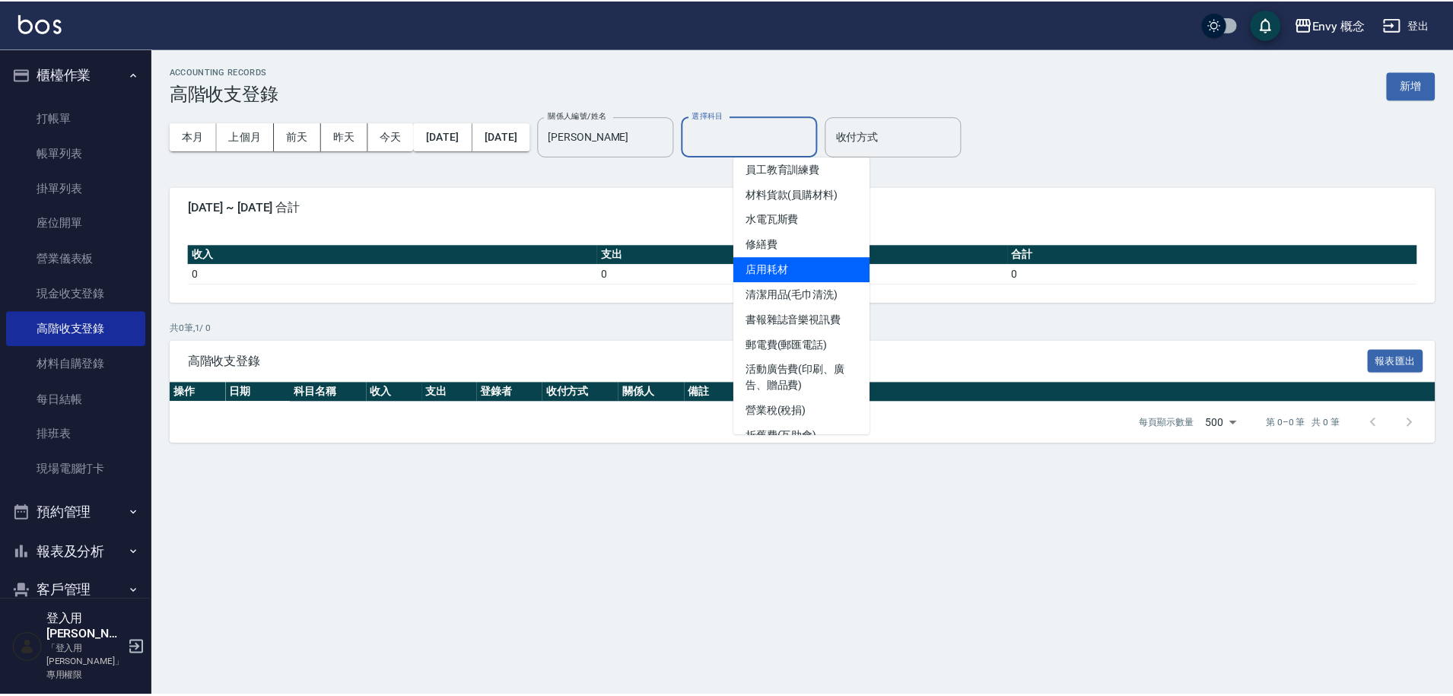
scroll to position [297, 0]
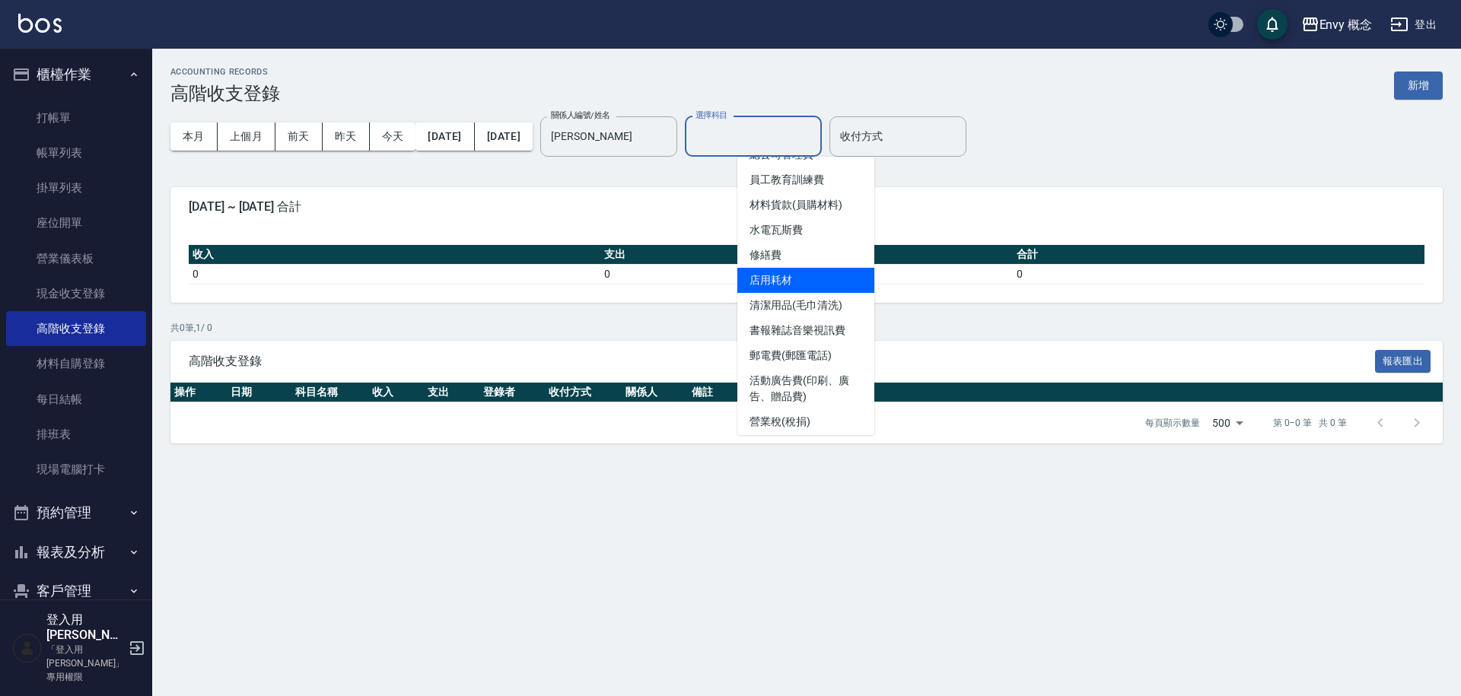
click at [814, 270] on li "店用耗材" at bounding box center [805, 280] width 137 height 25
type input "店用耗材"
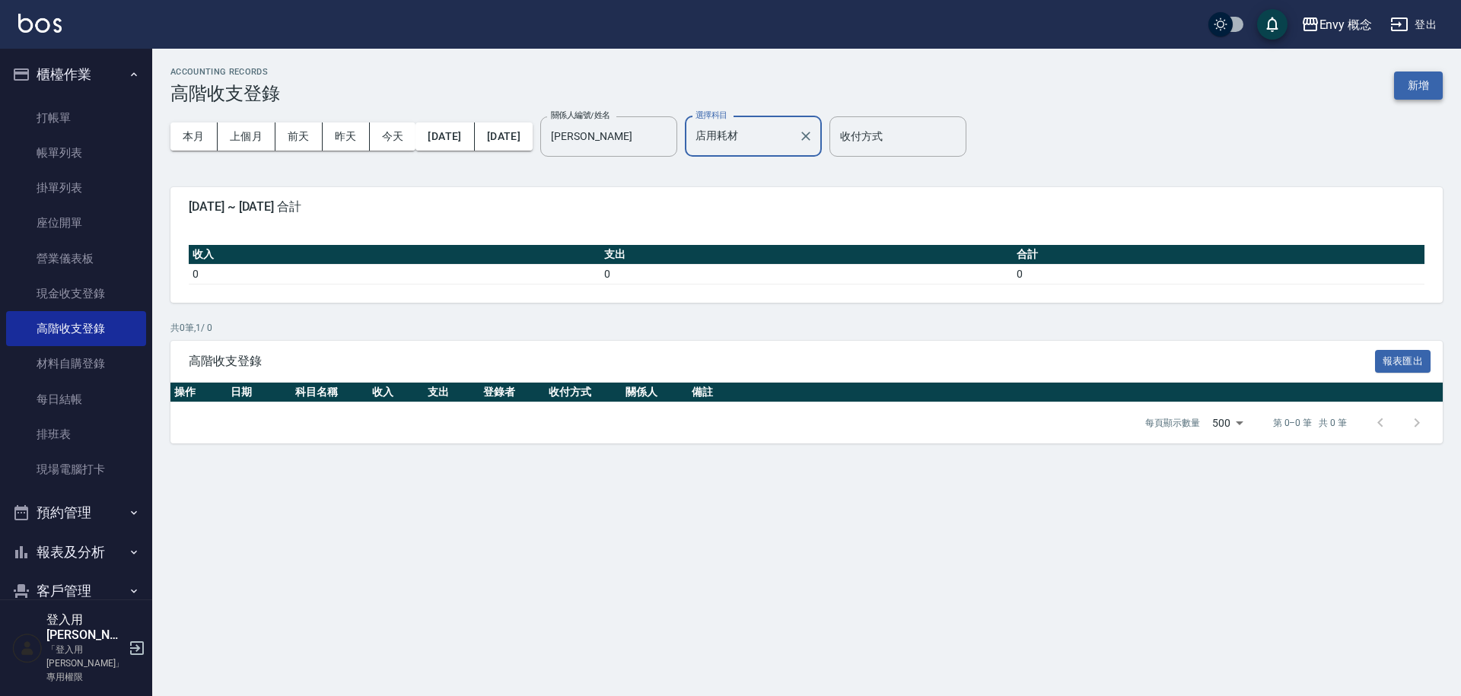
click at [1424, 89] on button "新增" at bounding box center [1418, 86] width 49 height 28
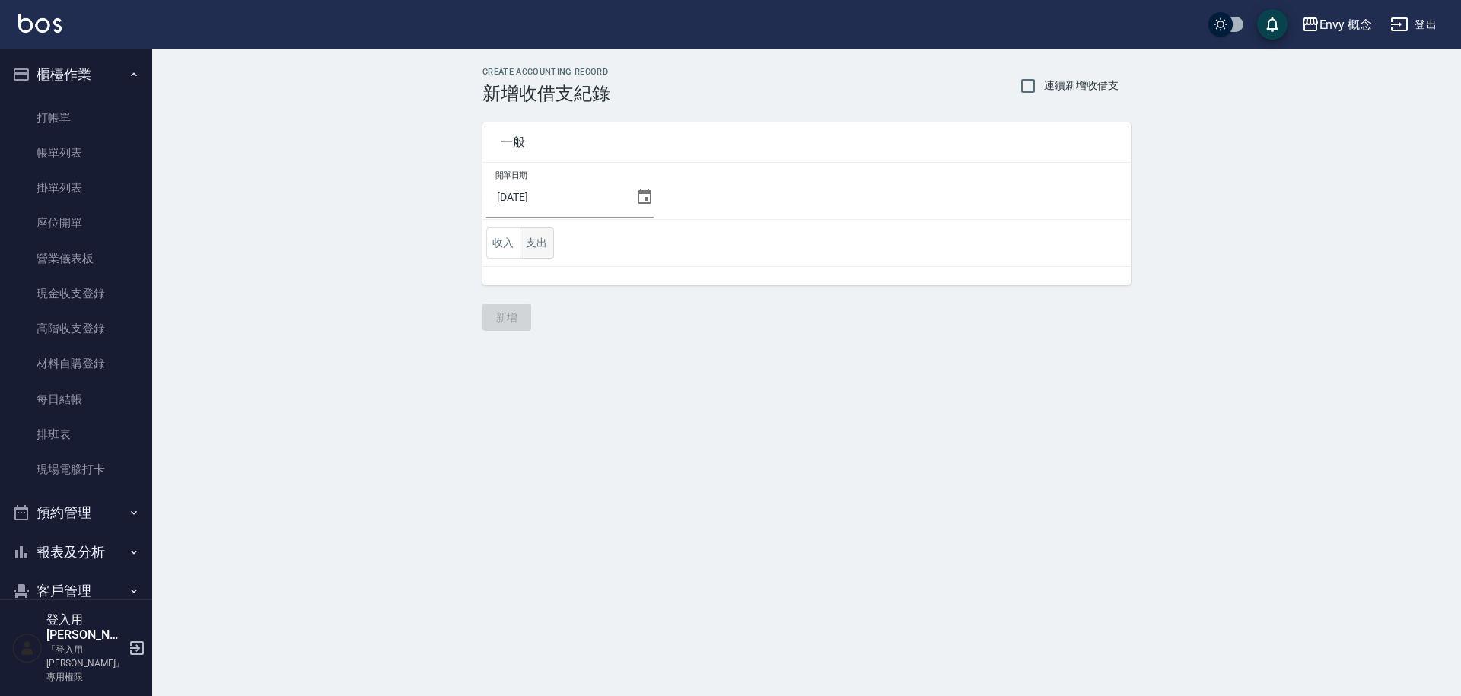
click at [536, 250] on button "支出" at bounding box center [537, 242] width 34 height 31
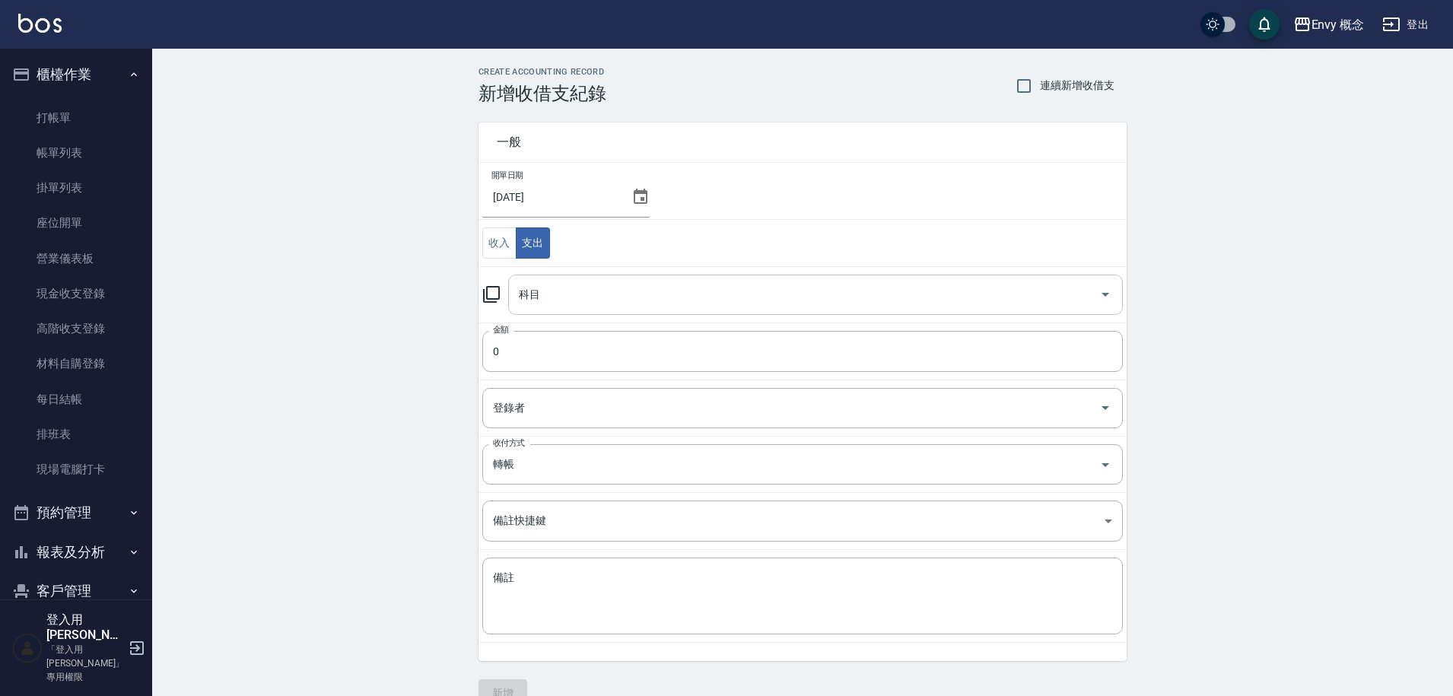
click at [577, 298] on input "科目" at bounding box center [804, 294] width 578 height 27
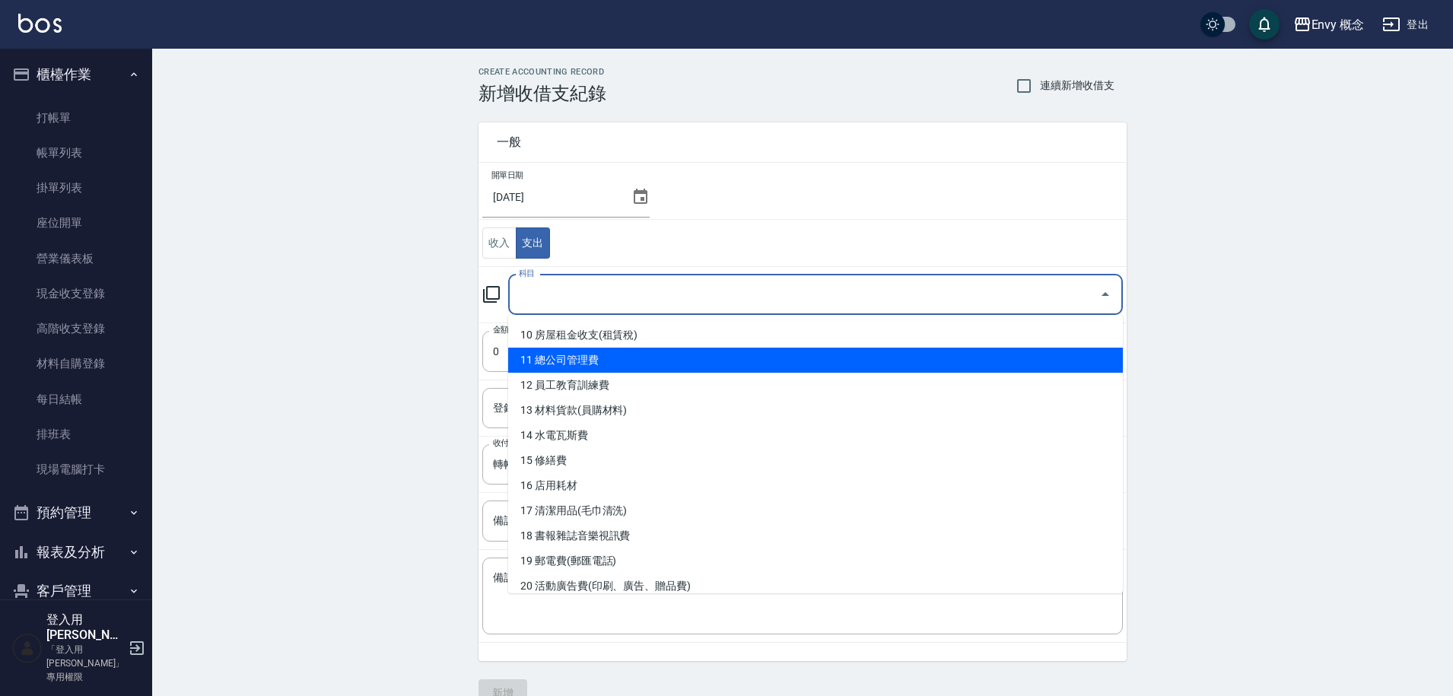
scroll to position [251, 0]
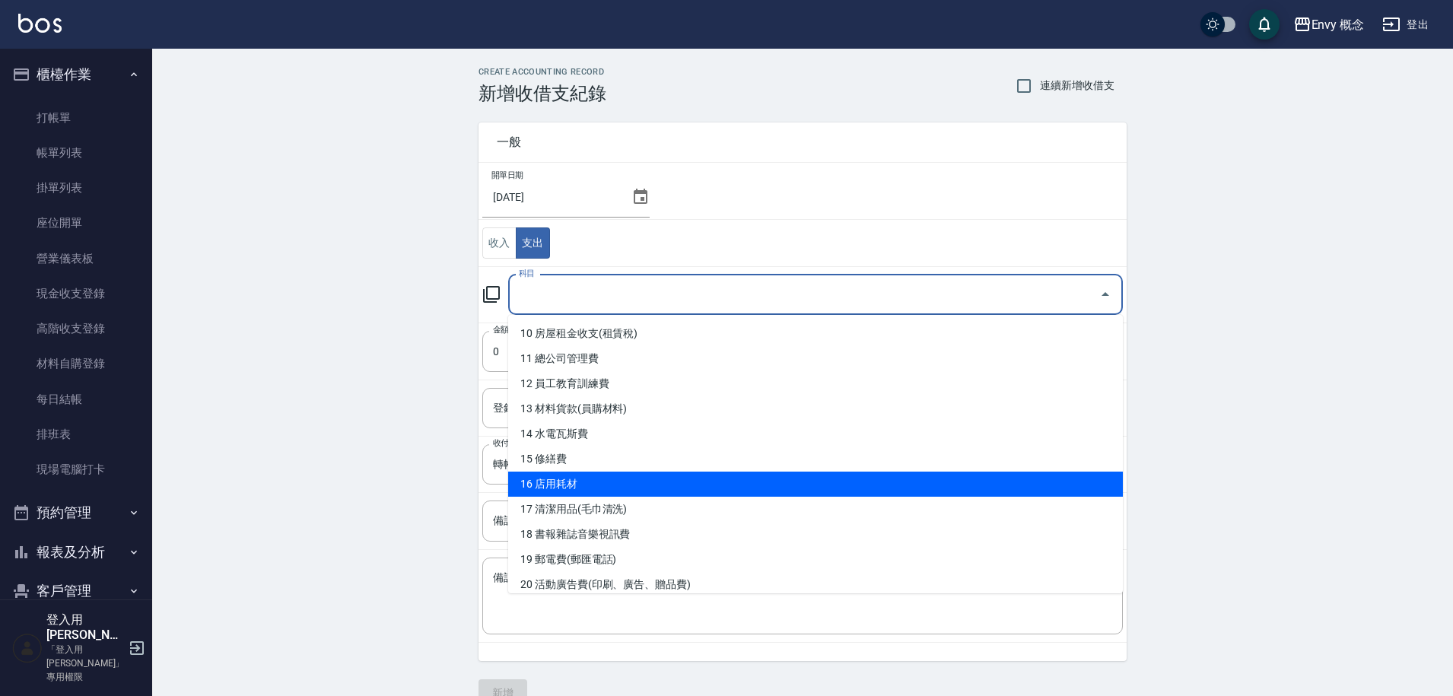
click at [609, 481] on li "16 店用耗材" at bounding box center [815, 484] width 615 height 25
type input "16 店用耗材"
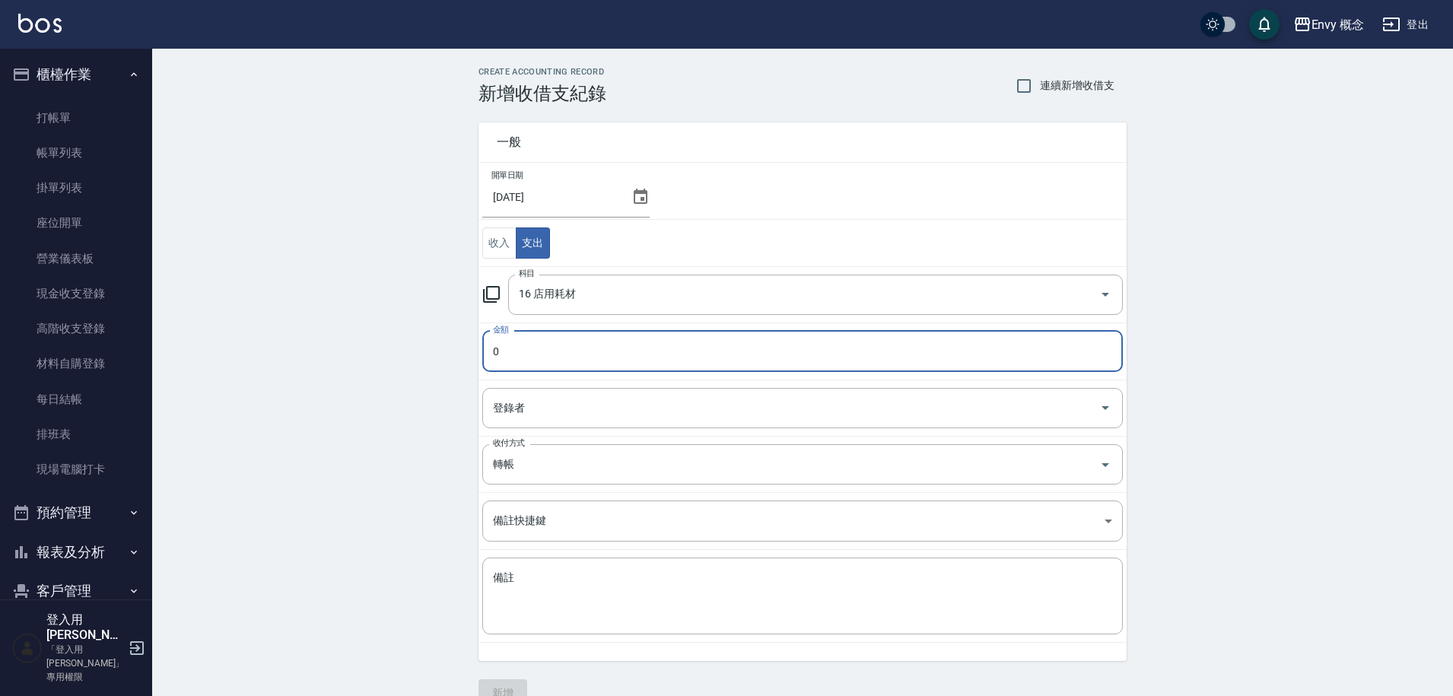
click at [552, 356] on input "0" at bounding box center [802, 351] width 640 height 41
type input "0479"
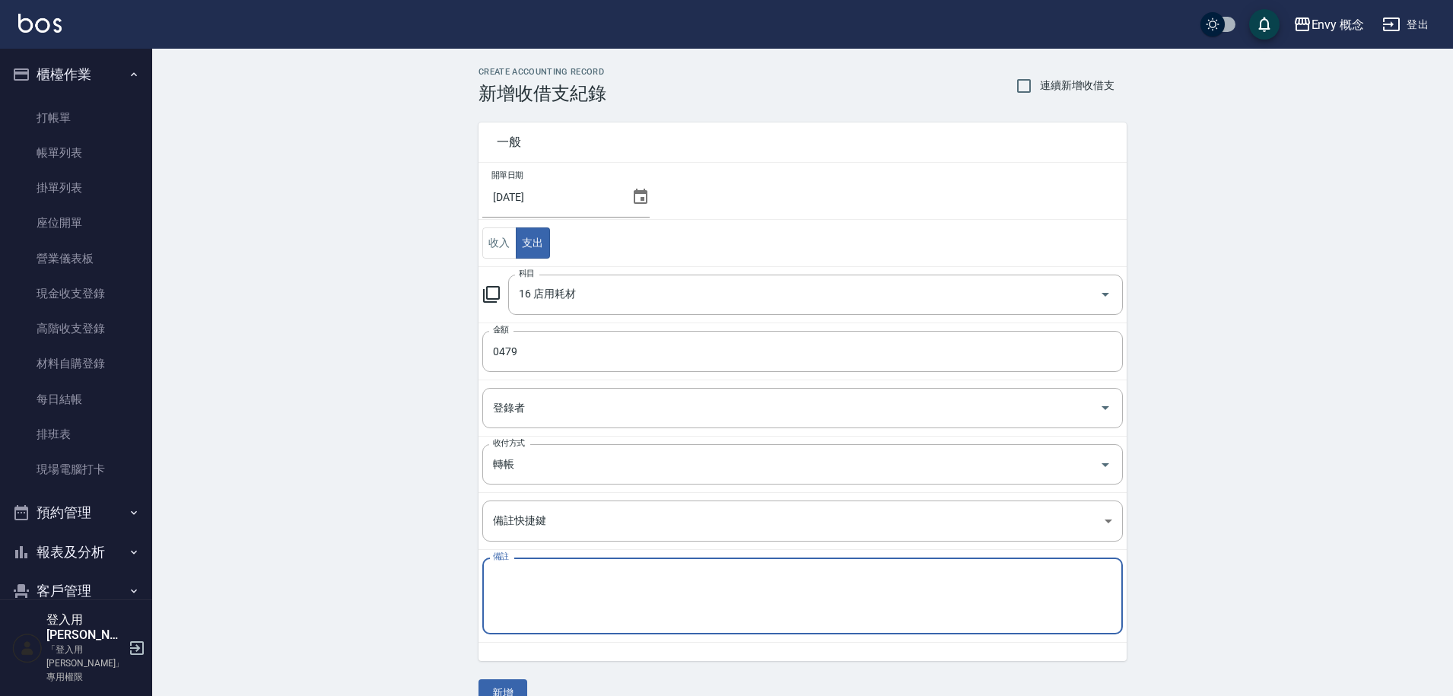
click at [532, 574] on textarea "備註" at bounding box center [802, 597] width 619 height 52
type textarea "q"
click at [595, 571] on textarea "鋁箔紙" at bounding box center [802, 597] width 619 height 52
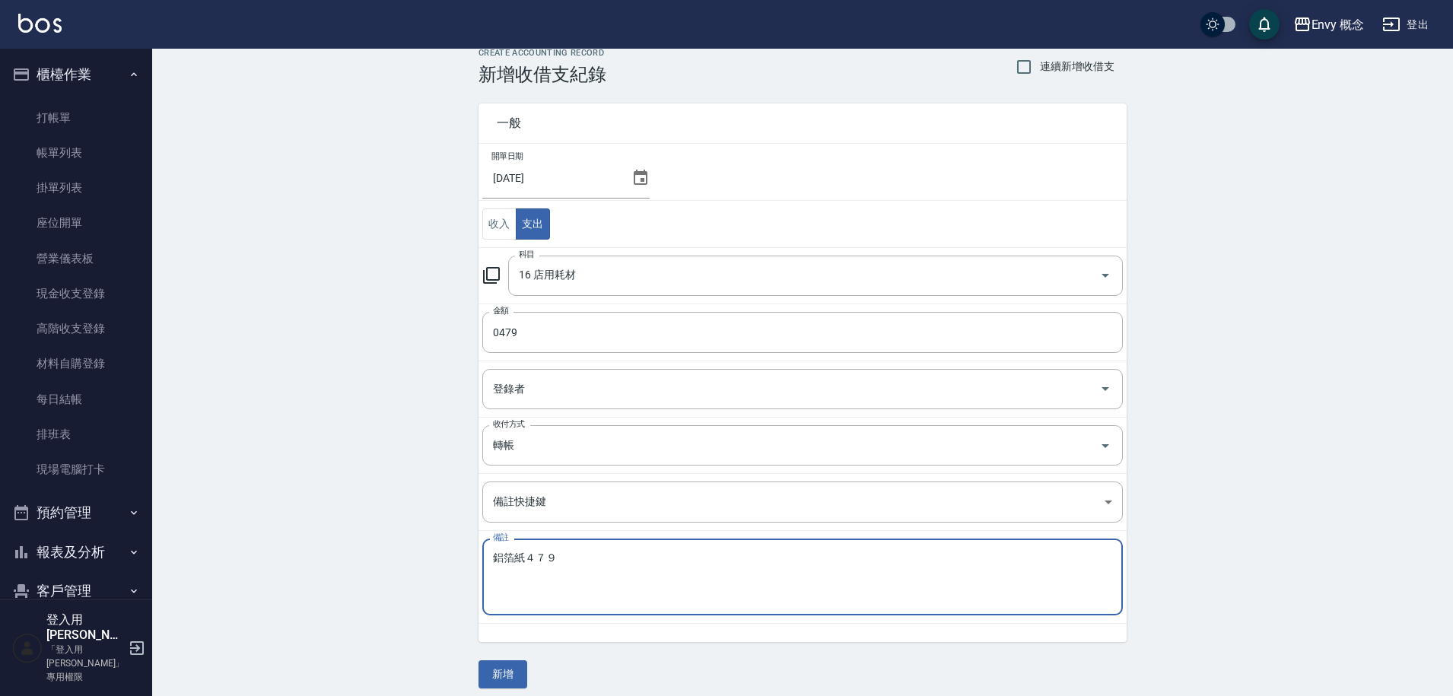
scroll to position [30, 0]
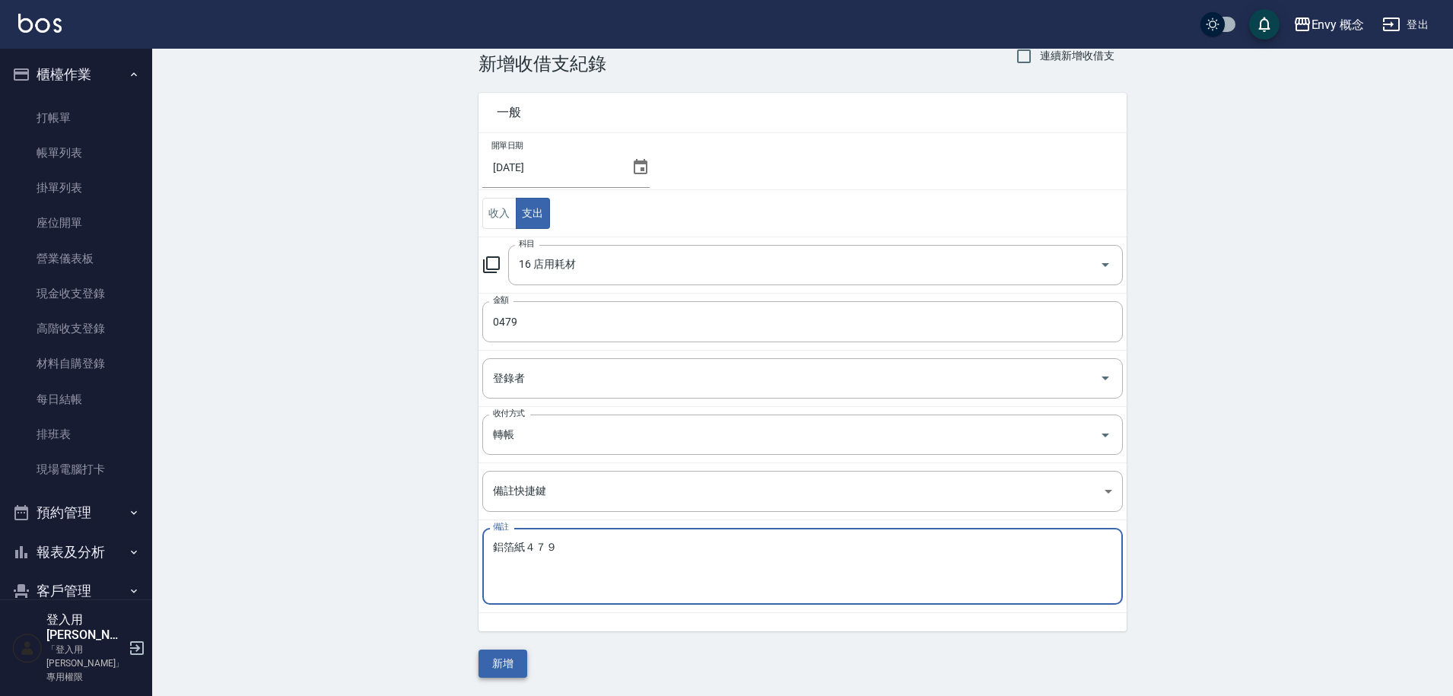
type textarea "鋁箔紙４７９"
click at [516, 660] on button "新增" at bounding box center [502, 664] width 49 height 28
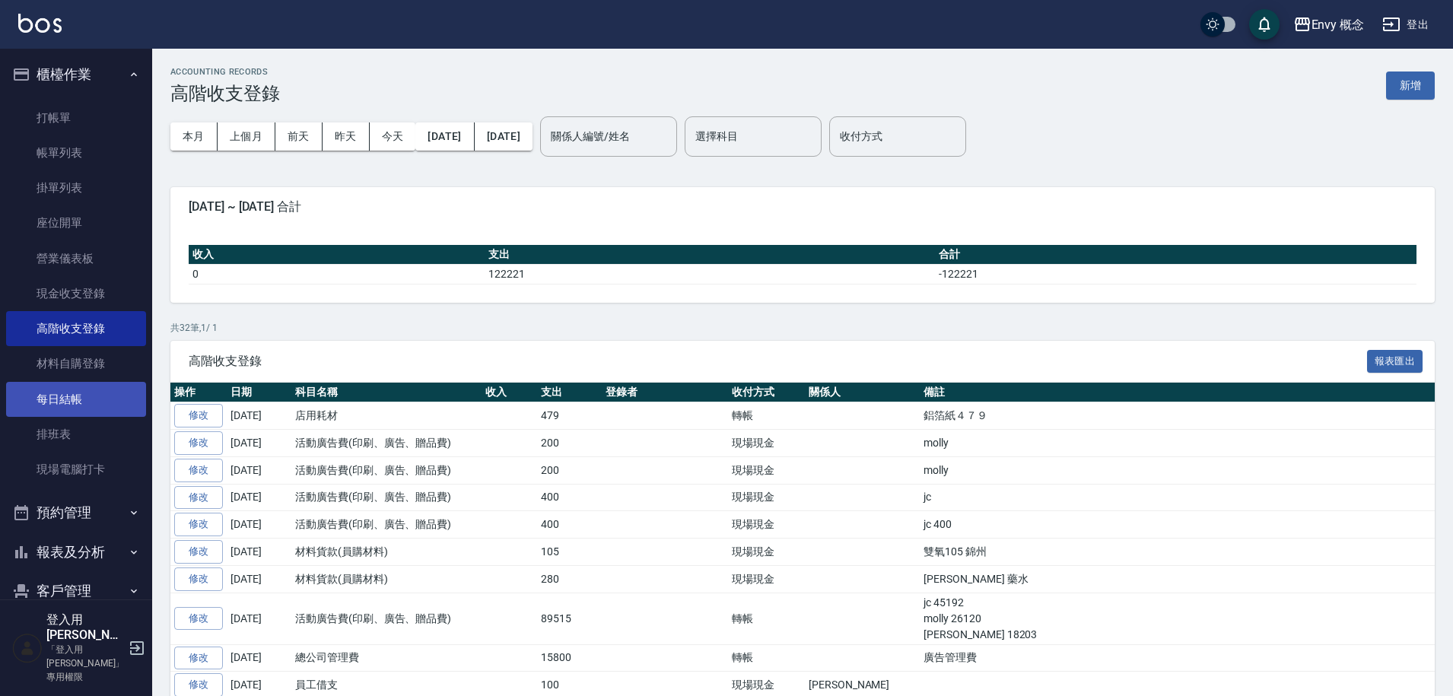
click at [91, 401] on link "每日結帳" at bounding box center [76, 399] width 140 height 35
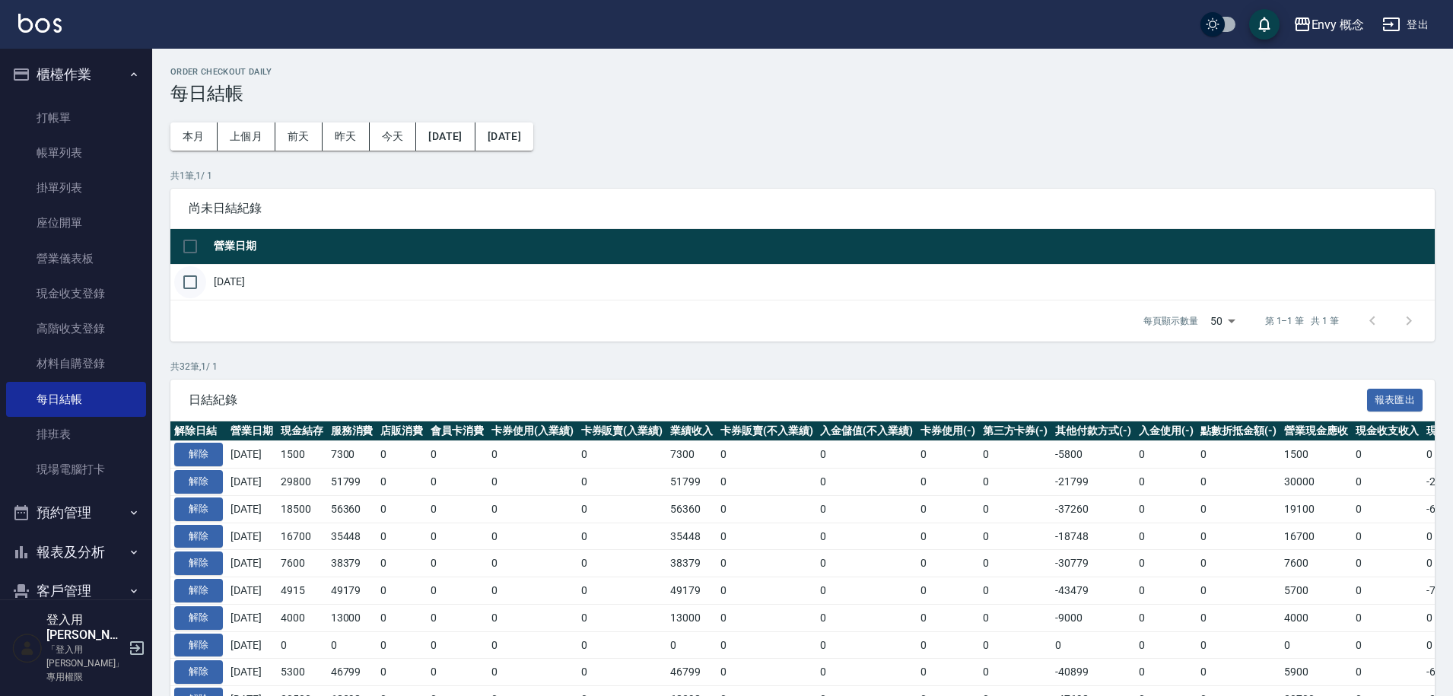
click at [194, 282] on input "checkbox" at bounding box center [190, 282] width 32 height 32
checkbox input "true"
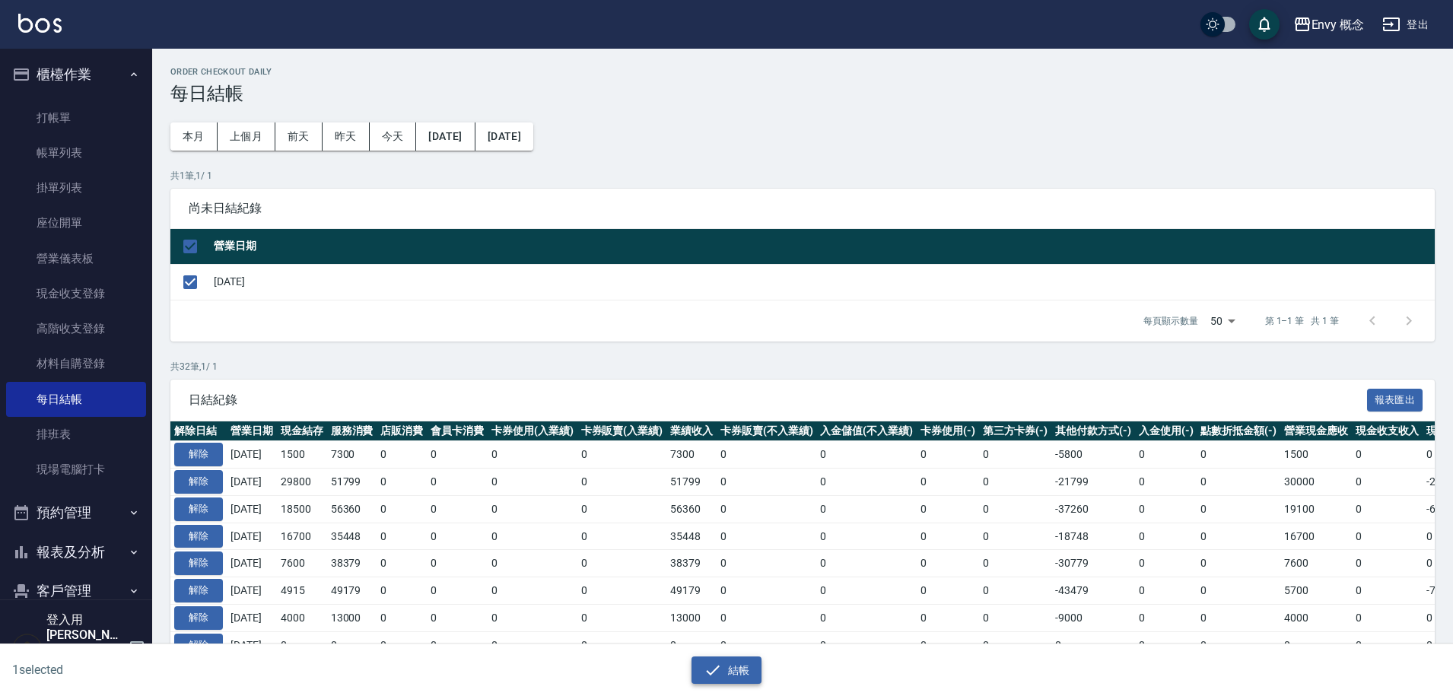
click at [733, 670] on button "結帳" at bounding box center [726, 670] width 71 height 28
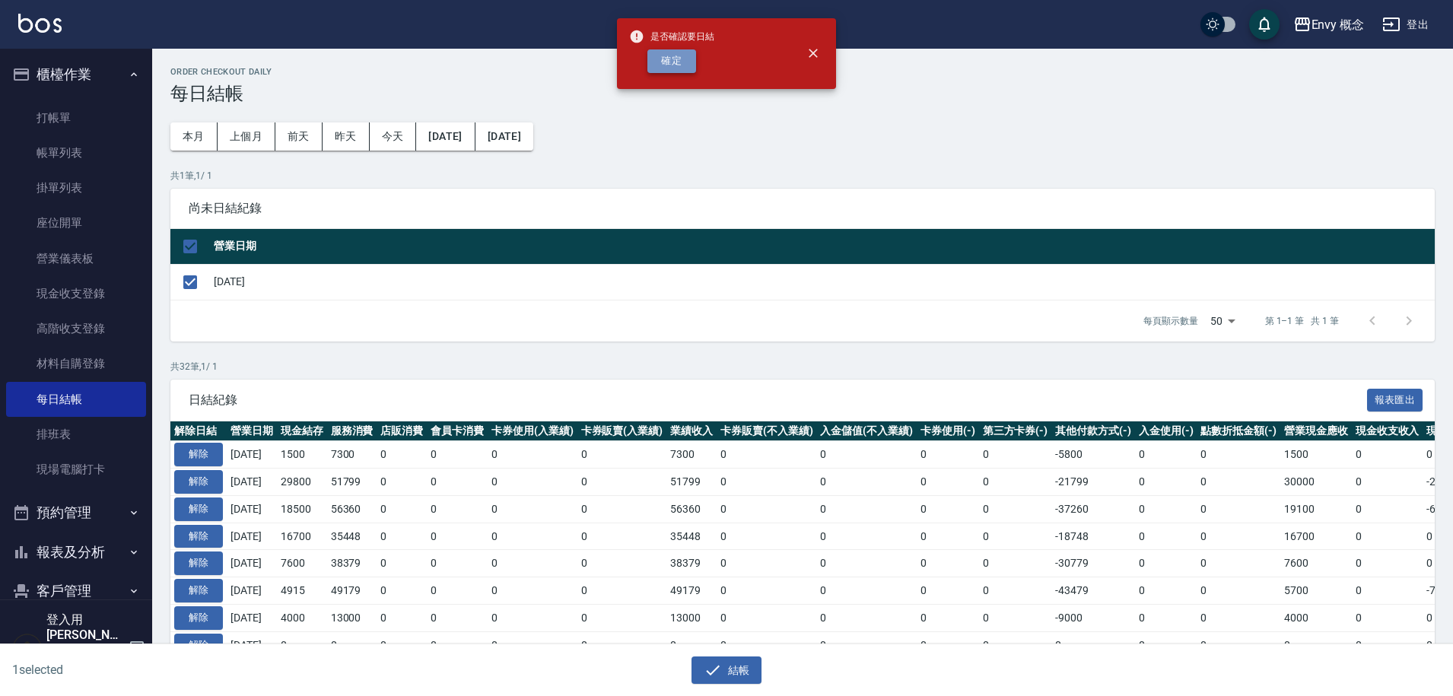
click at [670, 62] on button "確定" at bounding box center [671, 61] width 49 height 24
checkbox input "false"
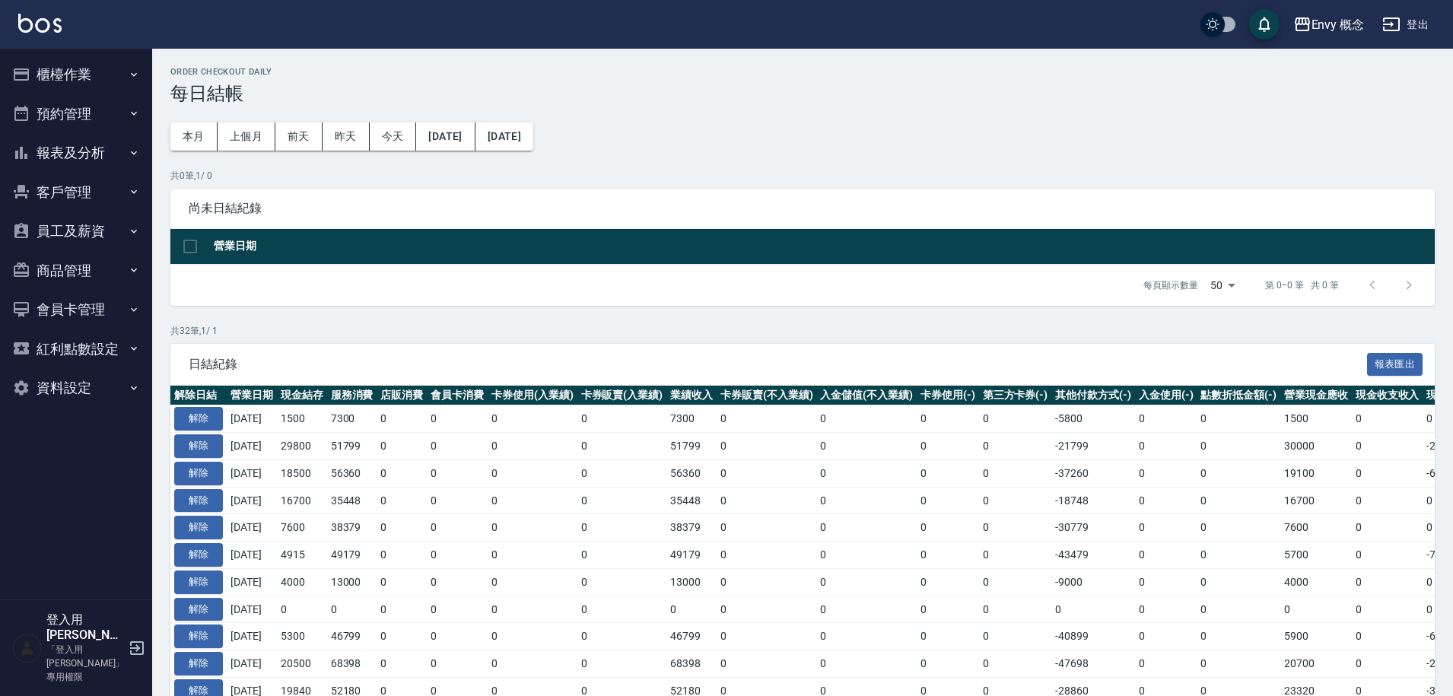
click at [106, 97] on button "預約管理" at bounding box center [76, 114] width 140 height 40
click at [97, 245] on ul "預約管理 單日預約紀錄 單週預約紀錄" at bounding box center [76, 192] width 140 height 118
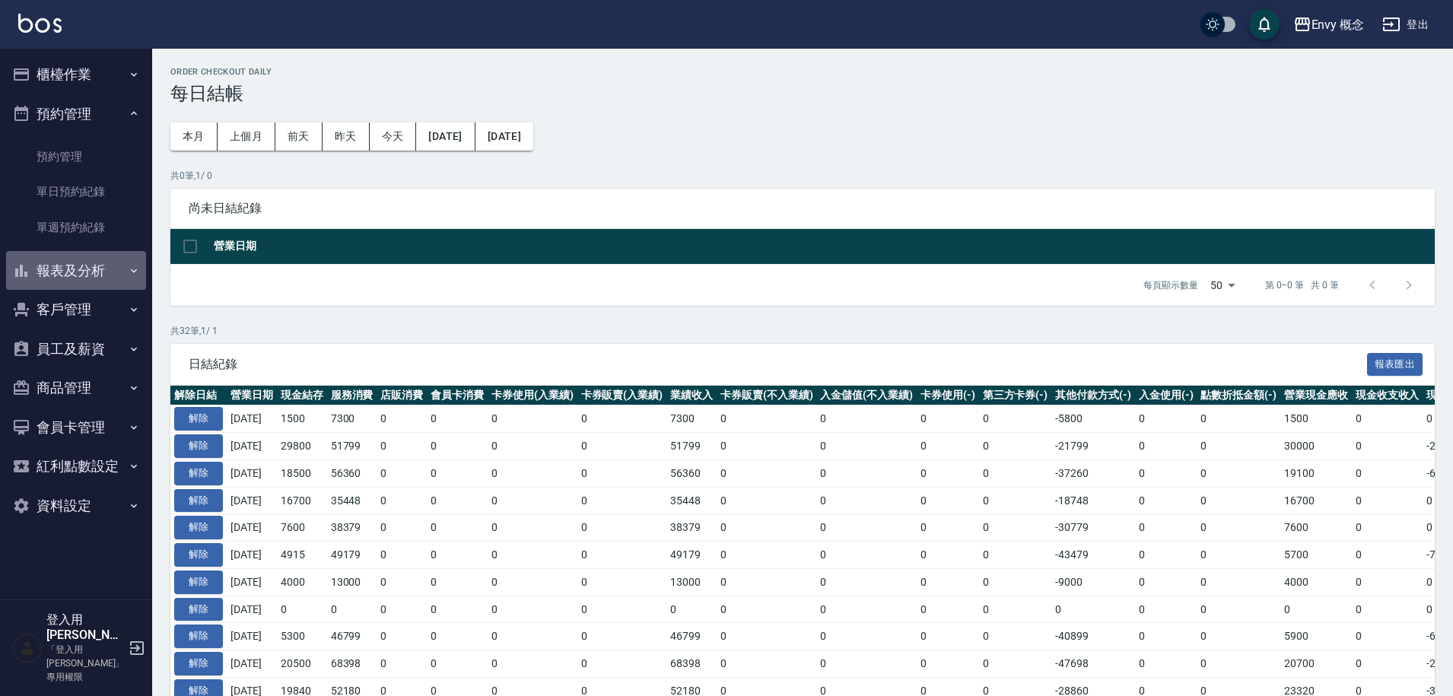
click at [104, 287] on button "報表及分析" at bounding box center [76, 271] width 140 height 40
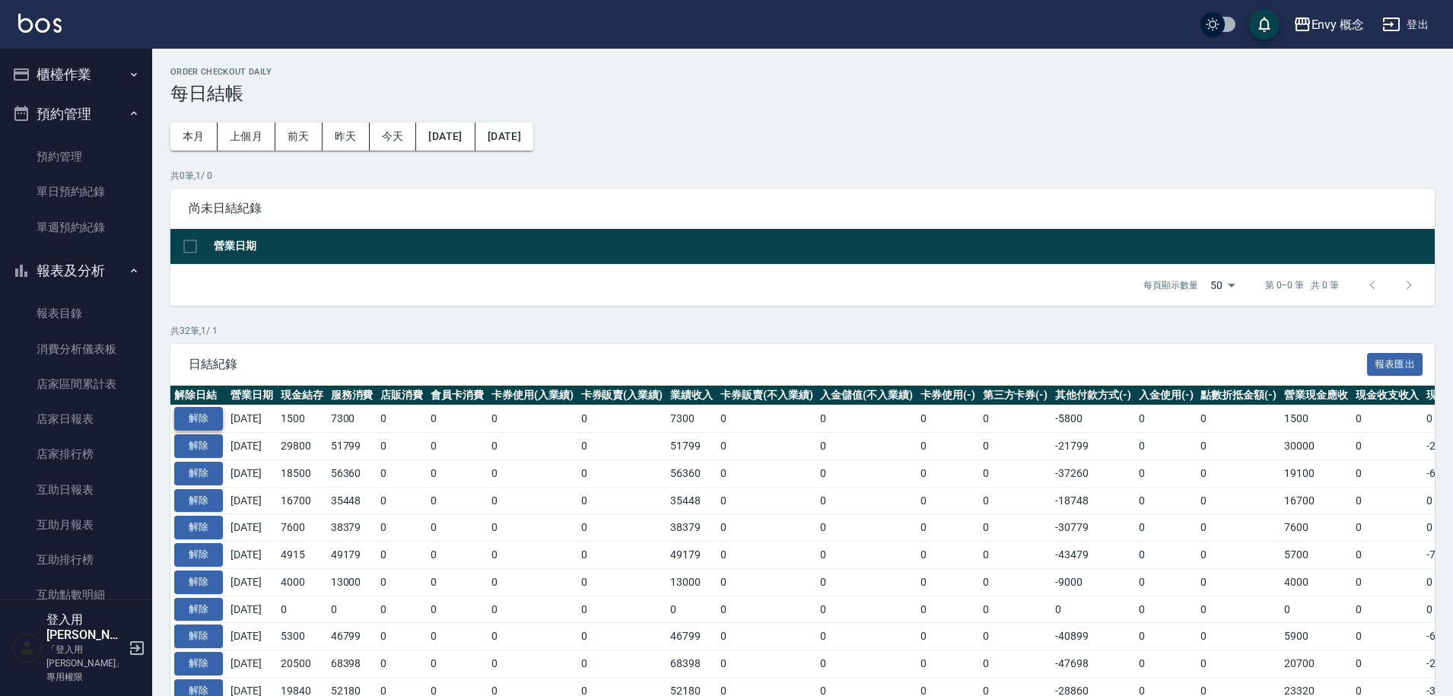
click at [199, 413] on button "解除" at bounding box center [198, 419] width 49 height 24
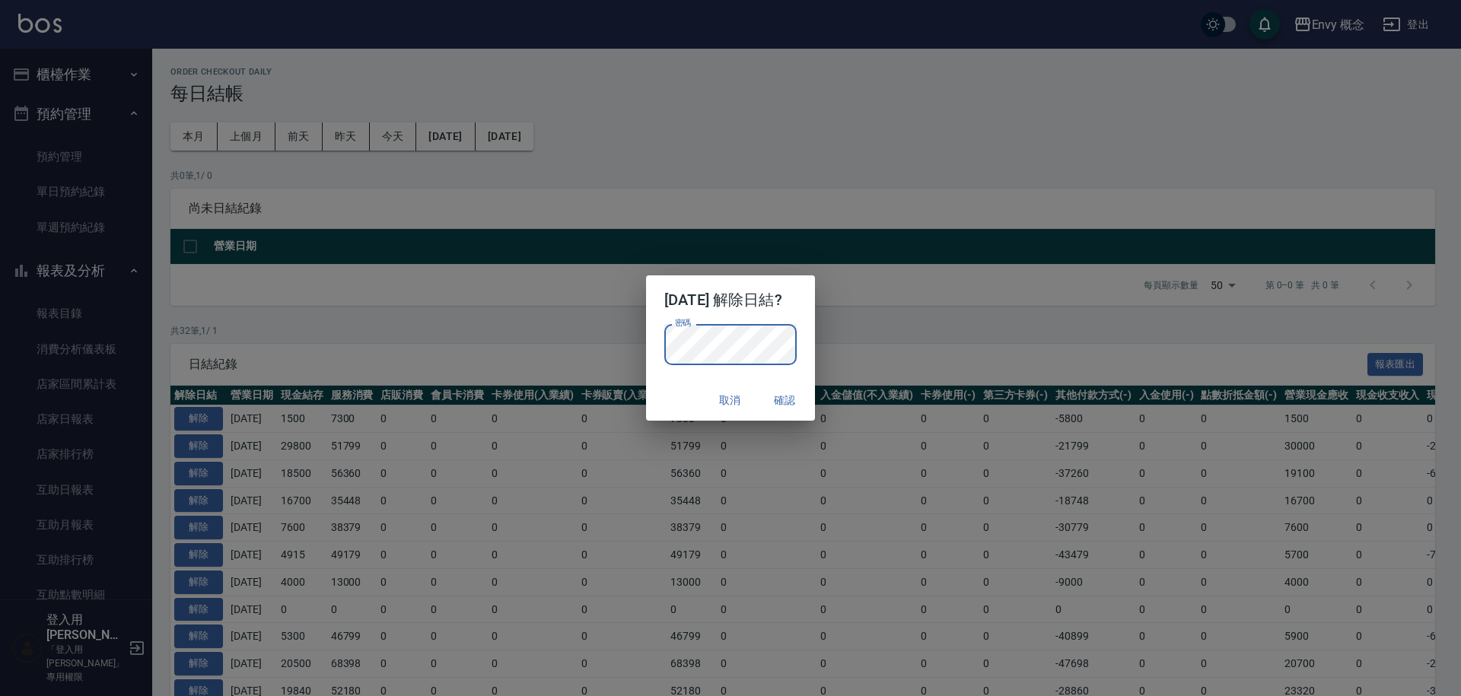
click at [805, 395] on button "確認" at bounding box center [784, 400] width 49 height 28
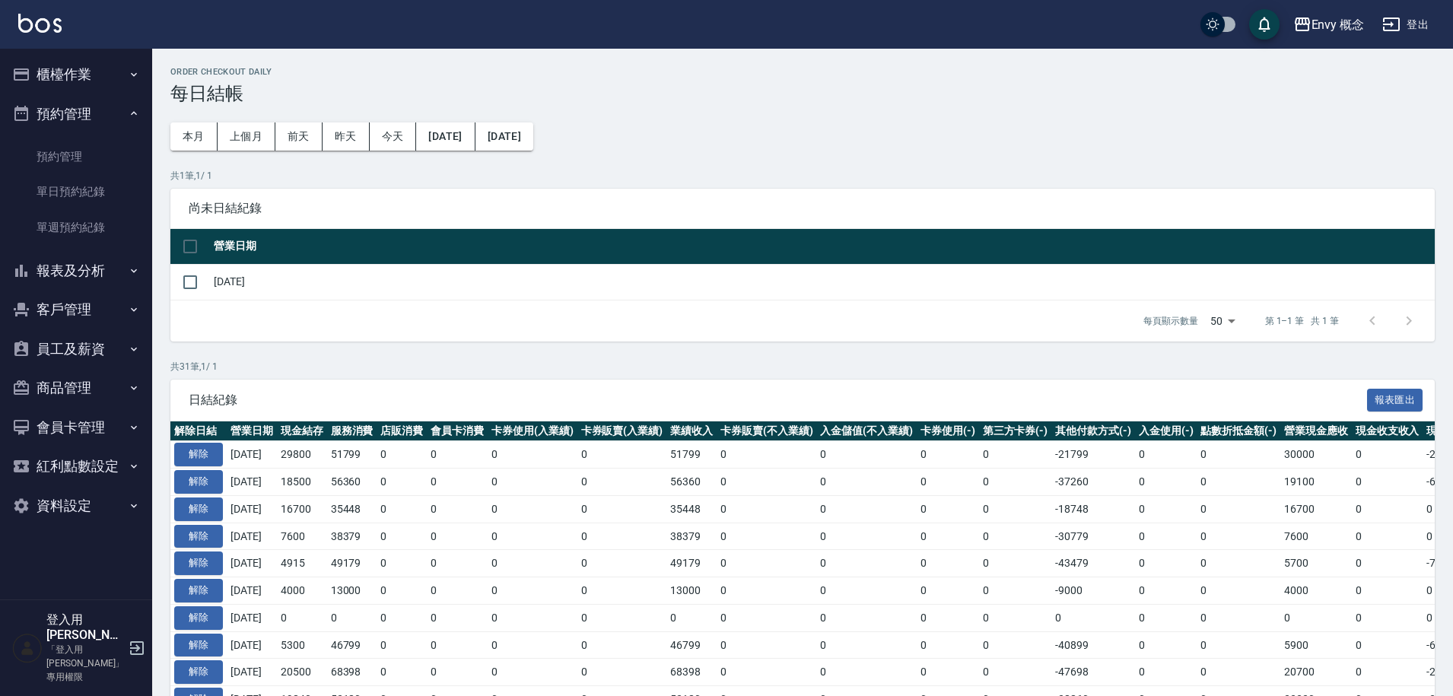
click at [101, 80] on button "櫃檯作業" at bounding box center [76, 75] width 140 height 40
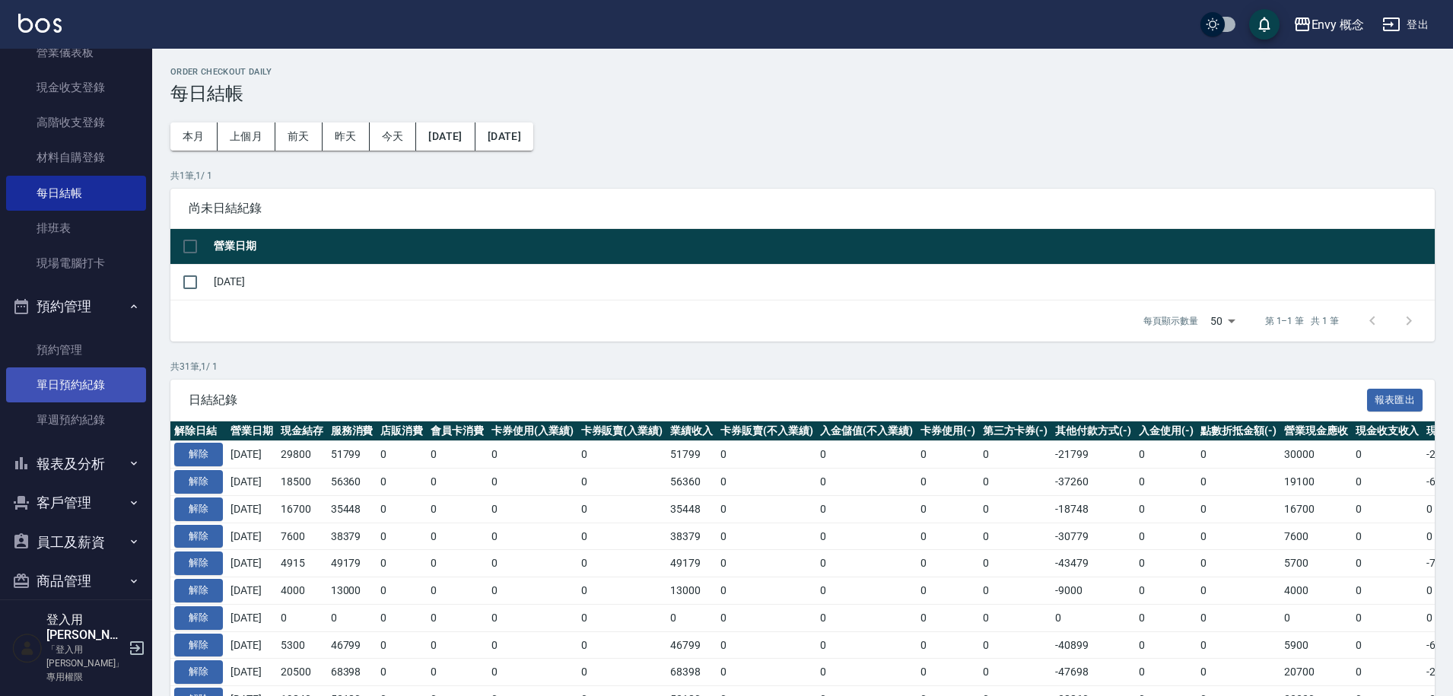
scroll to position [300, 0]
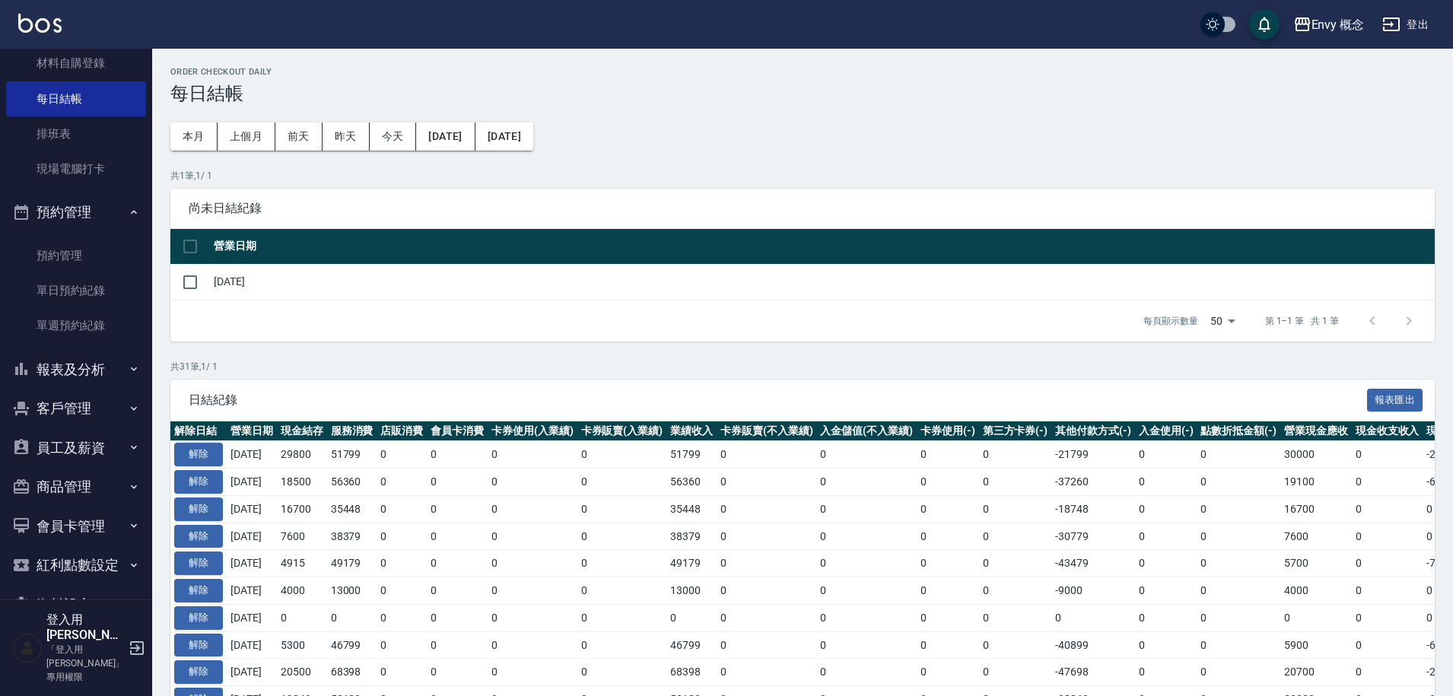
click at [93, 367] on button "報表及分析" at bounding box center [76, 370] width 140 height 40
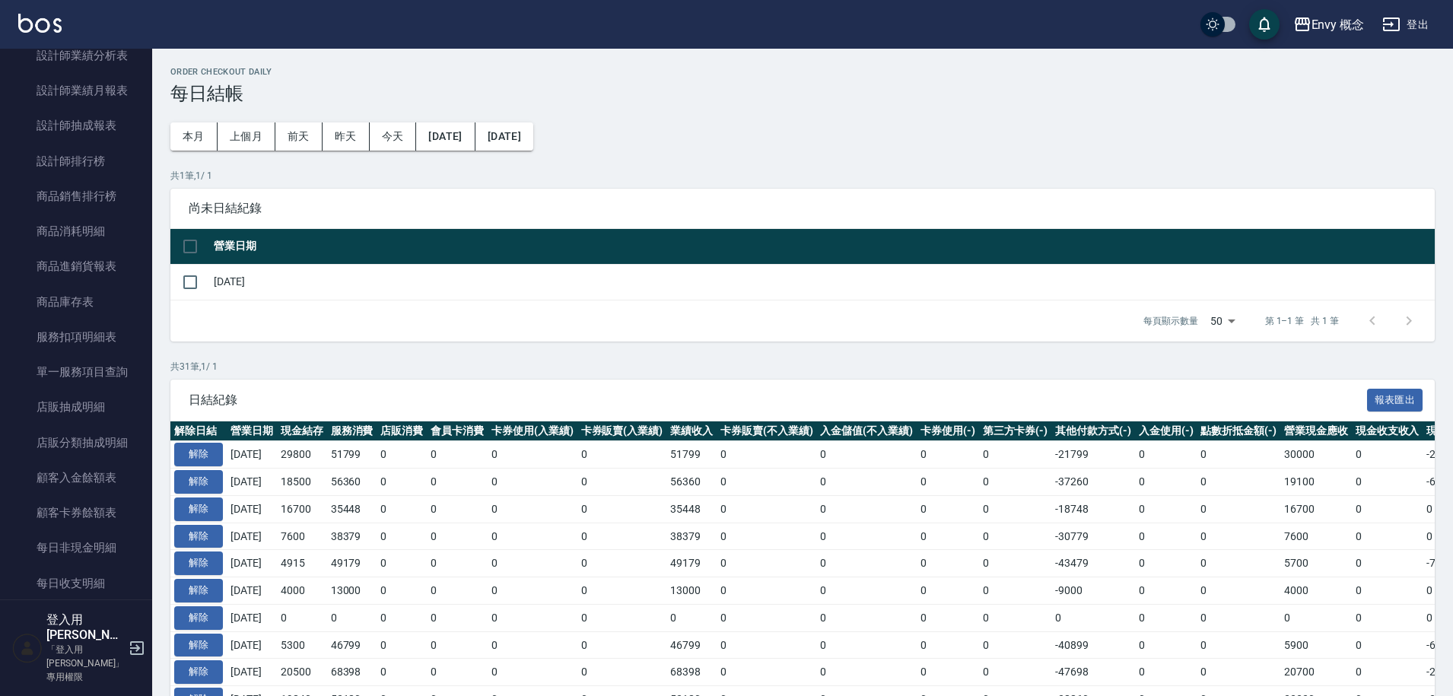
scroll to position [1513, 0]
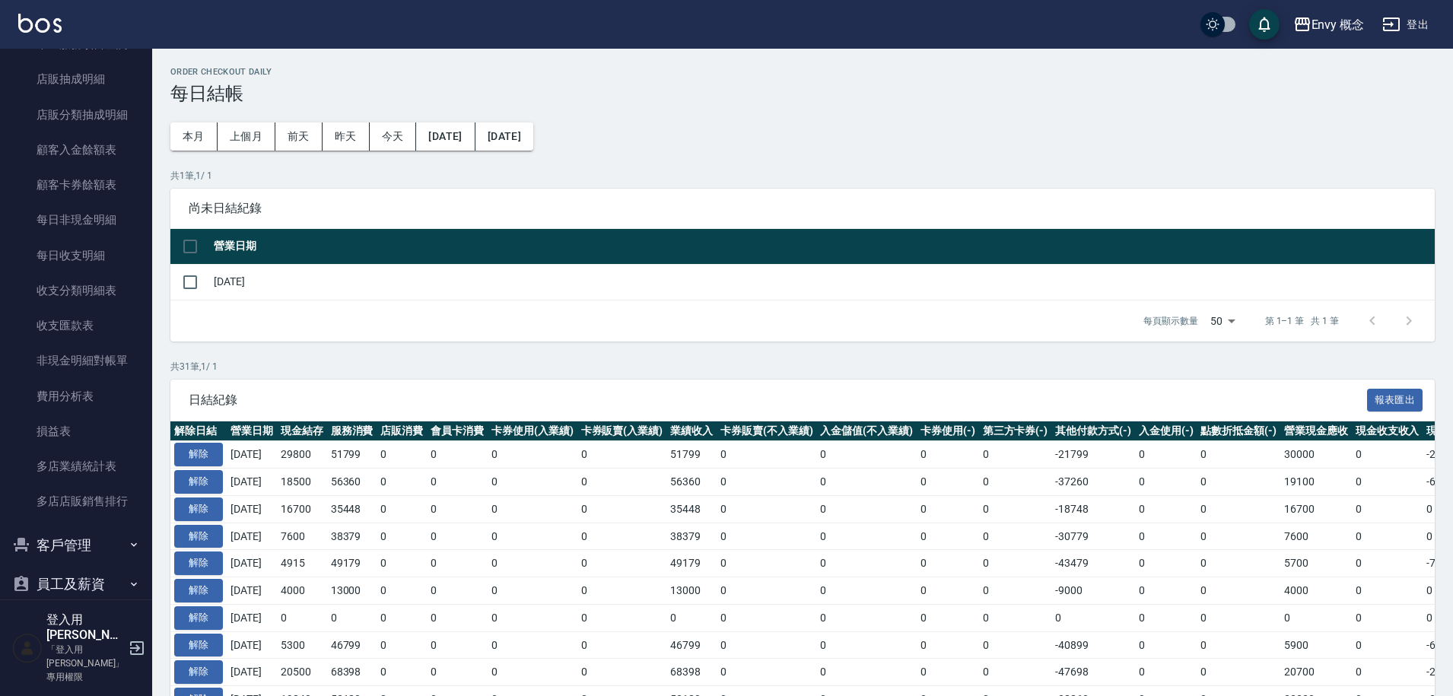
click at [69, 540] on button "客戶管理" at bounding box center [76, 546] width 140 height 40
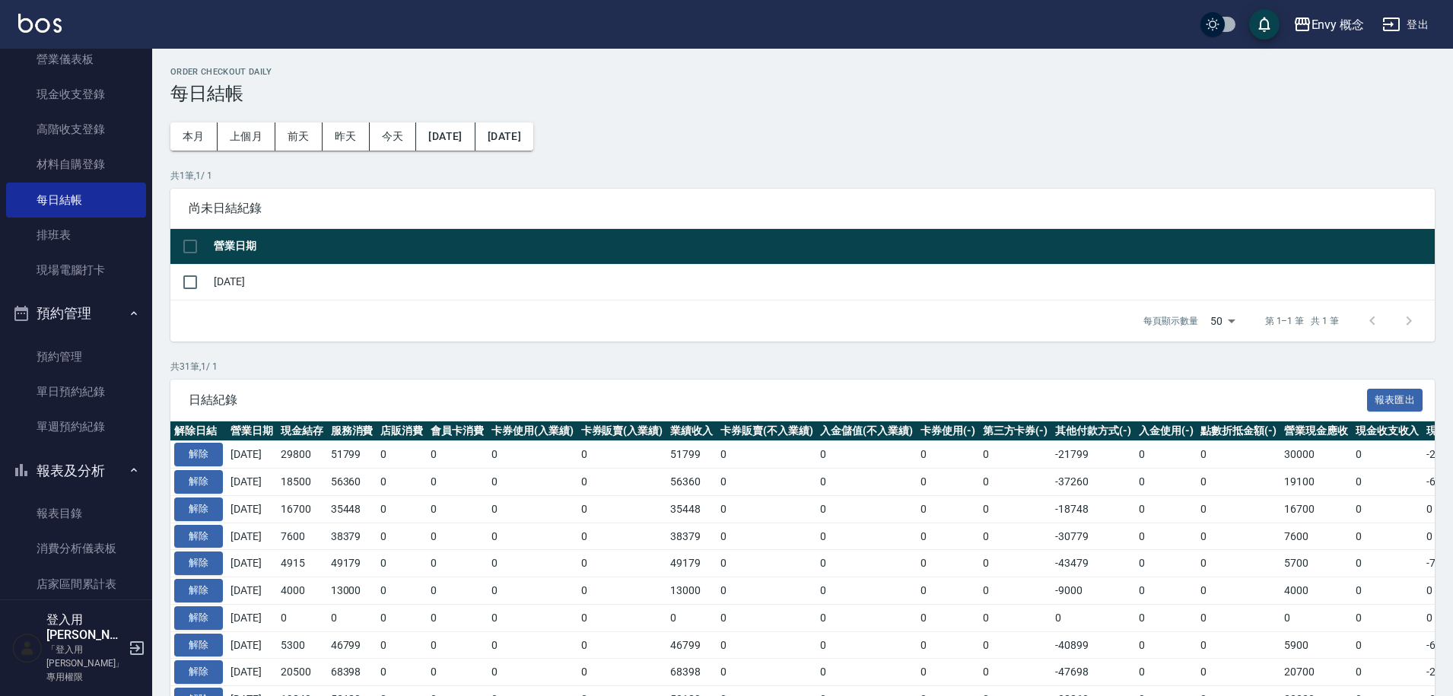
scroll to position [0, 0]
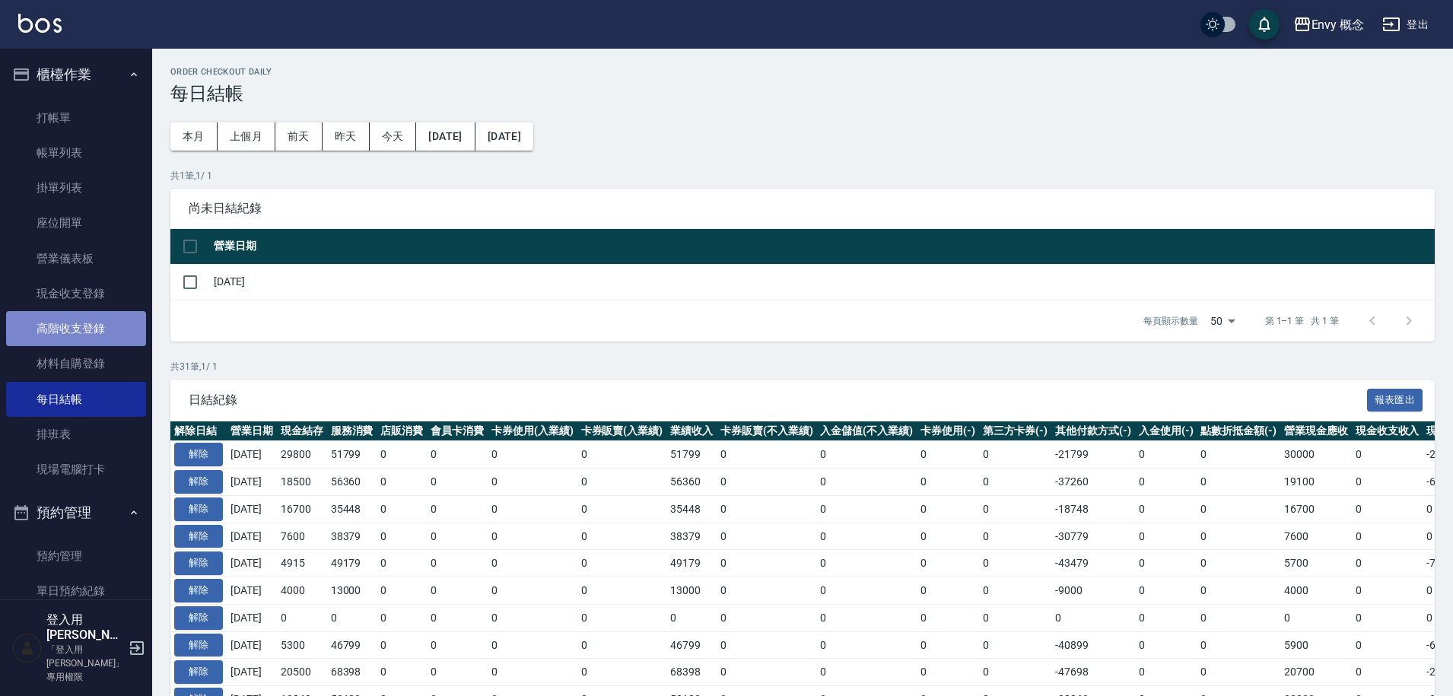
click at [93, 335] on link "高階收支登錄" at bounding box center [76, 328] width 140 height 35
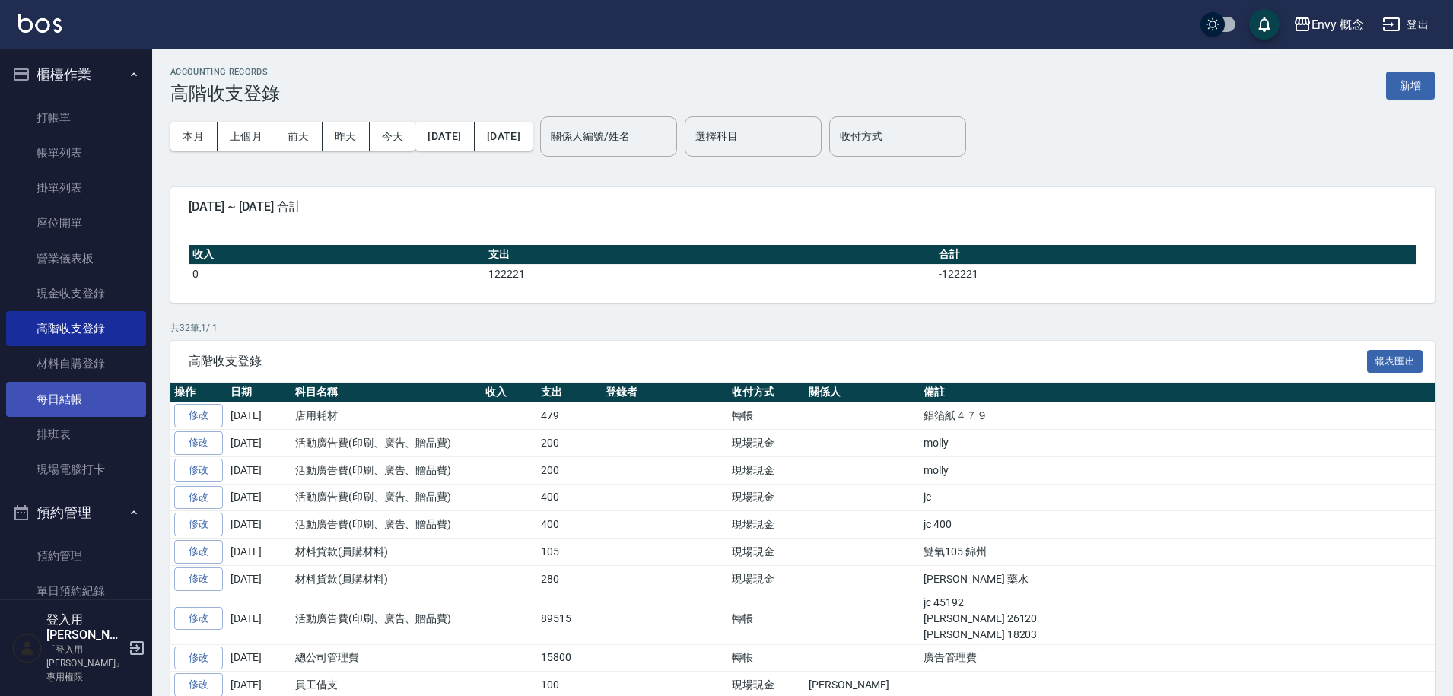
click at [93, 402] on link "每日結帳" at bounding box center [76, 399] width 140 height 35
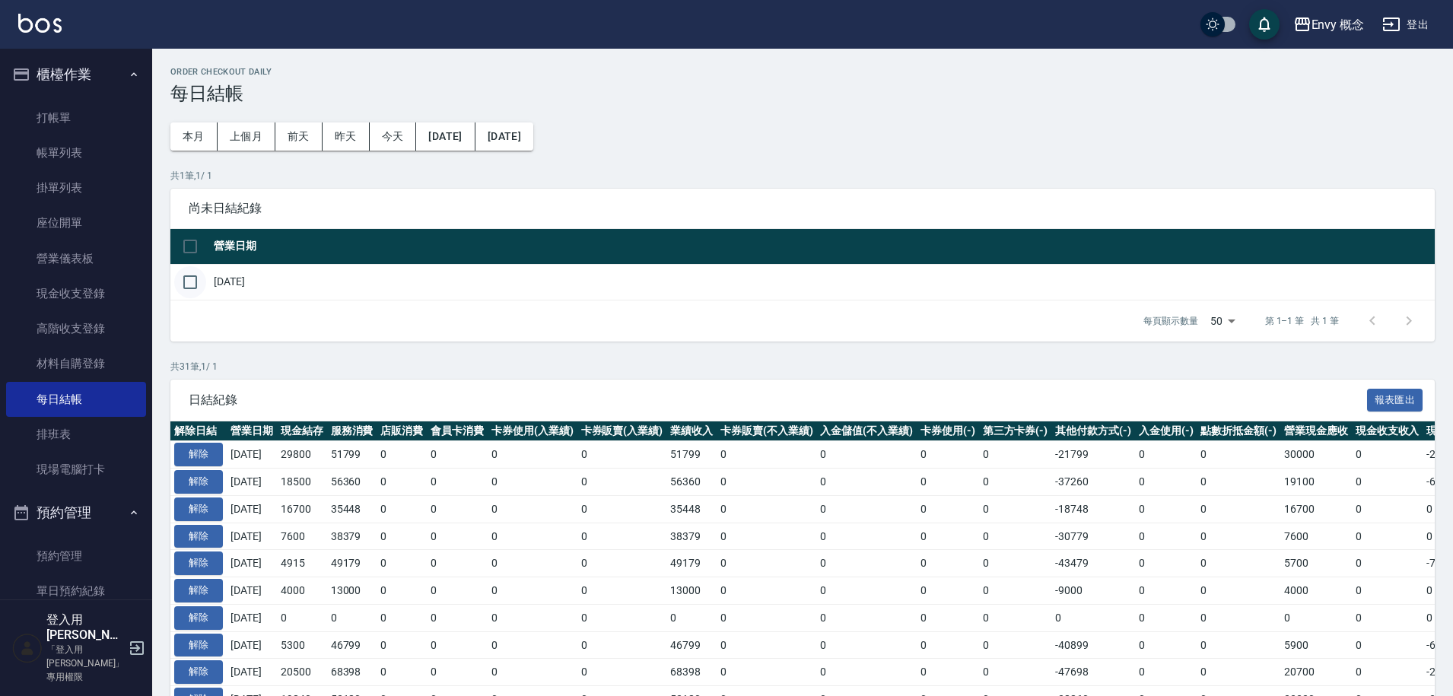
click at [202, 285] on input "checkbox" at bounding box center [190, 282] width 32 height 32
checkbox input "true"
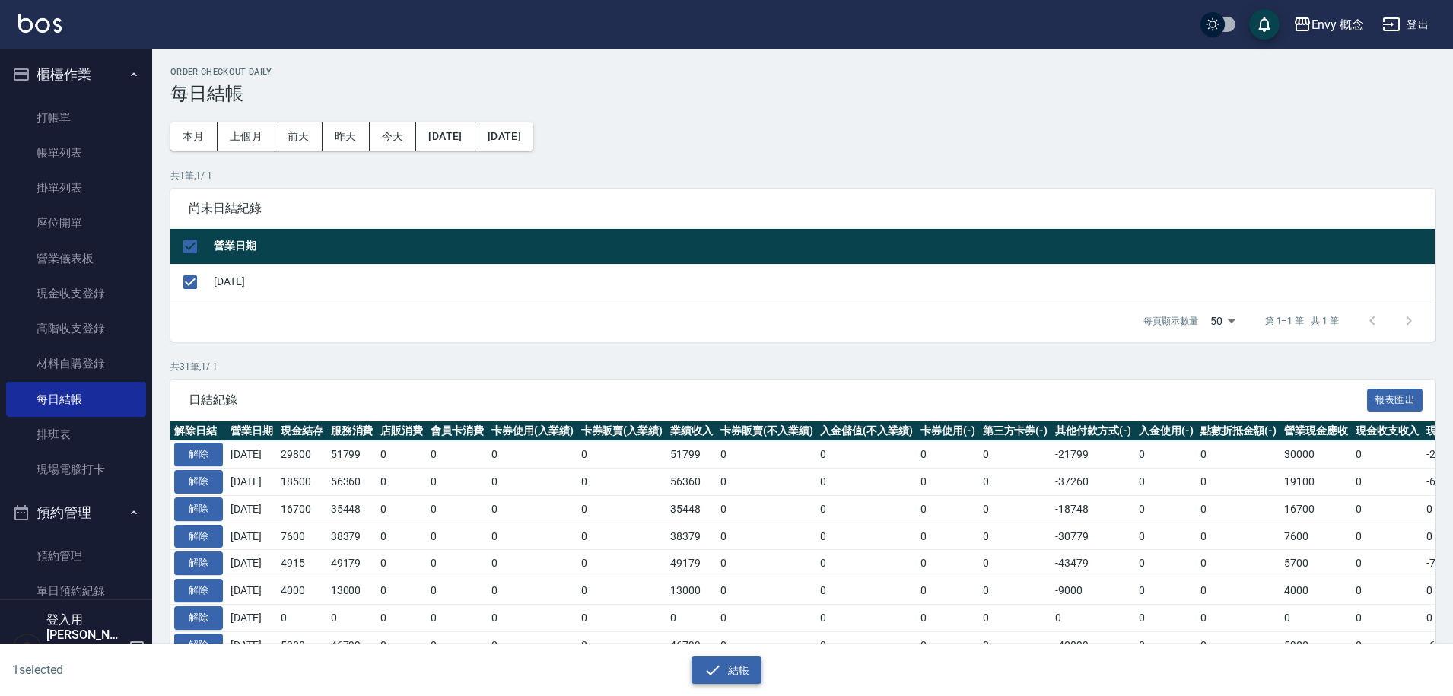
click at [730, 673] on button "結帳" at bounding box center [726, 670] width 71 height 28
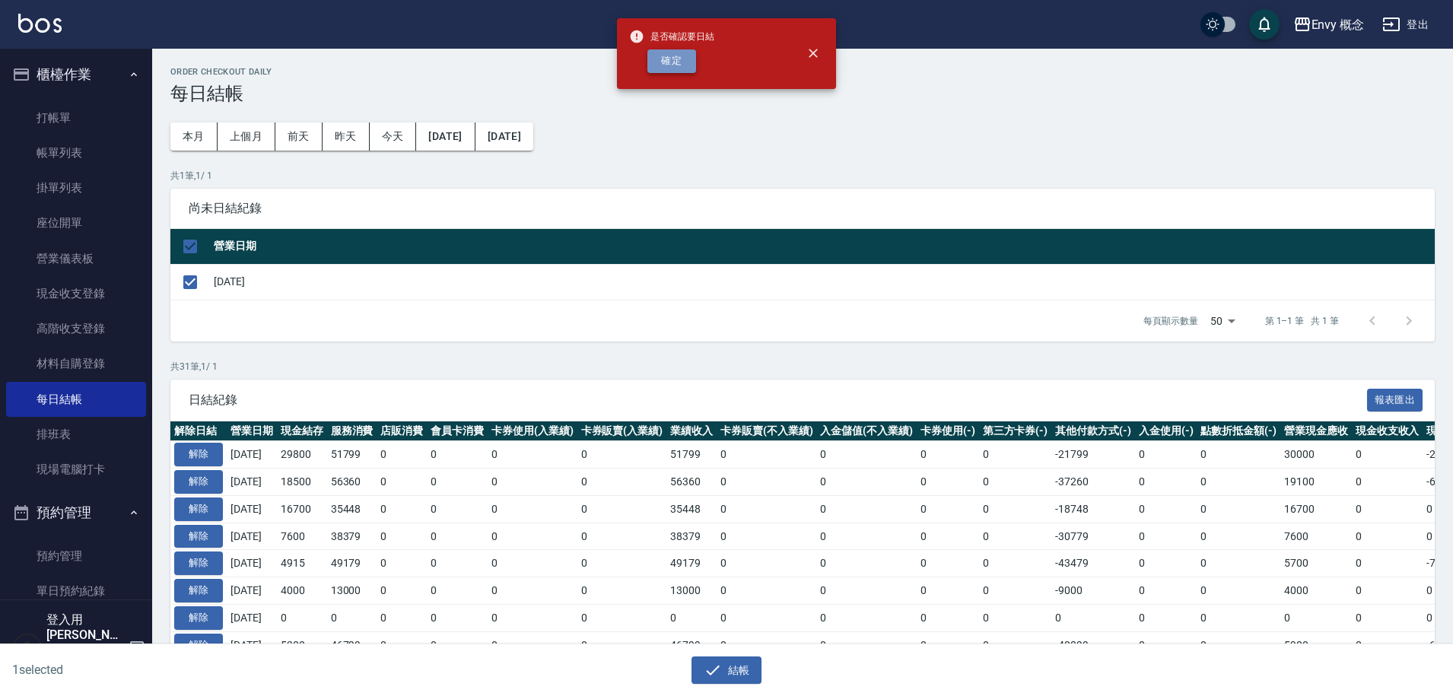
click at [678, 62] on button "確定" at bounding box center [671, 61] width 49 height 24
checkbox input "false"
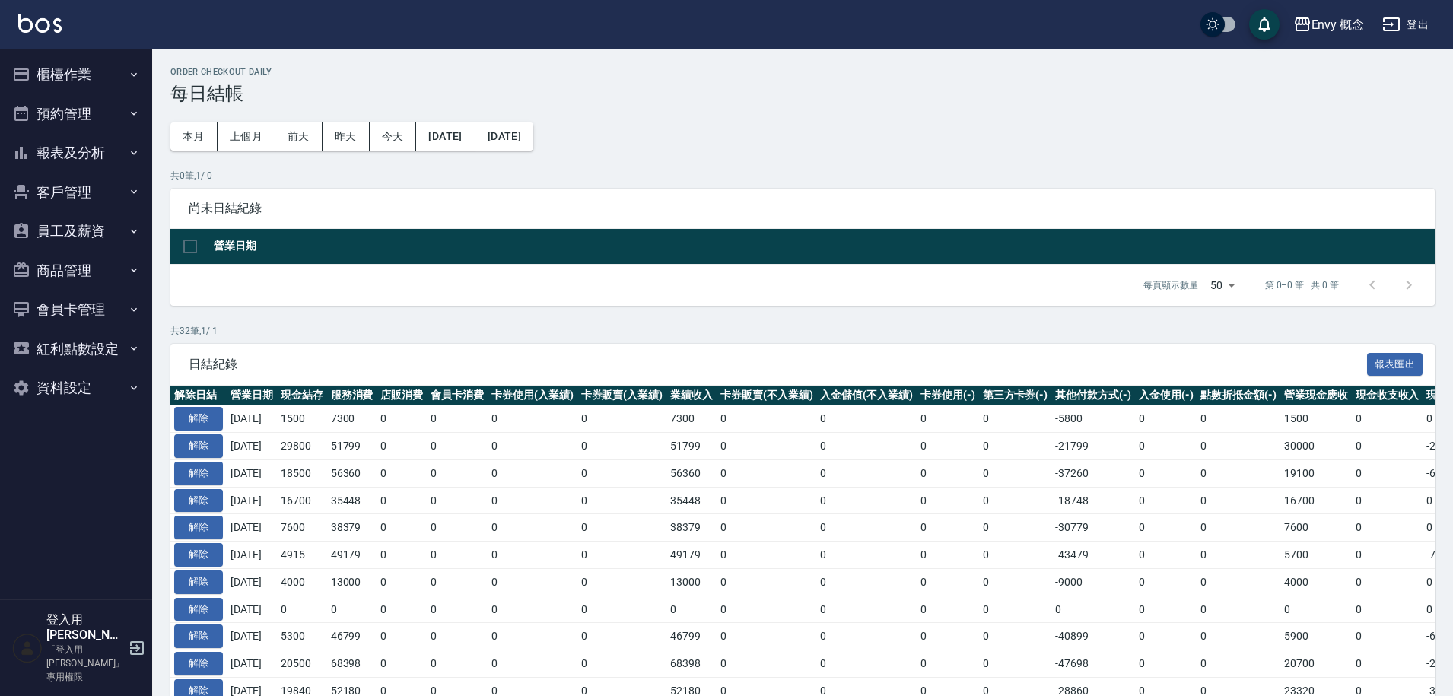
click at [110, 119] on button "預約管理" at bounding box center [76, 114] width 140 height 40
click at [114, 272] on button "報表及分析" at bounding box center [76, 271] width 140 height 40
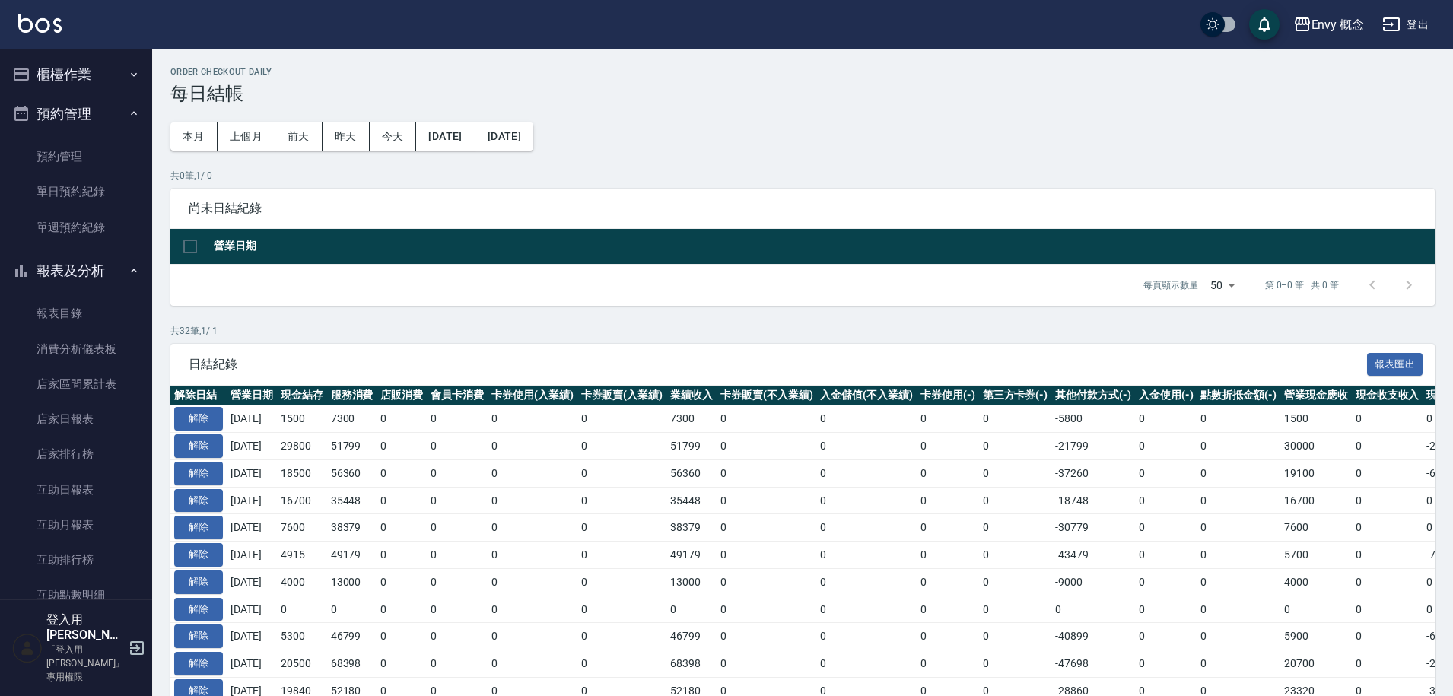
click at [110, 81] on button "櫃檯作業" at bounding box center [76, 75] width 140 height 40
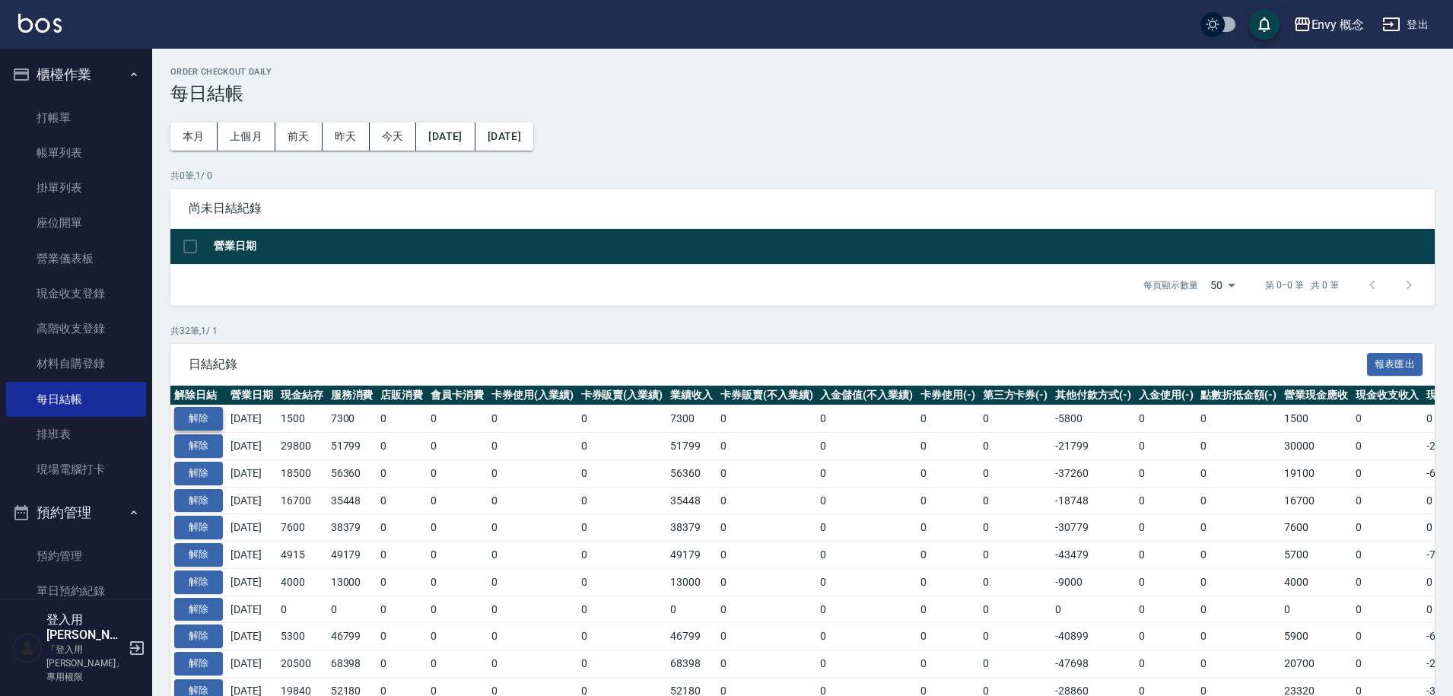
click at [193, 420] on button "解除" at bounding box center [198, 419] width 49 height 24
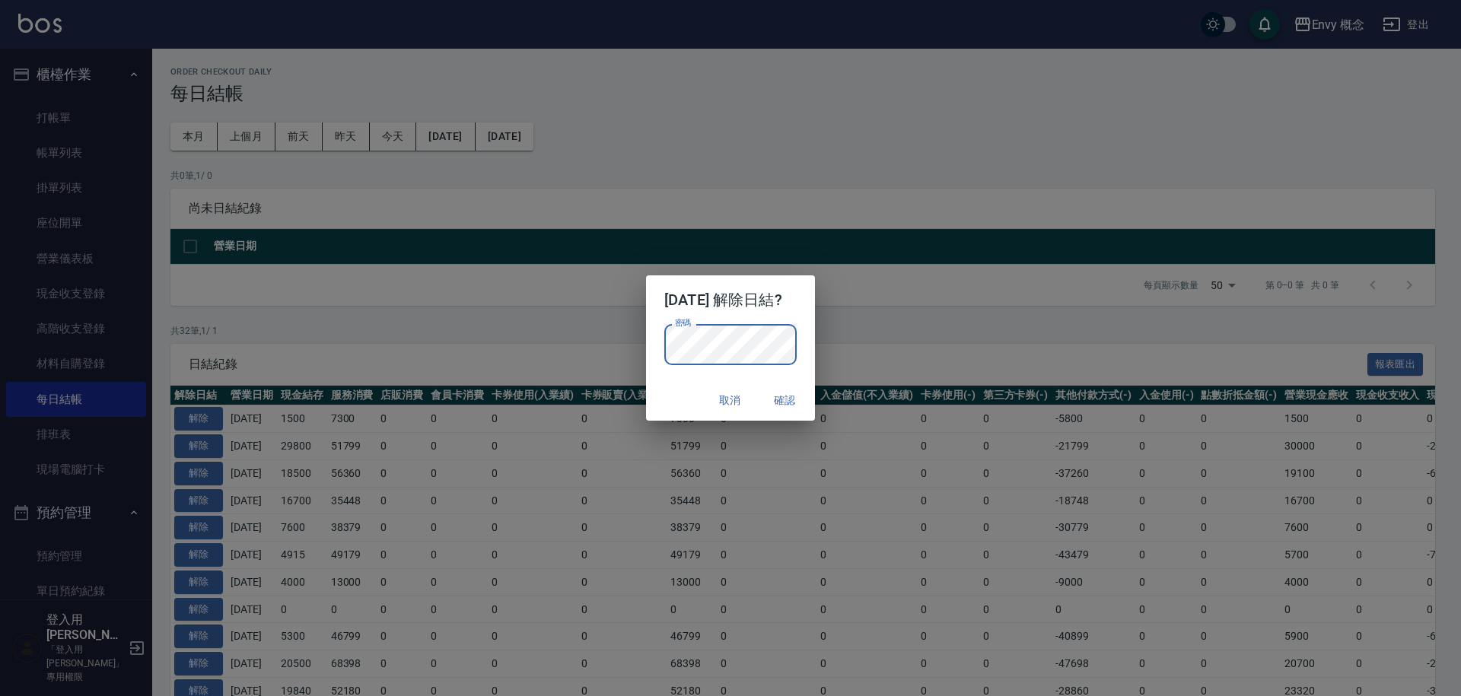
click at [807, 403] on button "確認" at bounding box center [784, 400] width 49 height 28
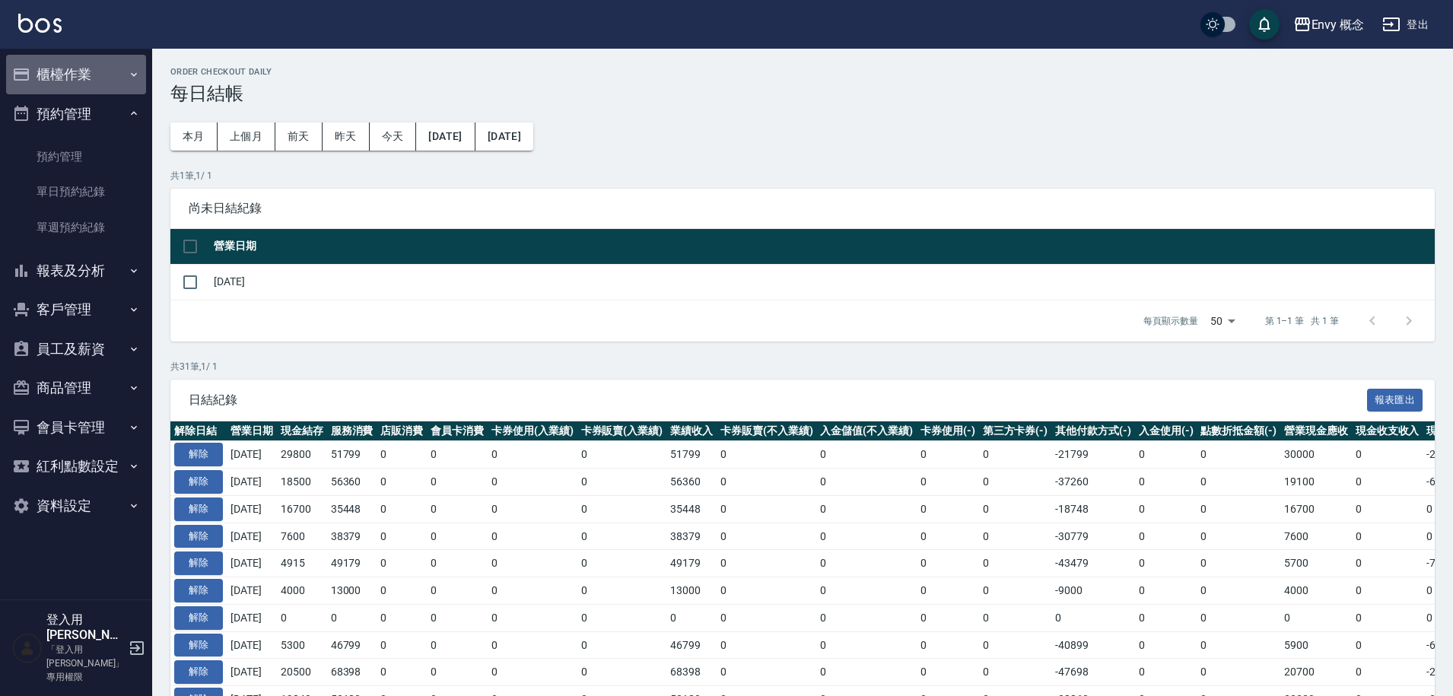
click at [105, 91] on button "櫃檯作業" at bounding box center [76, 75] width 140 height 40
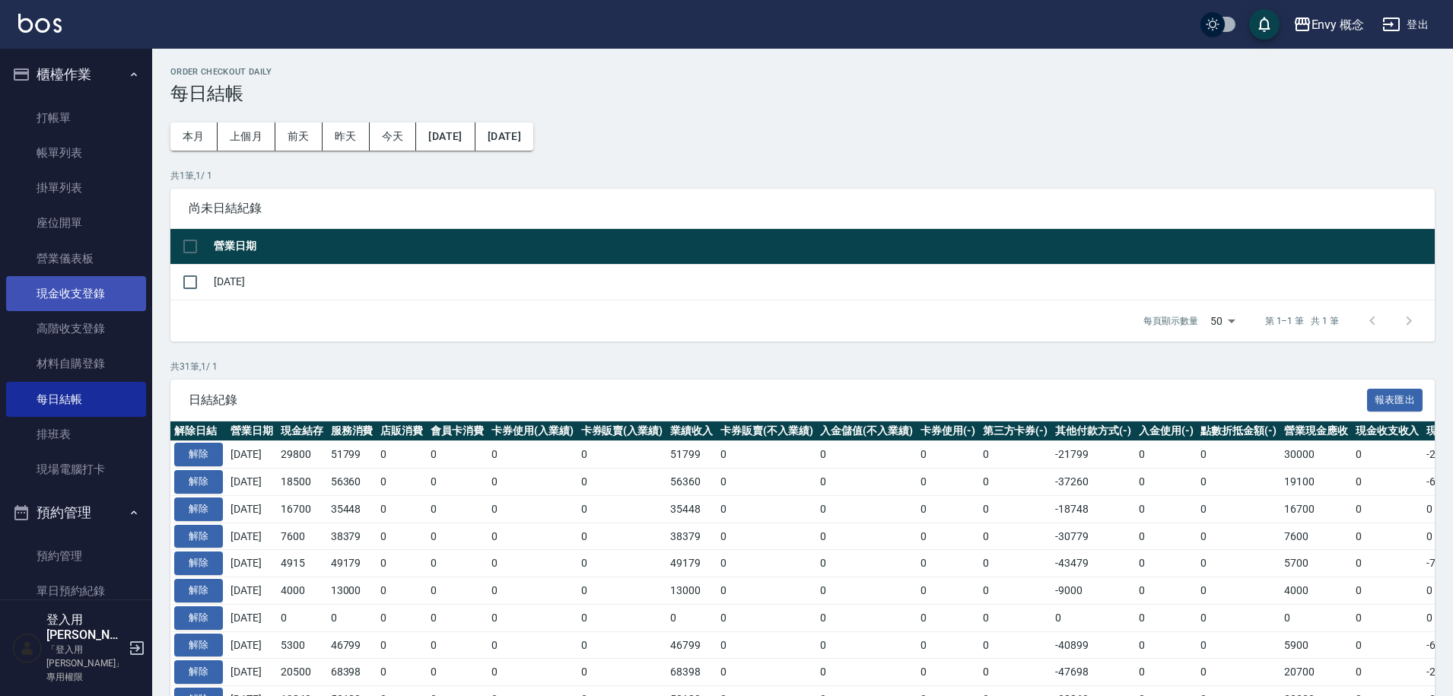
click at [82, 293] on link "現金收支登錄" at bounding box center [76, 293] width 140 height 35
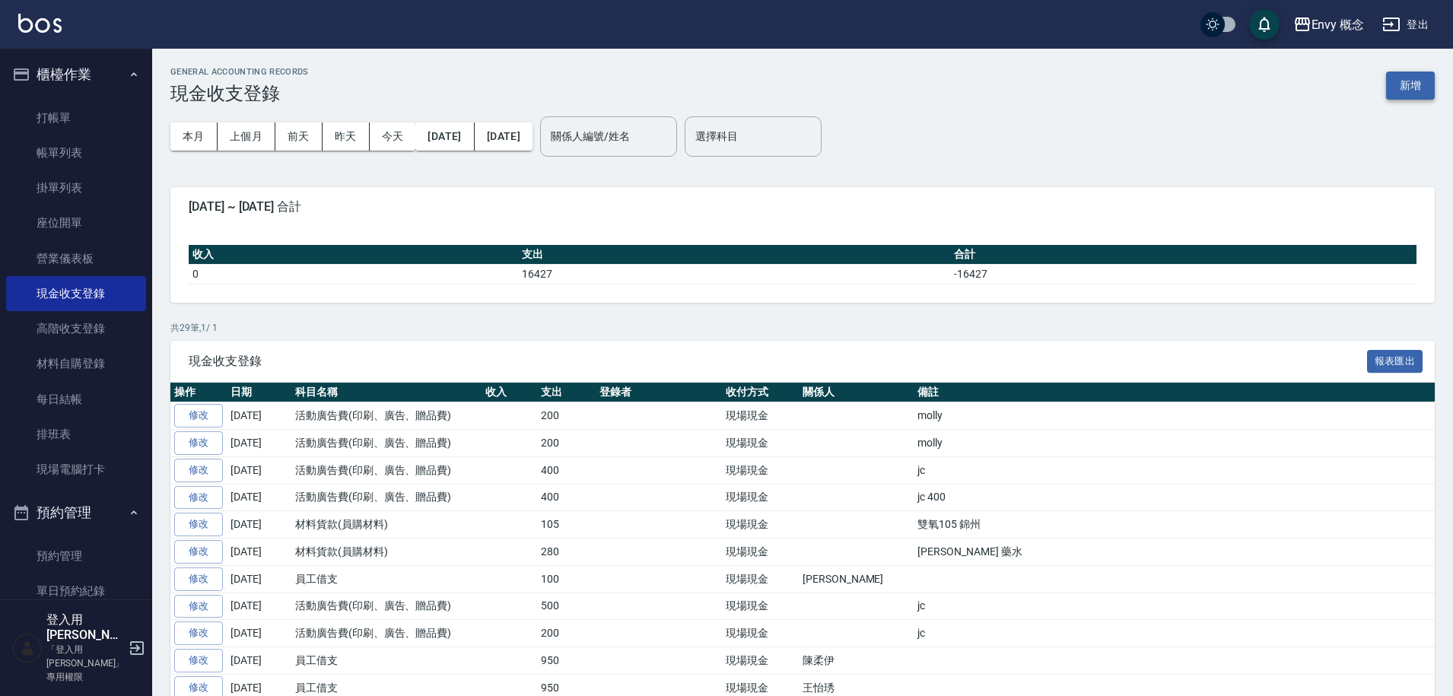
click at [1408, 79] on button "新增" at bounding box center [1410, 86] width 49 height 28
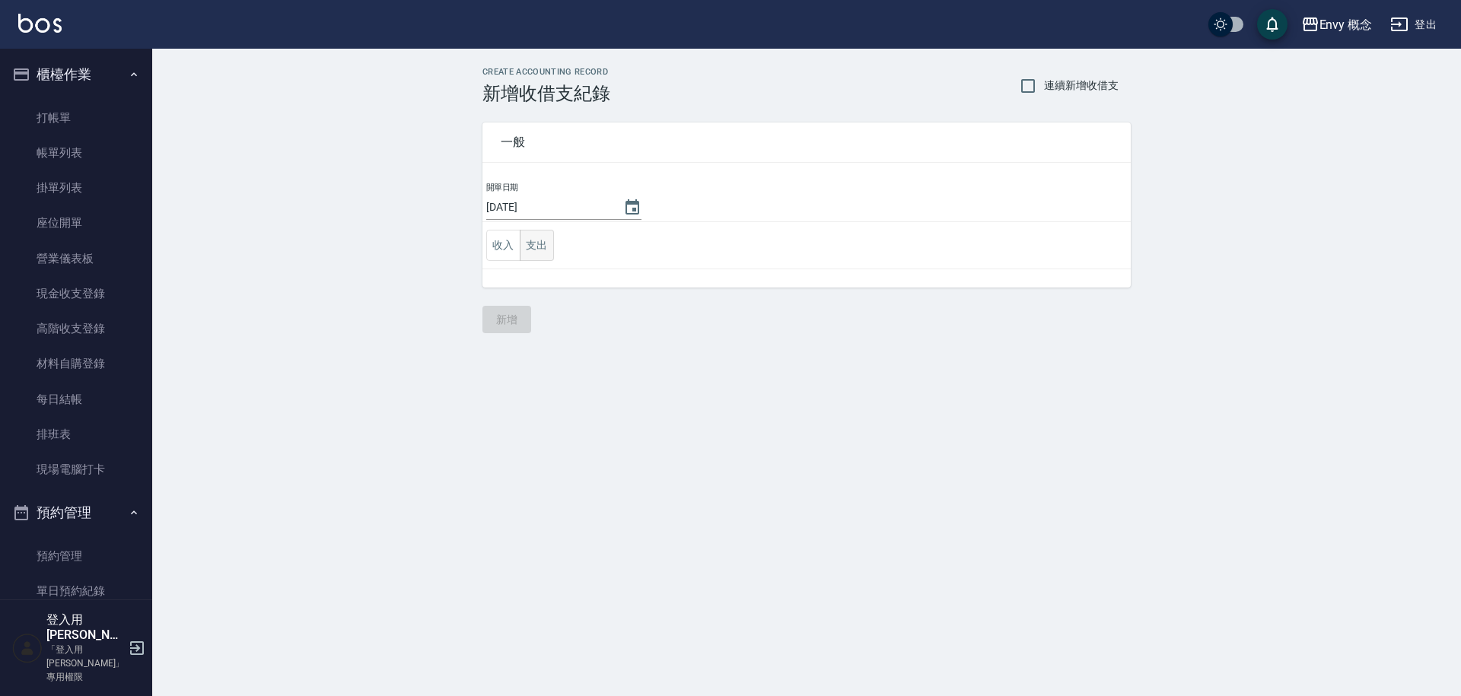
click at [543, 246] on button "支出" at bounding box center [537, 245] width 34 height 31
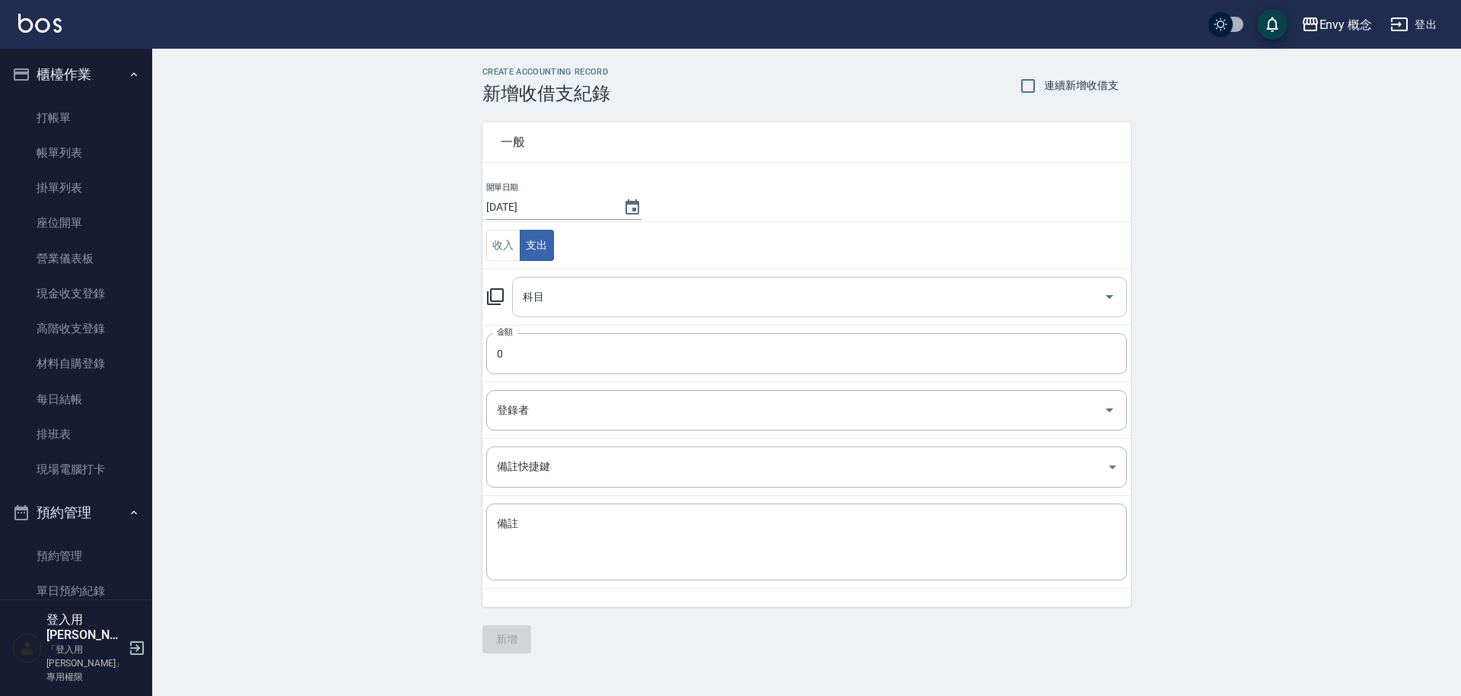
click at [569, 284] on input "科目" at bounding box center [808, 297] width 578 height 27
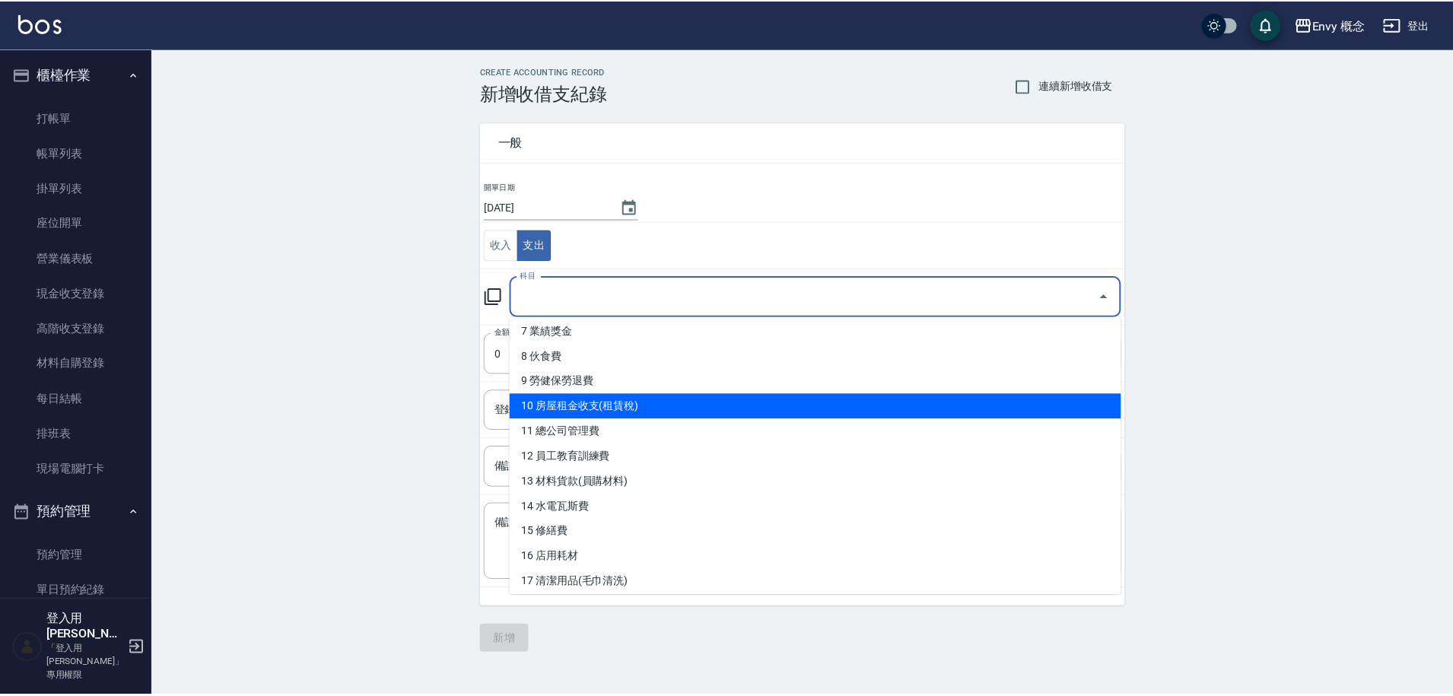
scroll to position [204, 0]
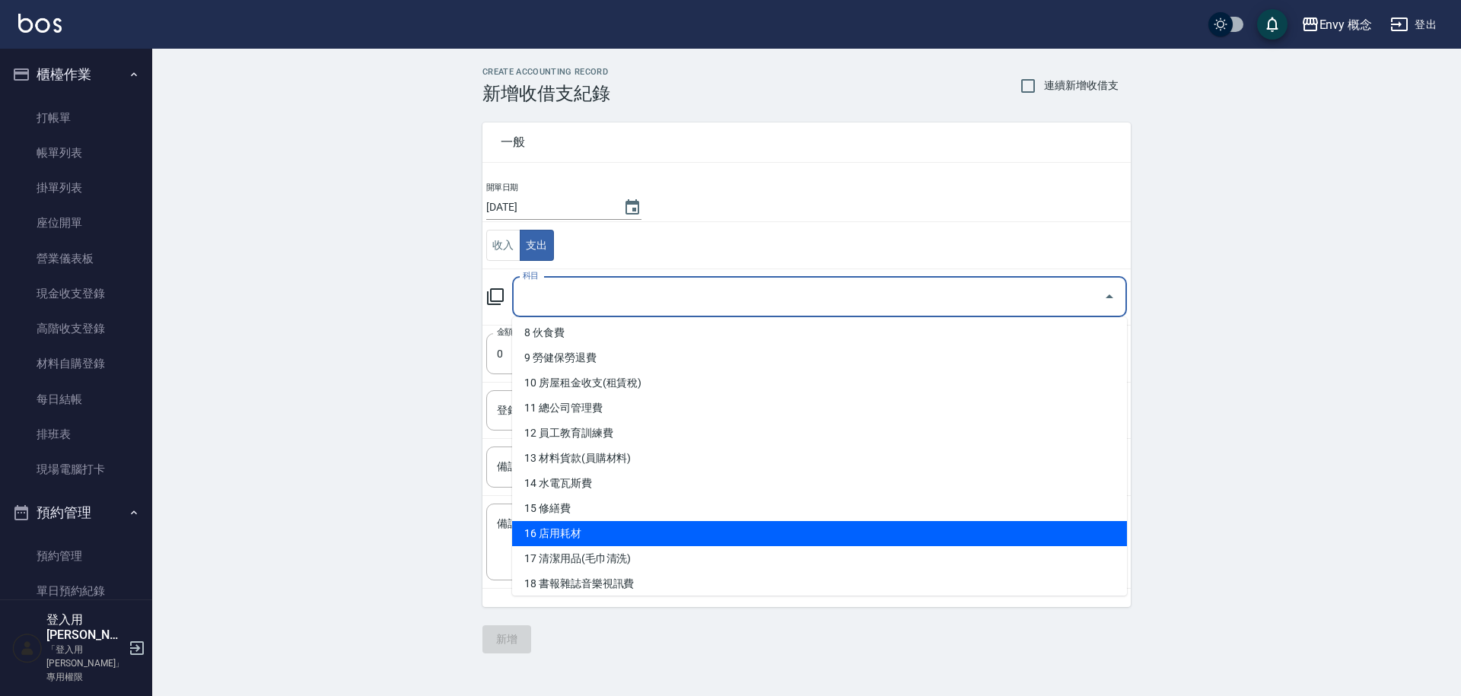
click at [607, 524] on li "16 店用耗材" at bounding box center [819, 533] width 615 height 25
type input "16 店用耗材"
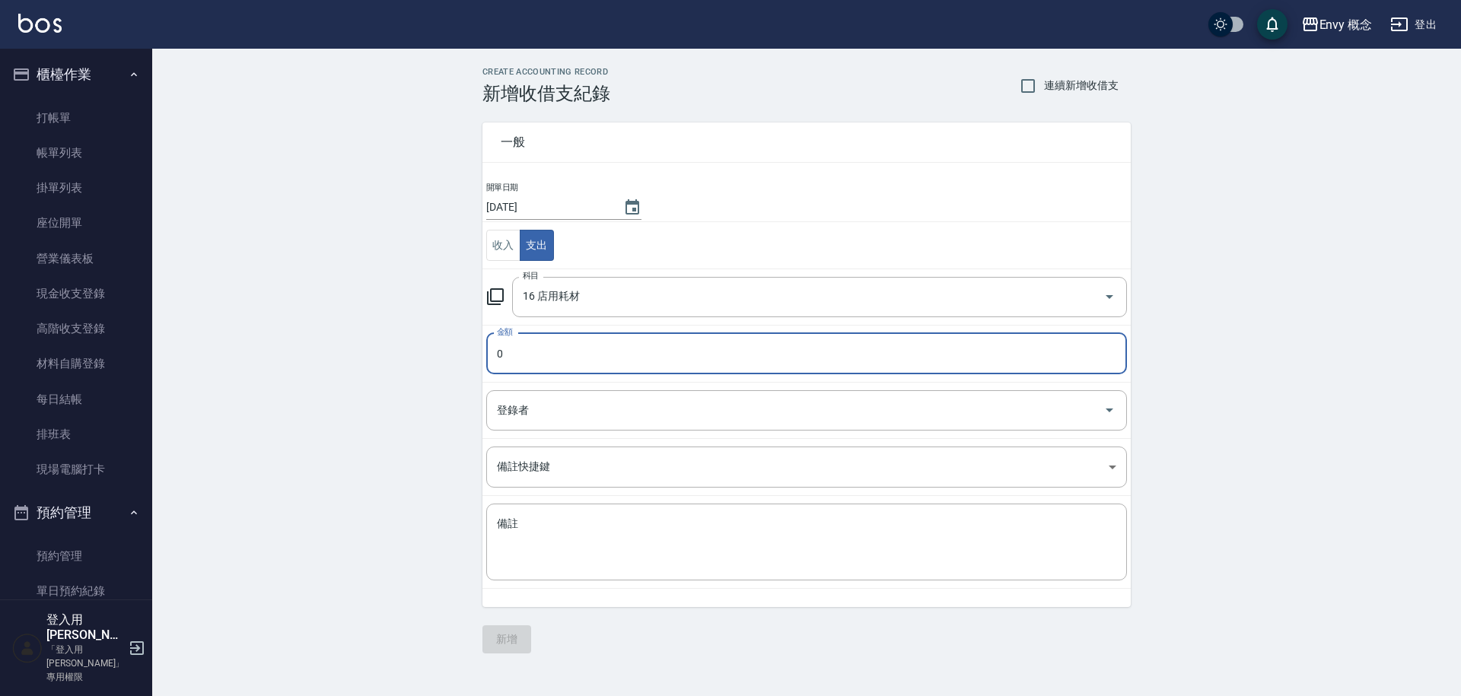
click at [575, 356] on input "0" at bounding box center [806, 353] width 640 height 41
type input "0497"
click at [550, 508] on div "x 備註" at bounding box center [806, 542] width 640 height 77
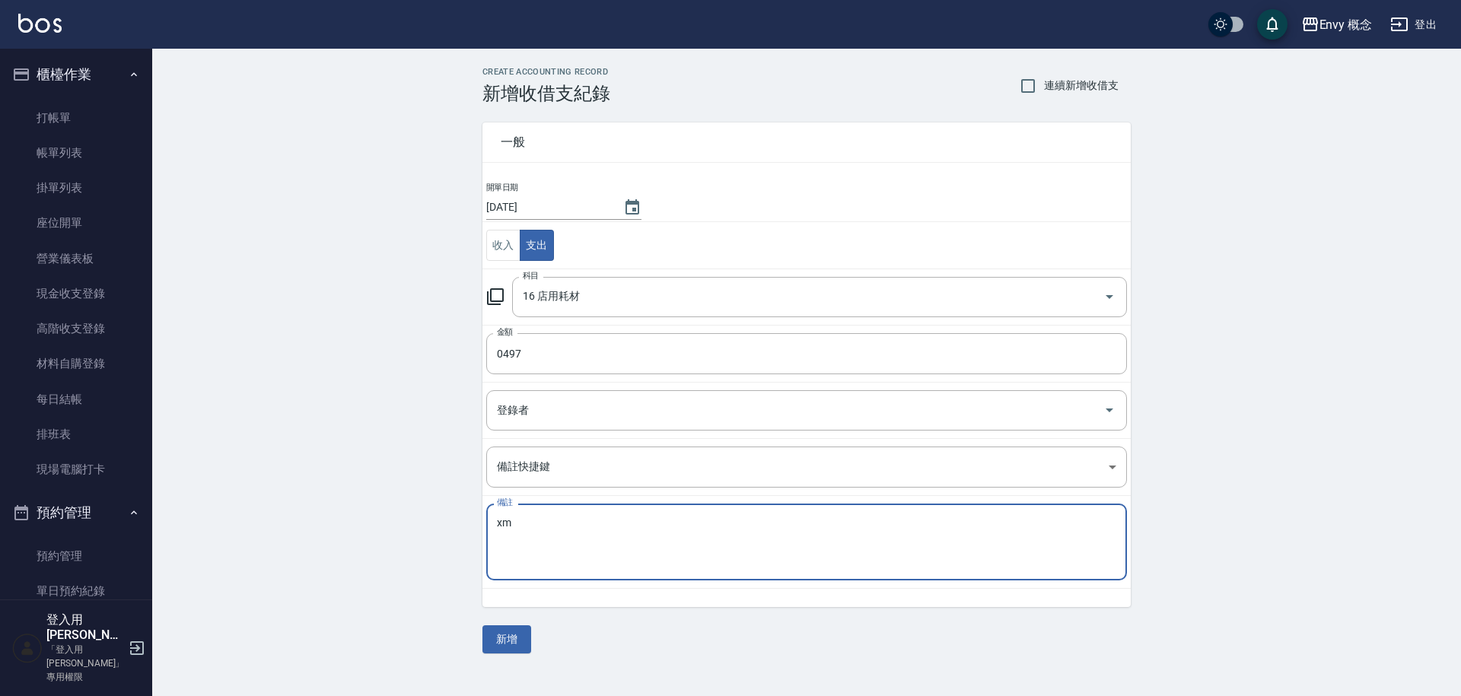
type textarea "x"
type textarea "鋁箔紙４７９"
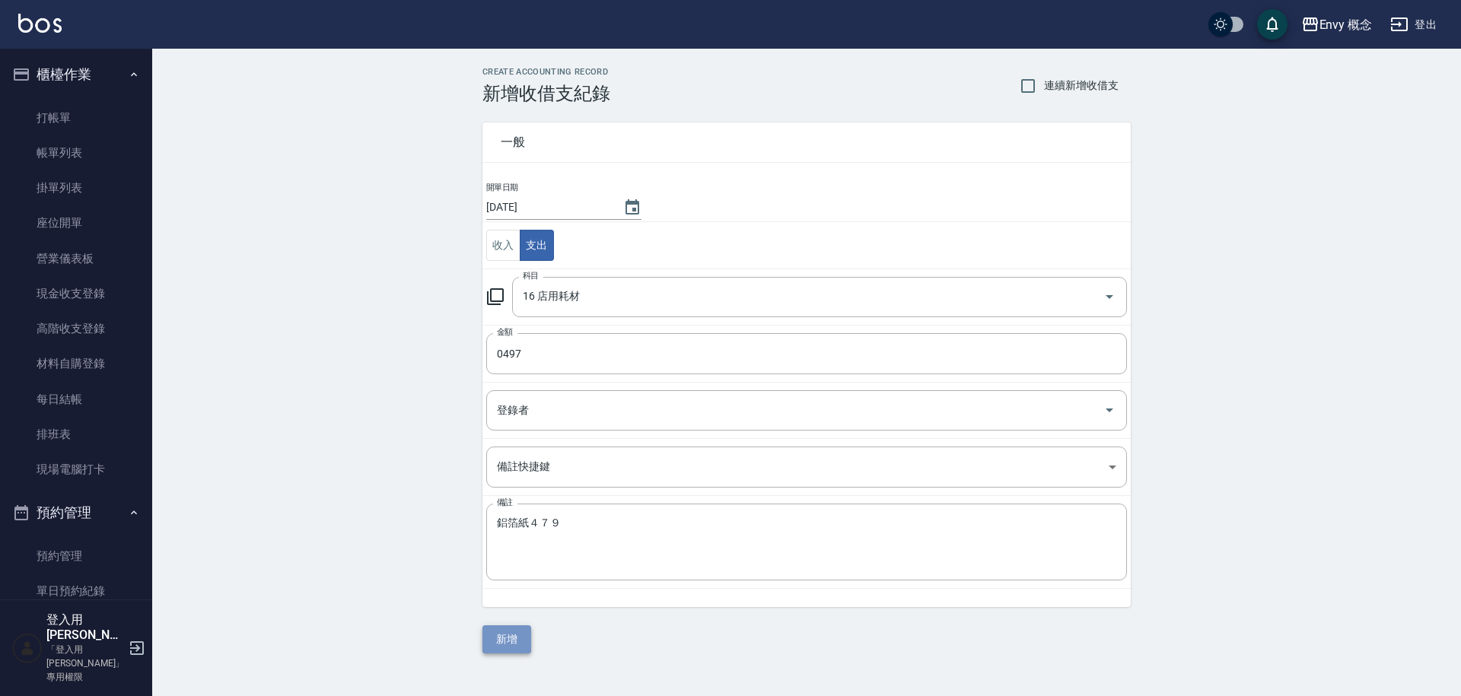
click at [523, 636] on button "新增" at bounding box center [506, 639] width 49 height 28
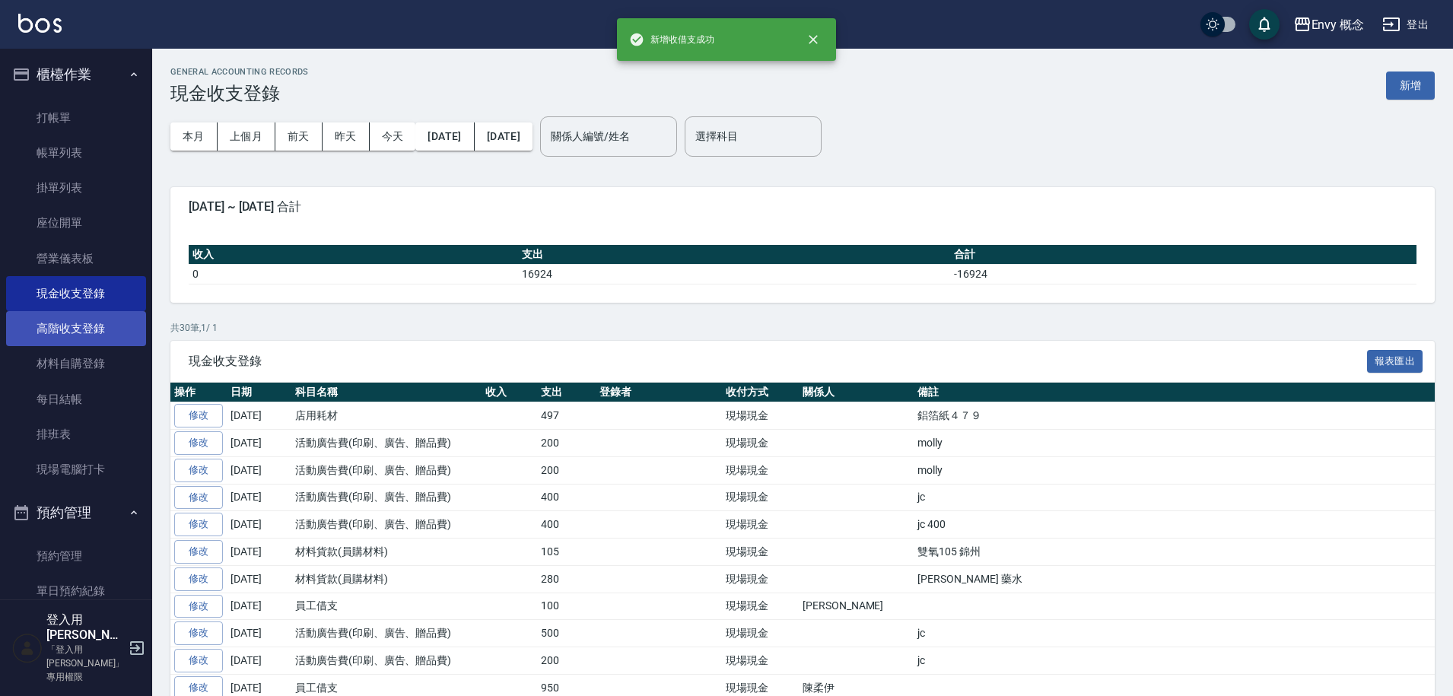
click at [94, 322] on link "高階收支登錄" at bounding box center [76, 328] width 140 height 35
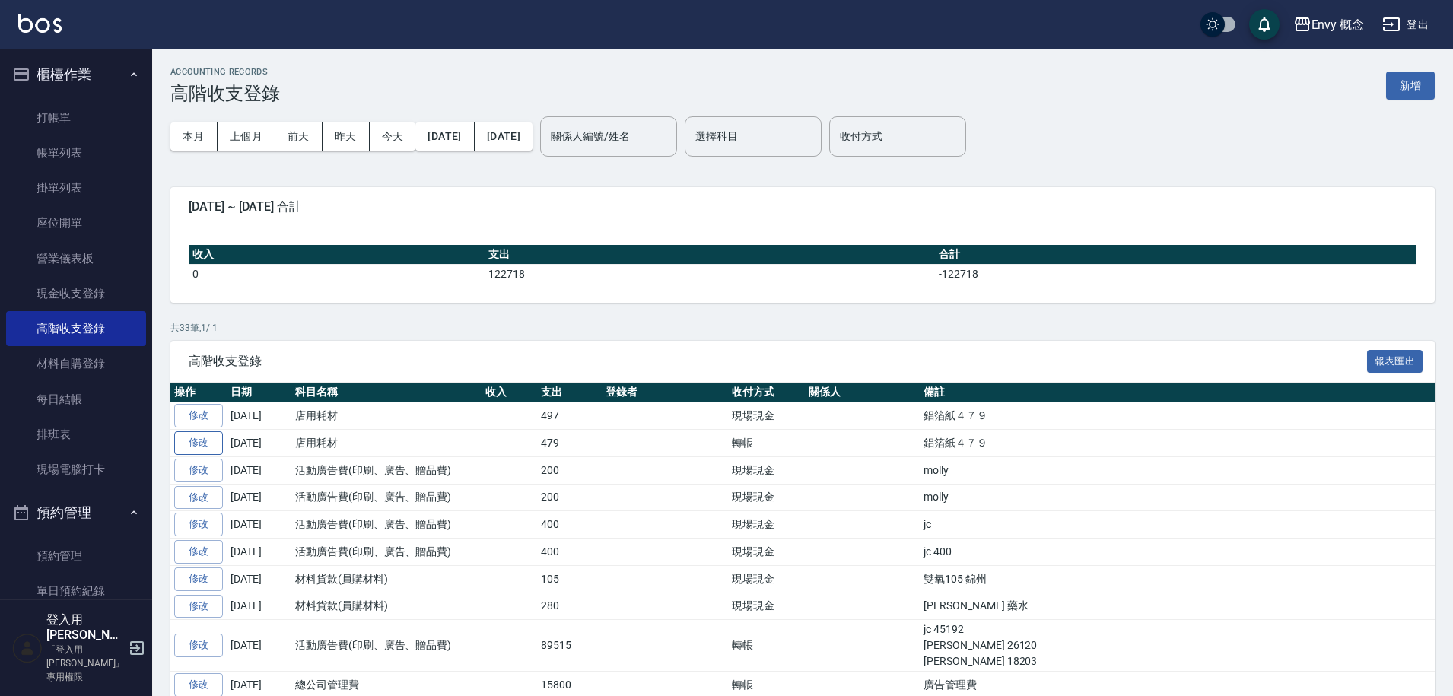
click at [211, 449] on link "修改" at bounding box center [198, 443] width 49 height 24
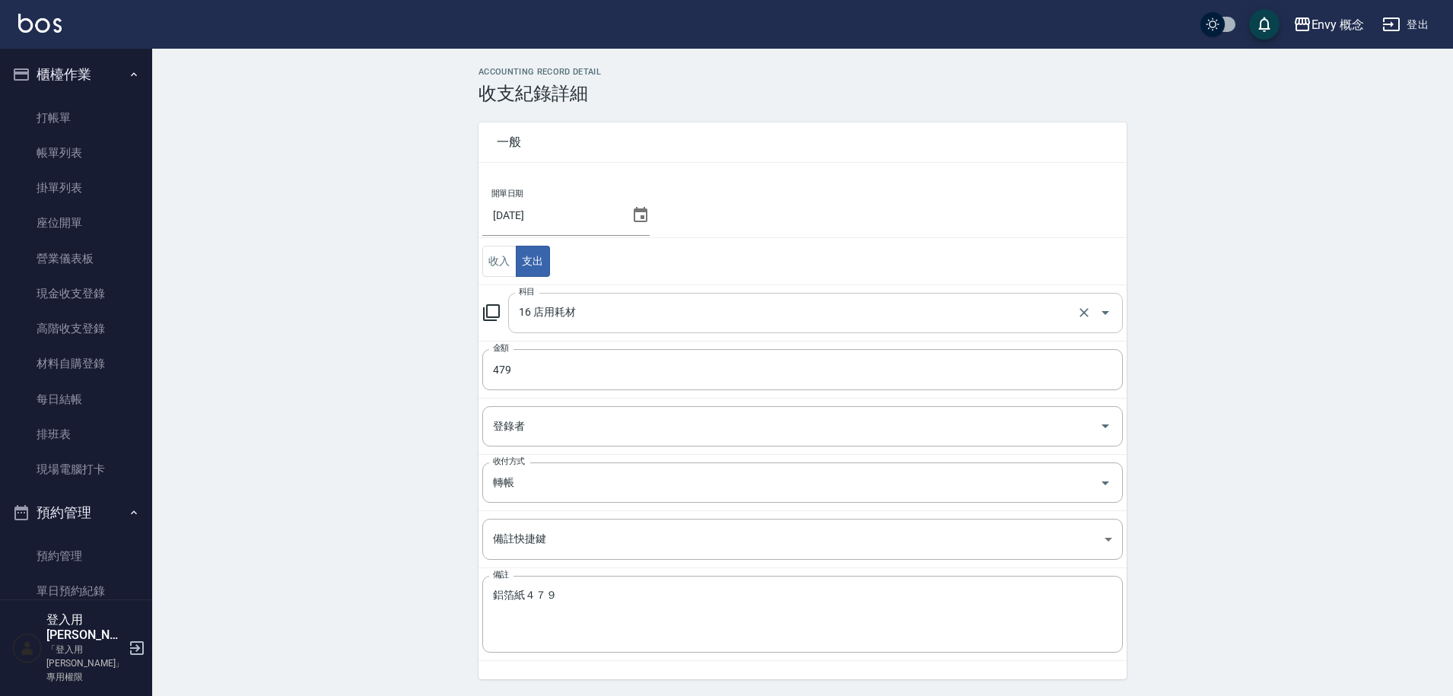
scroll to position [48, 0]
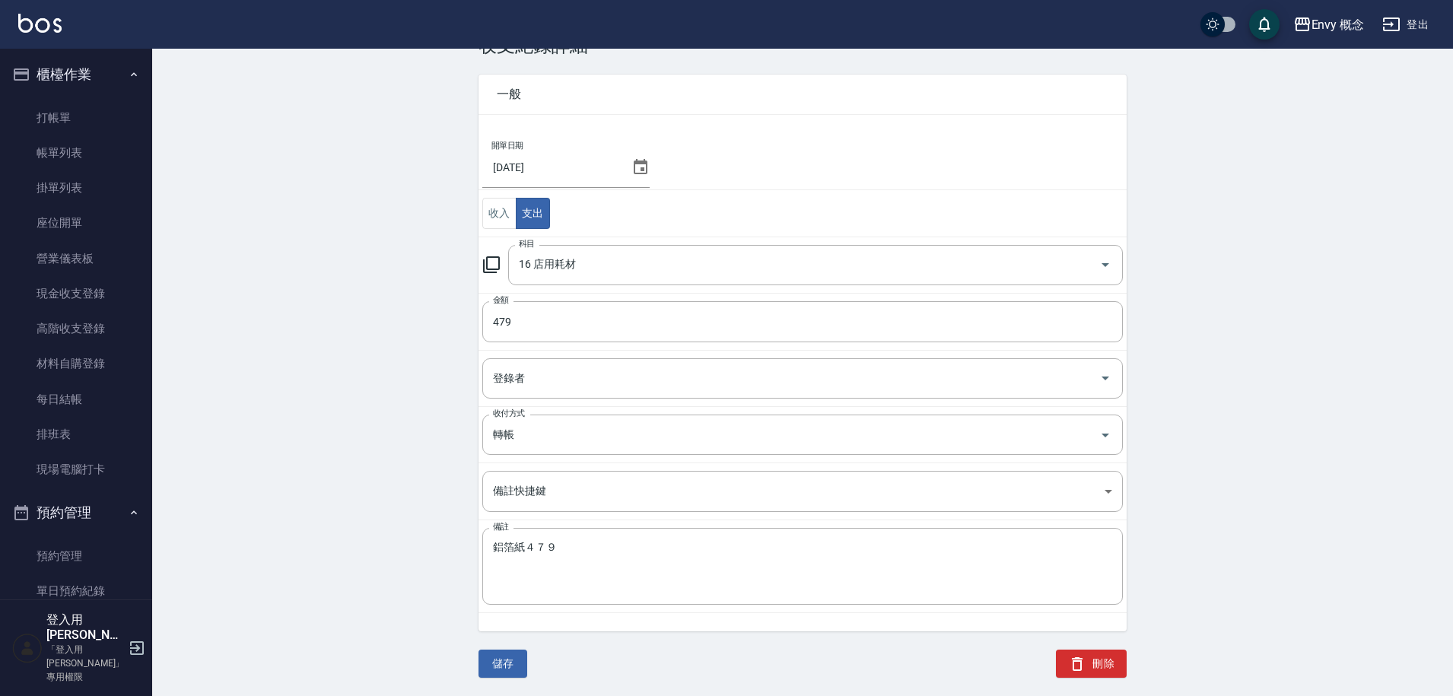
click at [1091, 666] on button "刪除" at bounding box center [1091, 664] width 71 height 28
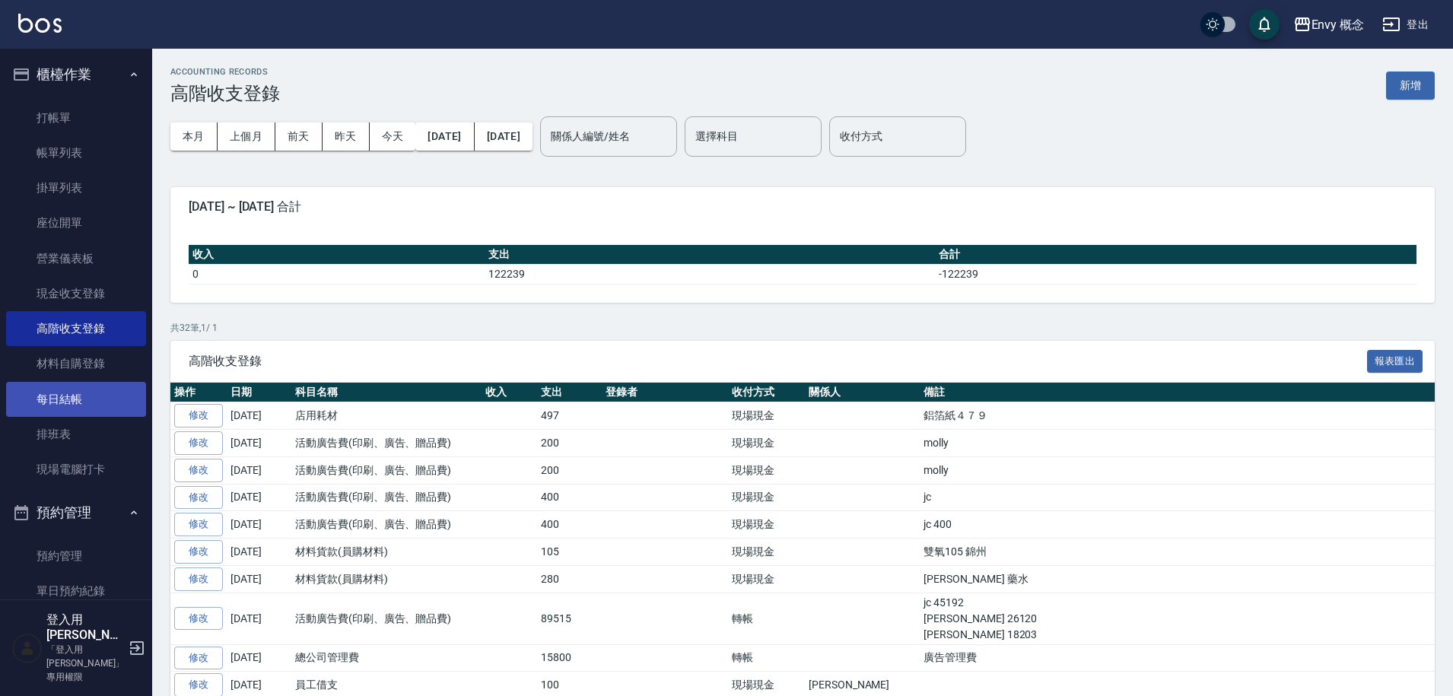
click at [100, 408] on link "每日結帳" at bounding box center [76, 399] width 140 height 35
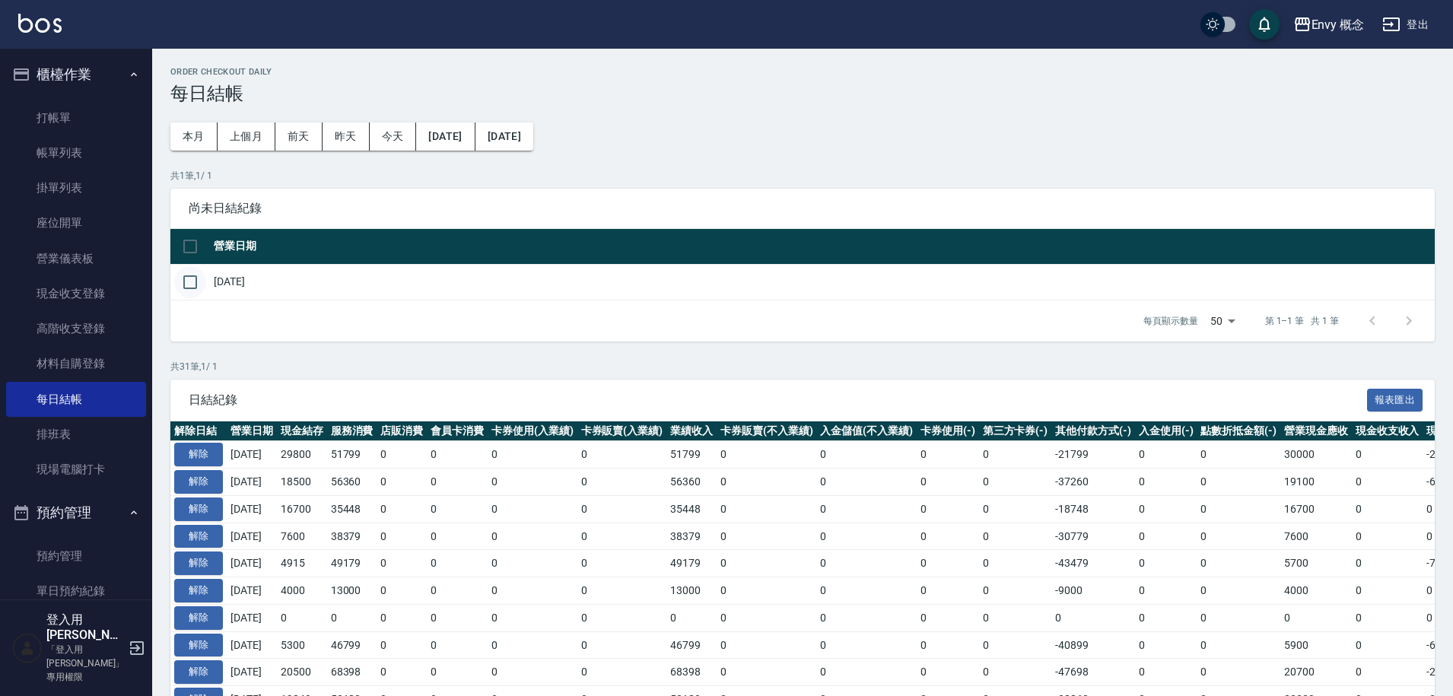
click at [195, 287] on input "checkbox" at bounding box center [190, 282] width 32 height 32
checkbox input "true"
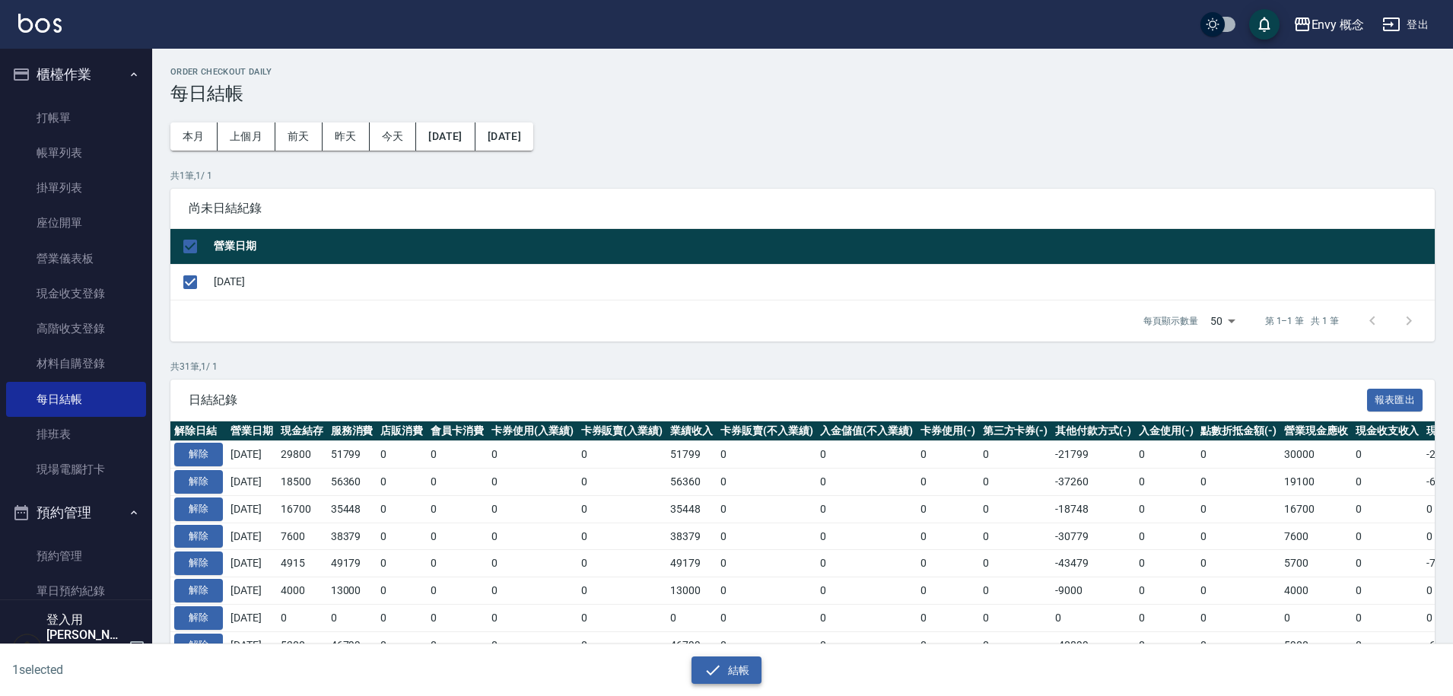
click at [720, 663] on icon "button" at bounding box center [713, 670] width 18 height 18
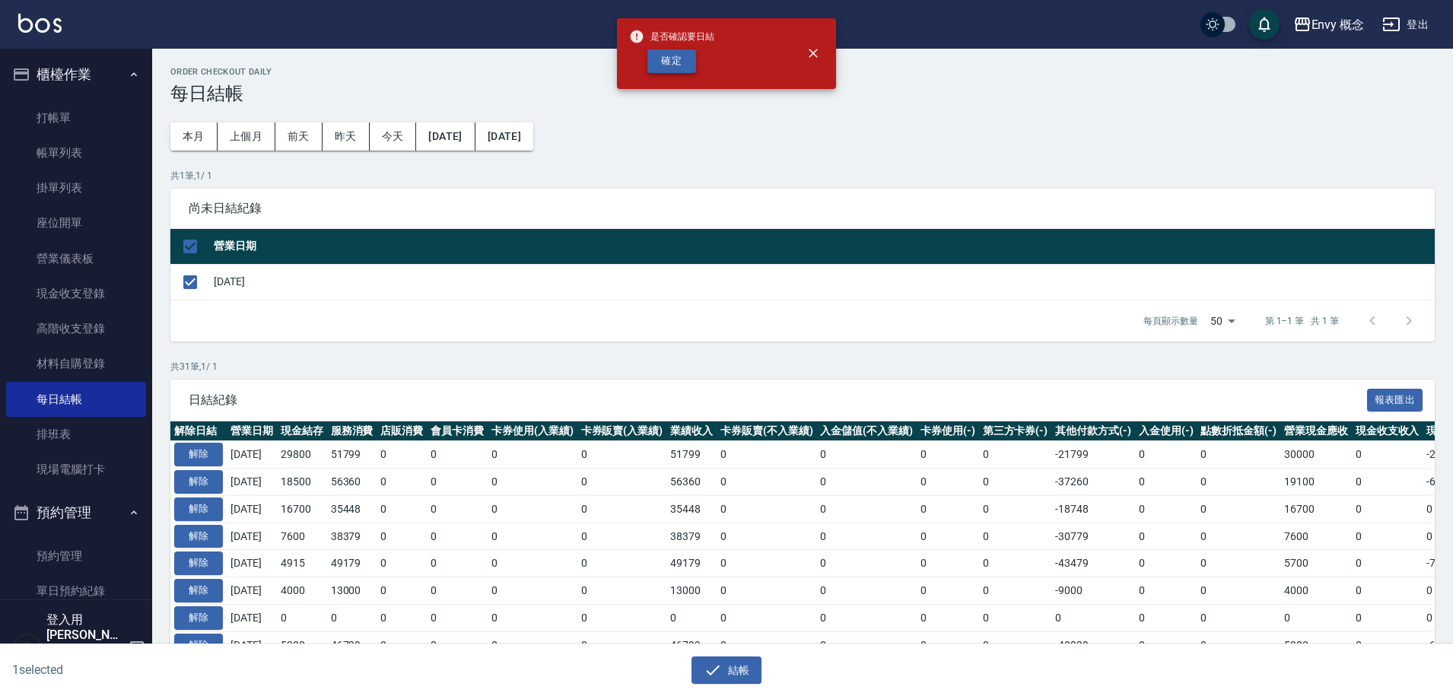
click at [672, 61] on button "確定" at bounding box center [671, 61] width 49 height 24
checkbox input "false"
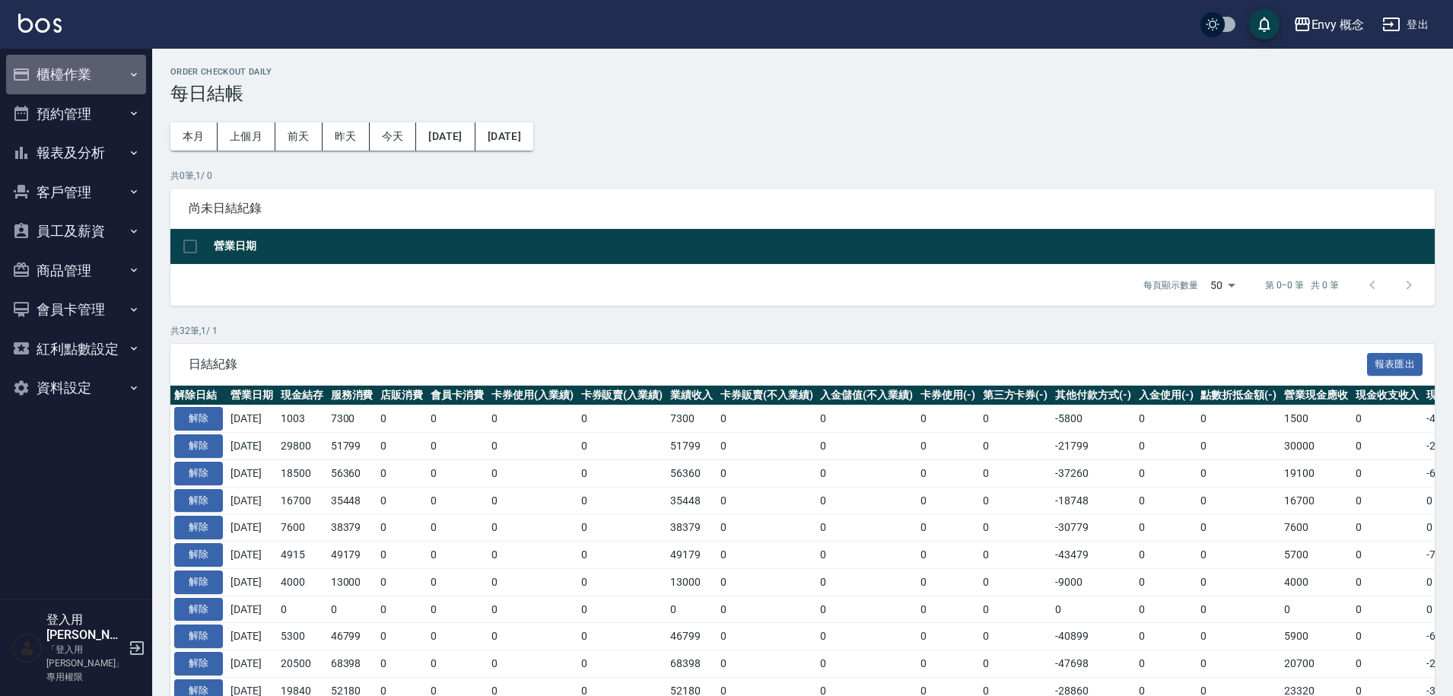
click at [62, 74] on button "櫃檯作業" at bounding box center [76, 75] width 140 height 40
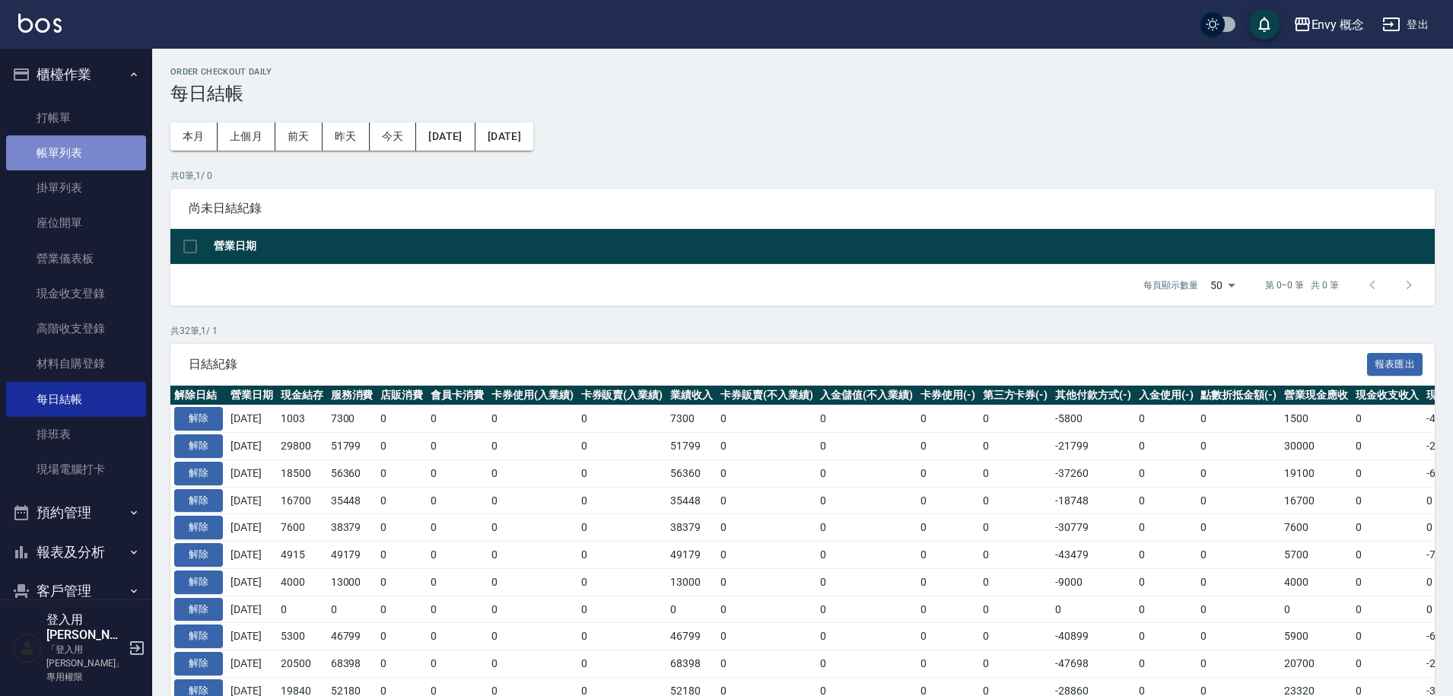
click at [83, 158] on link "帳單列表" at bounding box center [76, 152] width 140 height 35
